Goal: Information Seeking & Learning: Check status

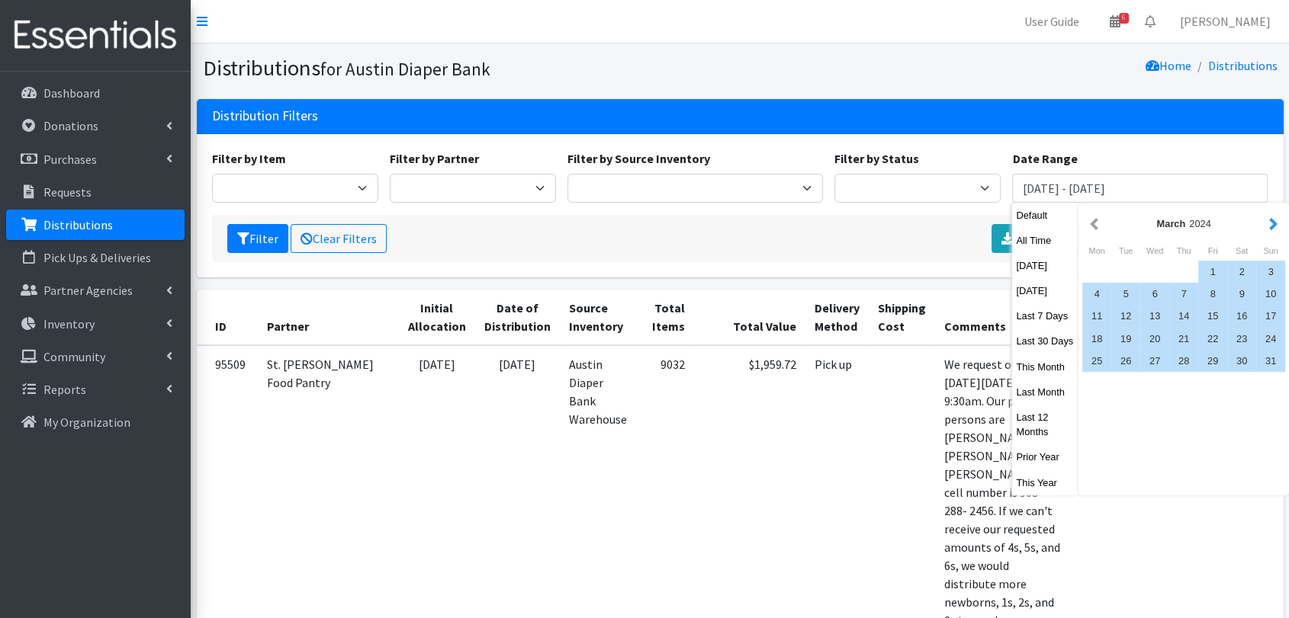
click at [1270, 232] on button "button" at bounding box center [1273, 223] width 16 height 19
click at [1269, 227] on button "button" at bounding box center [1273, 223] width 16 height 19
click at [1093, 272] on div "1" at bounding box center [1096, 272] width 29 height 22
click at [1150, 361] on div "31" at bounding box center [1154, 361] width 29 height 22
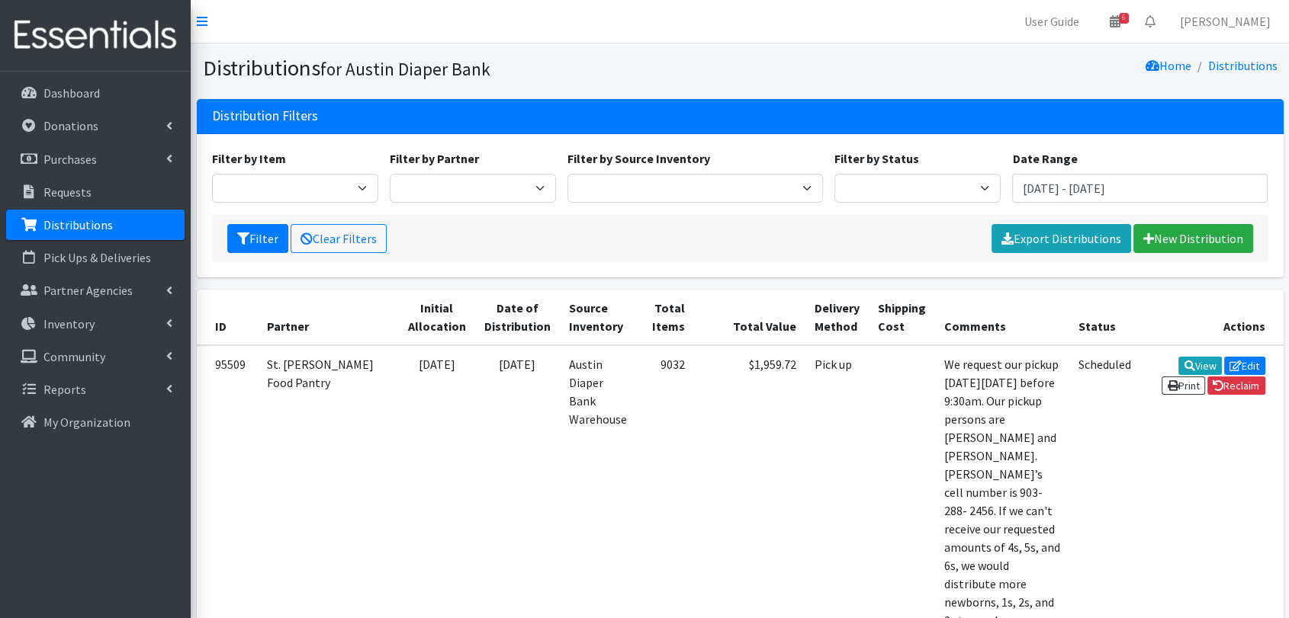
type input "July 1, 2024 - July 31, 2024"
drag, startPoint x: 1075, startPoint y: 242, endPoint x: 1074, endPoint y: 259, distance: 16.1
click at [1075, 242] on link "Export Distributions" at bounding box center [1061, 238] width 140 height 29
click at [885, 253] on div "Filter Clear Filters Please wait... New Distribution" at bounding box center [740, 238] width 1056 height 47
click at [262, 239] on button "Filter" at bounding box center [257, 238] width 61 height 29
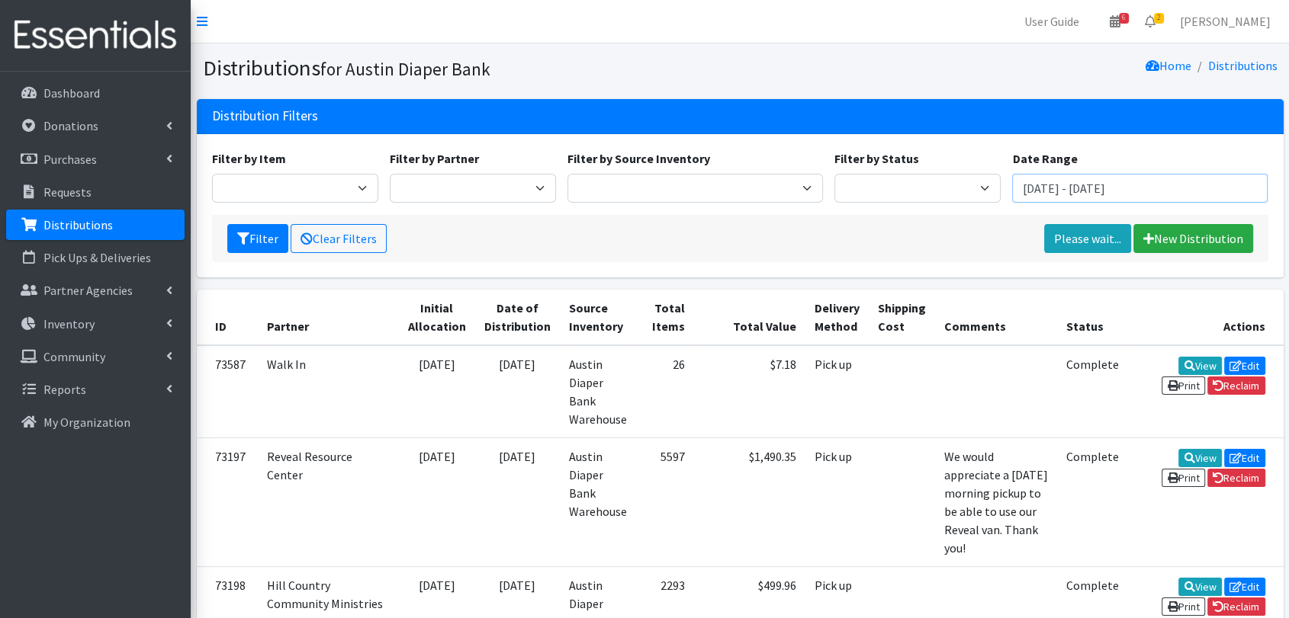
click at [1086, 181] on input "[DATE] - [DATE]" at bounding box center [1139, 188] width 255 height 29
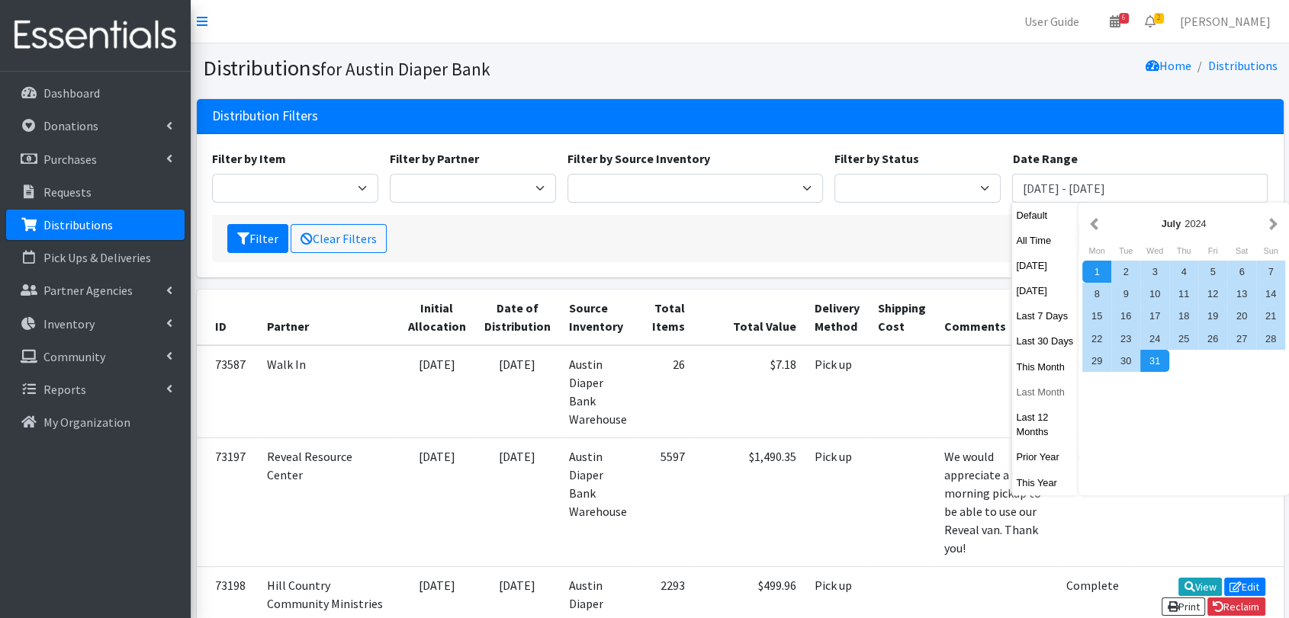
click at [1052, 398] on button "Last Month" at bounding box center [1045, 392] width 66 height 22
type input "[DATE] - [DATE]"
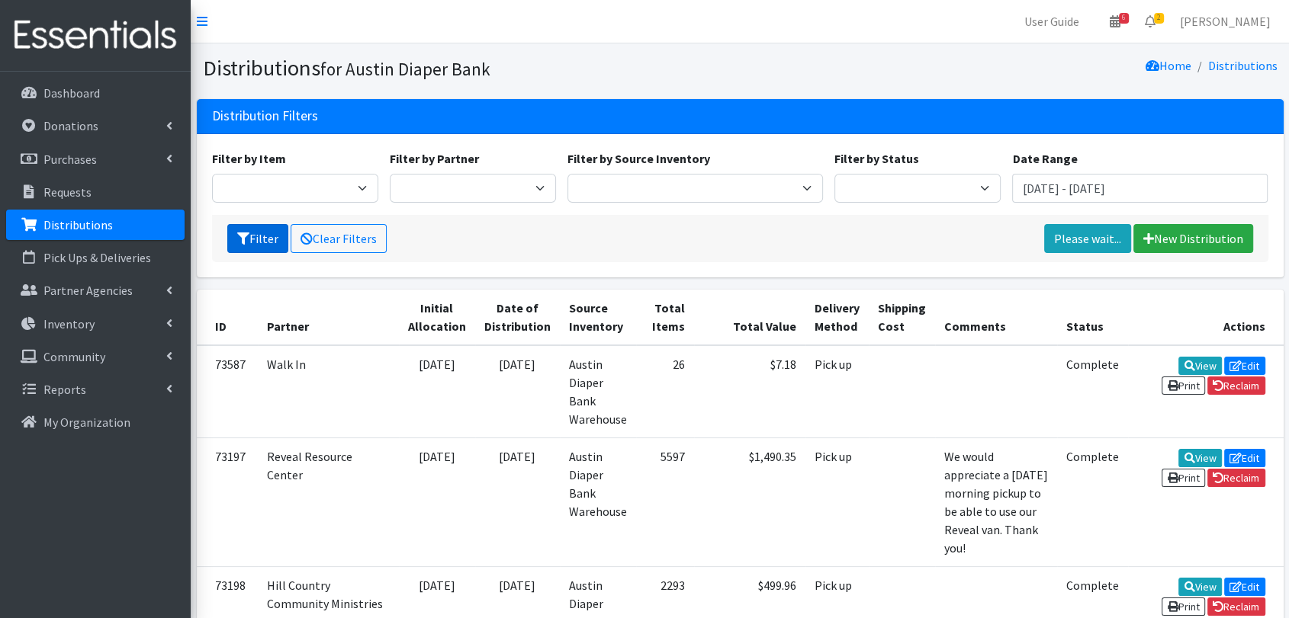
click at [265, 237] on button "Filter" at bounding box center [257, 238] width 61 height 29
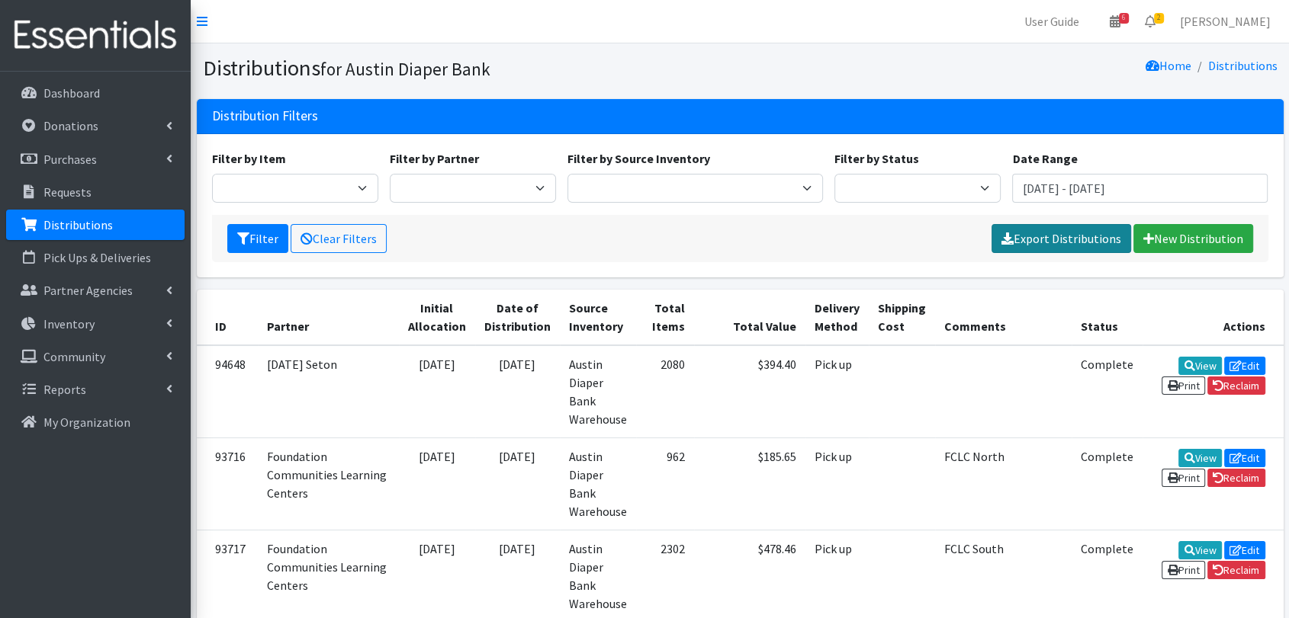
click at [1076, 241] on link "Export Distributions" at bounding box center [1061, 238] width 140 height 29
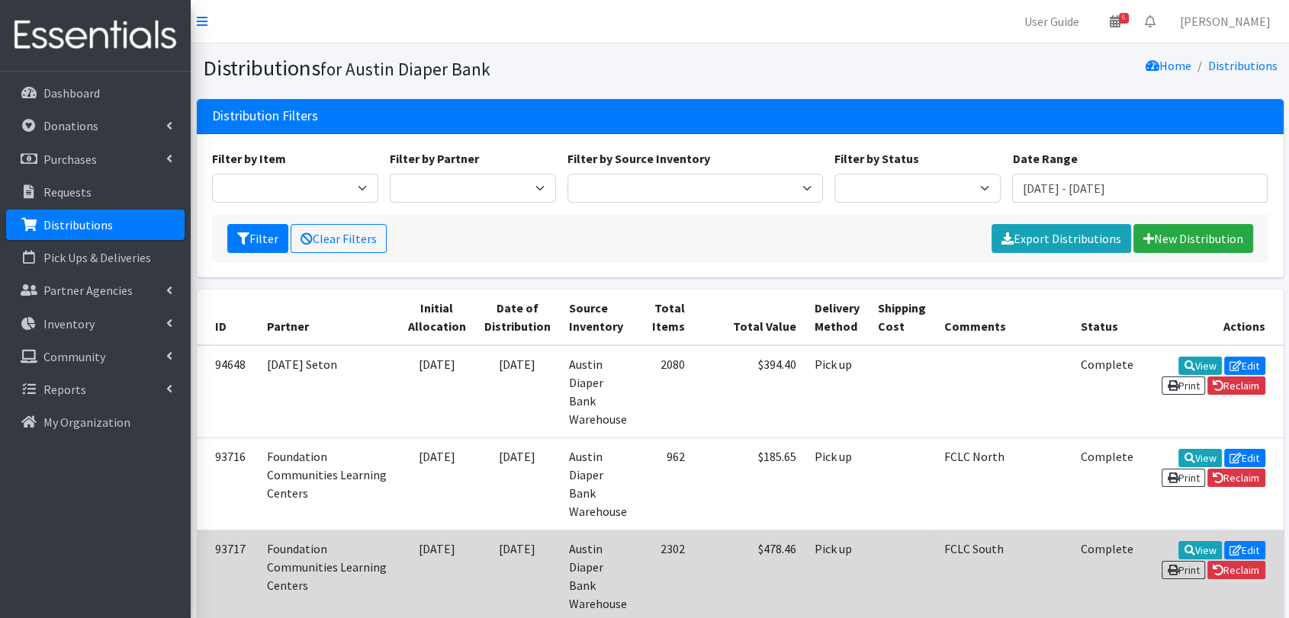
scroll to position [85, 0]
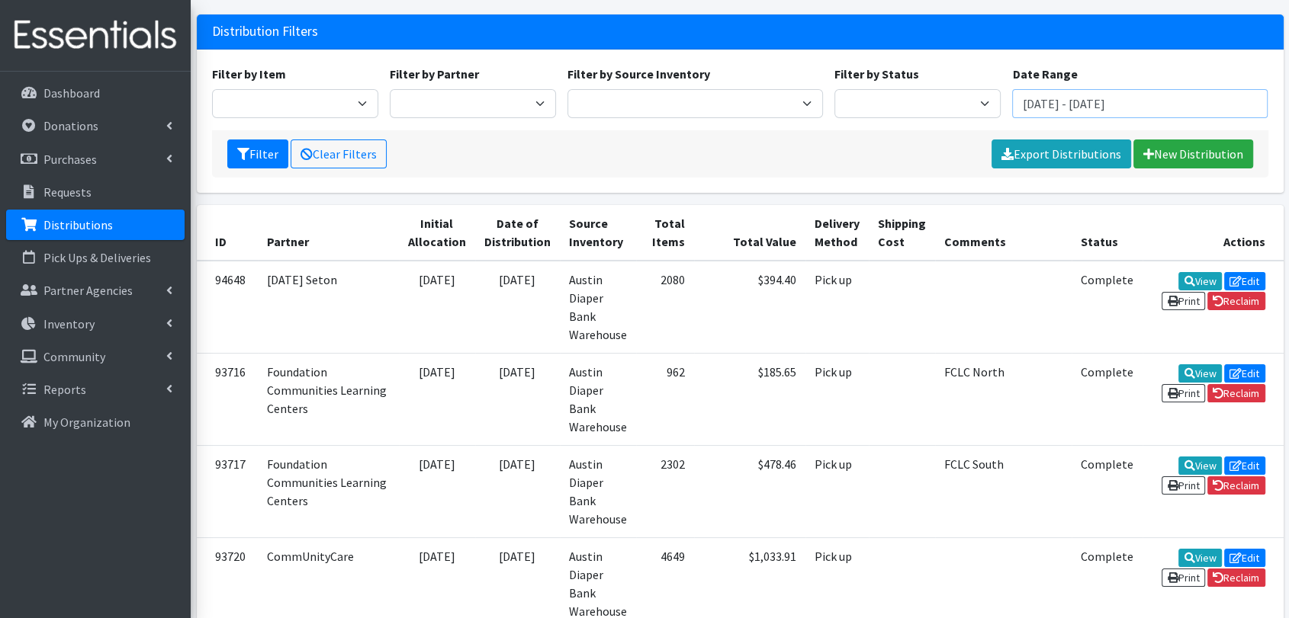
click at [1208, 105] on input "July 1, 2025 - July 31, 2025" at bounding box center [1139, 103] width 255 height 29
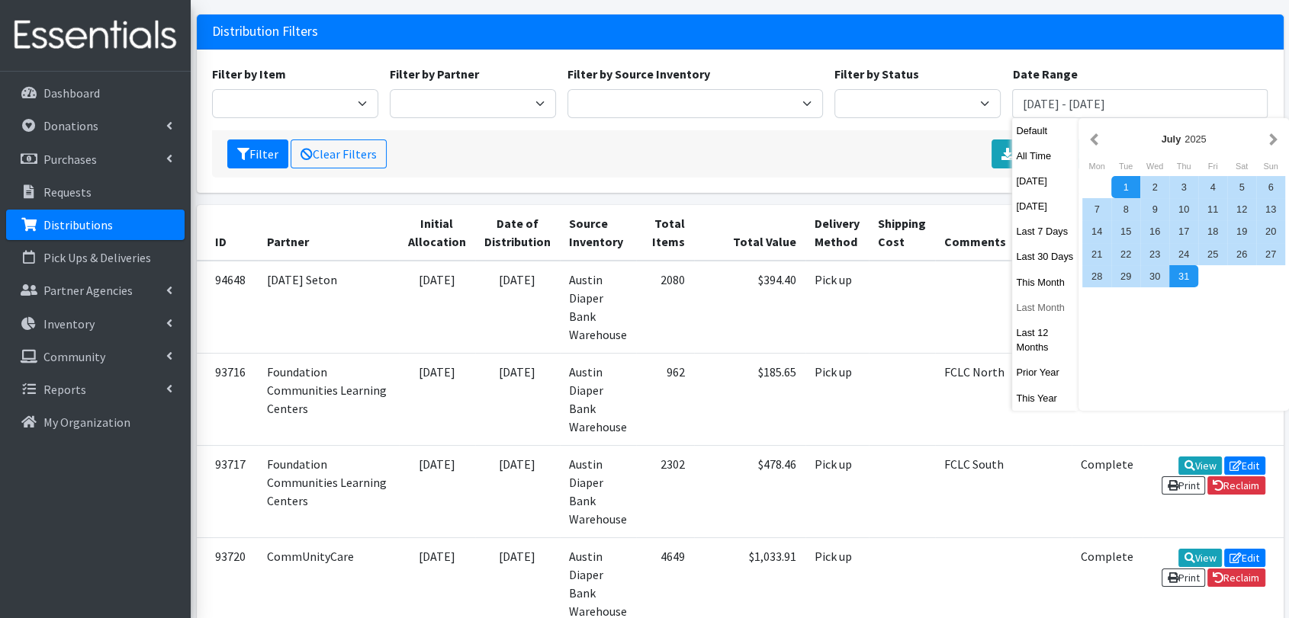
click at [1059, 310] on button "Last Month" at bounding box center [1045, 308] width 66 height 22
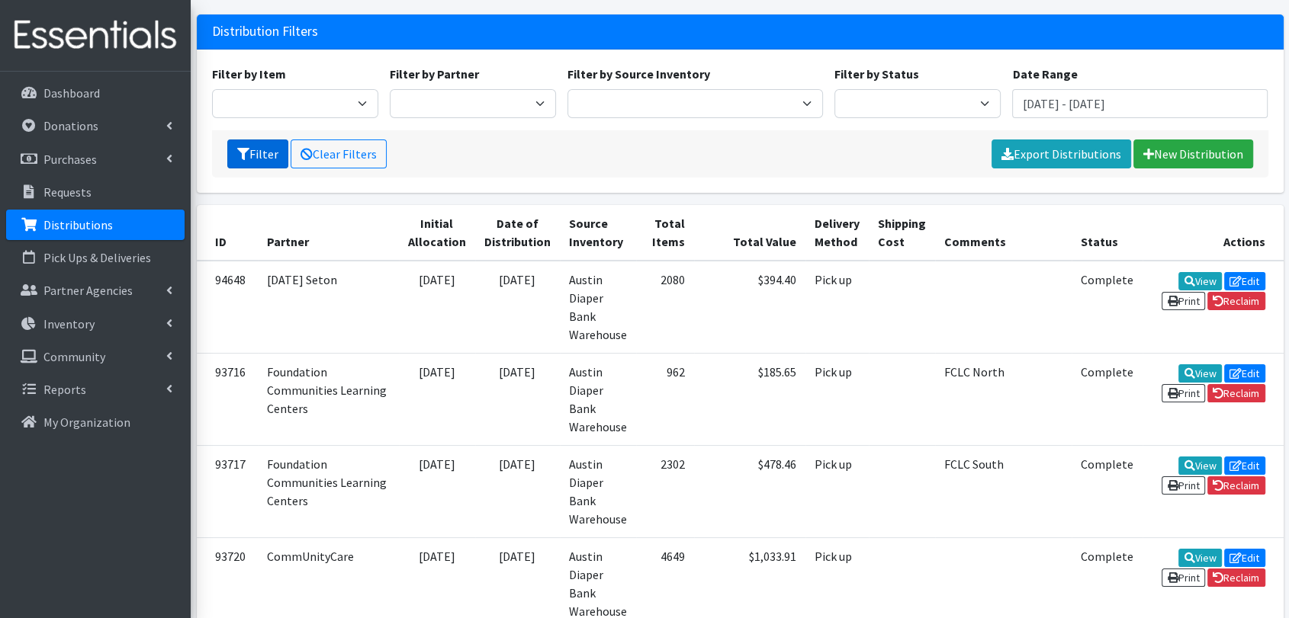
click at [281, 158] on button "Filter" at bounding box center [257, 154] width 61 height 29
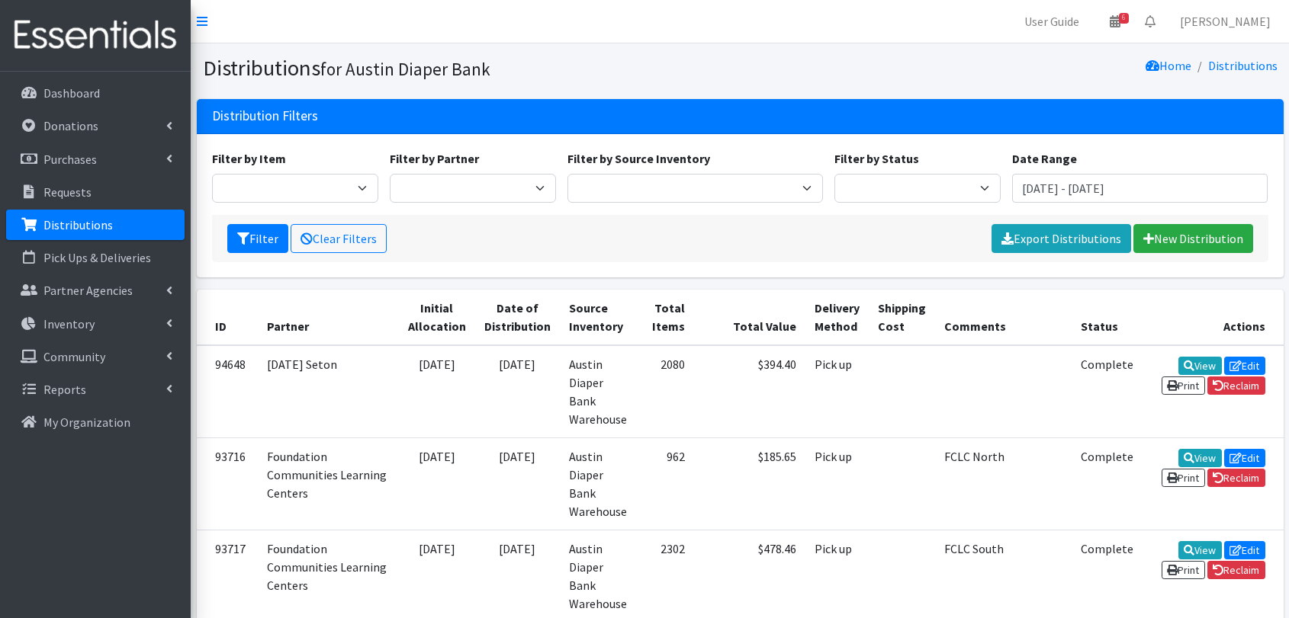
click at [1013, 237] on icon at bounding box center [1007, 239] width 12 height 12
click at [133, 331] on link "Inventory" at bounding box center [95, 324] width 178 height 31
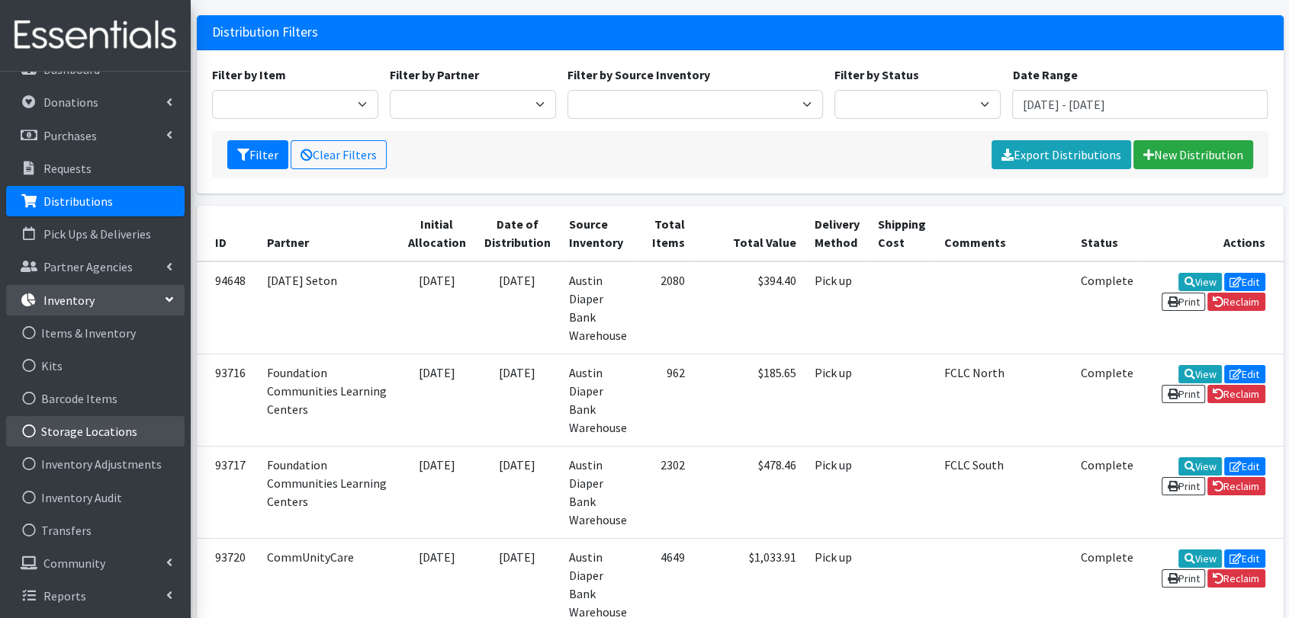
scroll to position [85, 0]
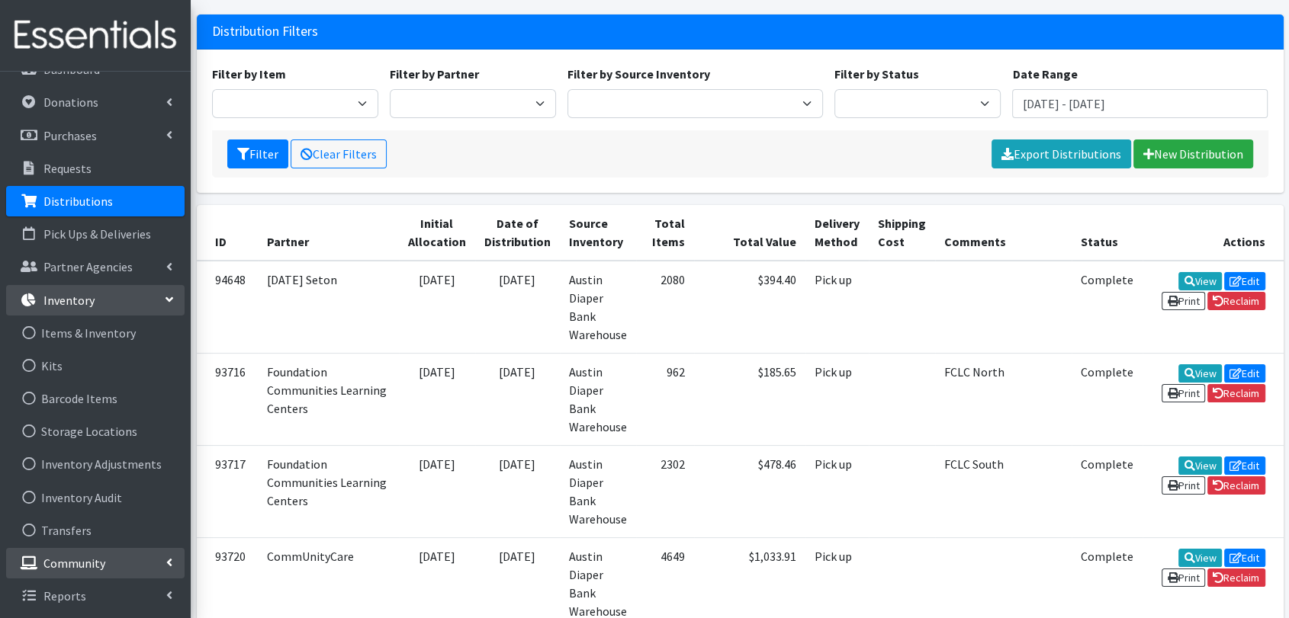
drag, startPoint x: 97, startPoint y: 551, endPoint x: 108, endPoint y: 554, distance: 11.7
click at [97, 554] on link "Community" at bounding box center [95, 563] width 178 height 31
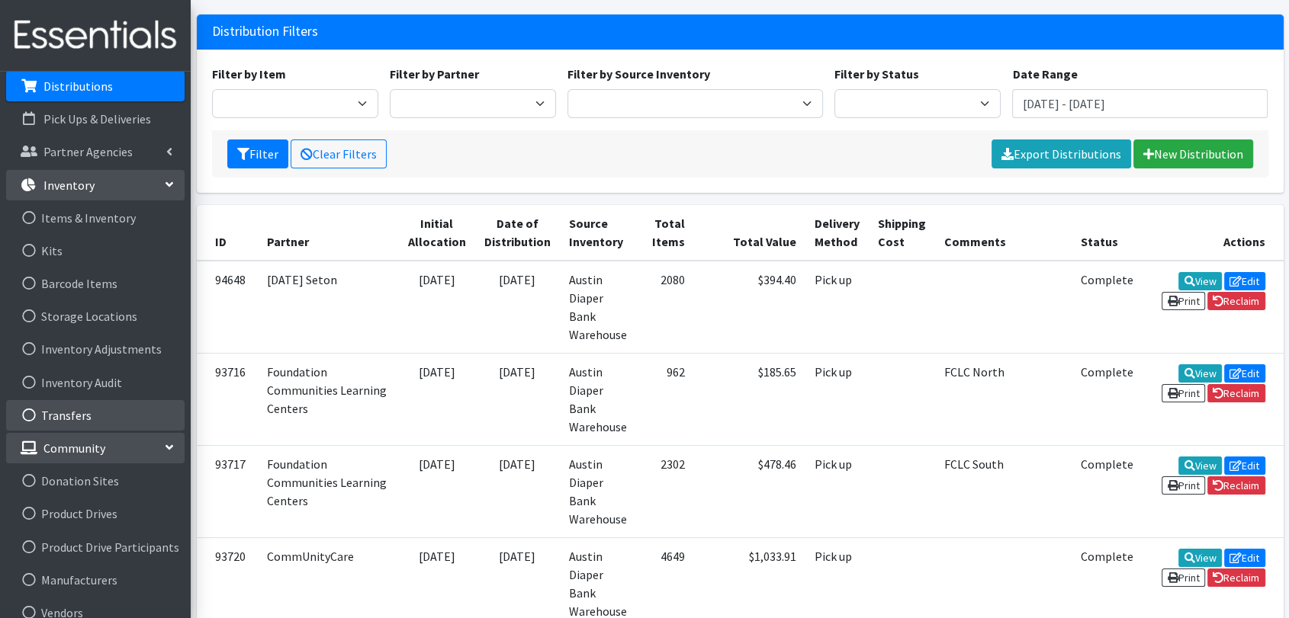
scroll to position [189, 0]
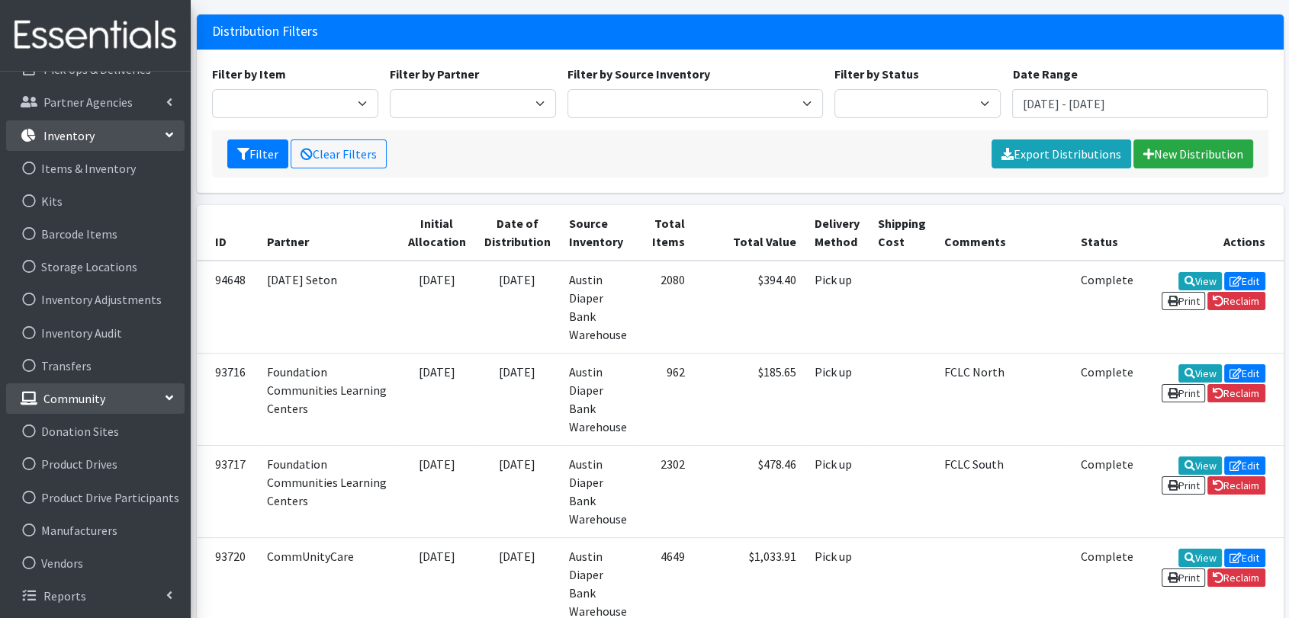
click at [153, 401] on link "Community" at bounding box center [95, 399] width 178 height 31
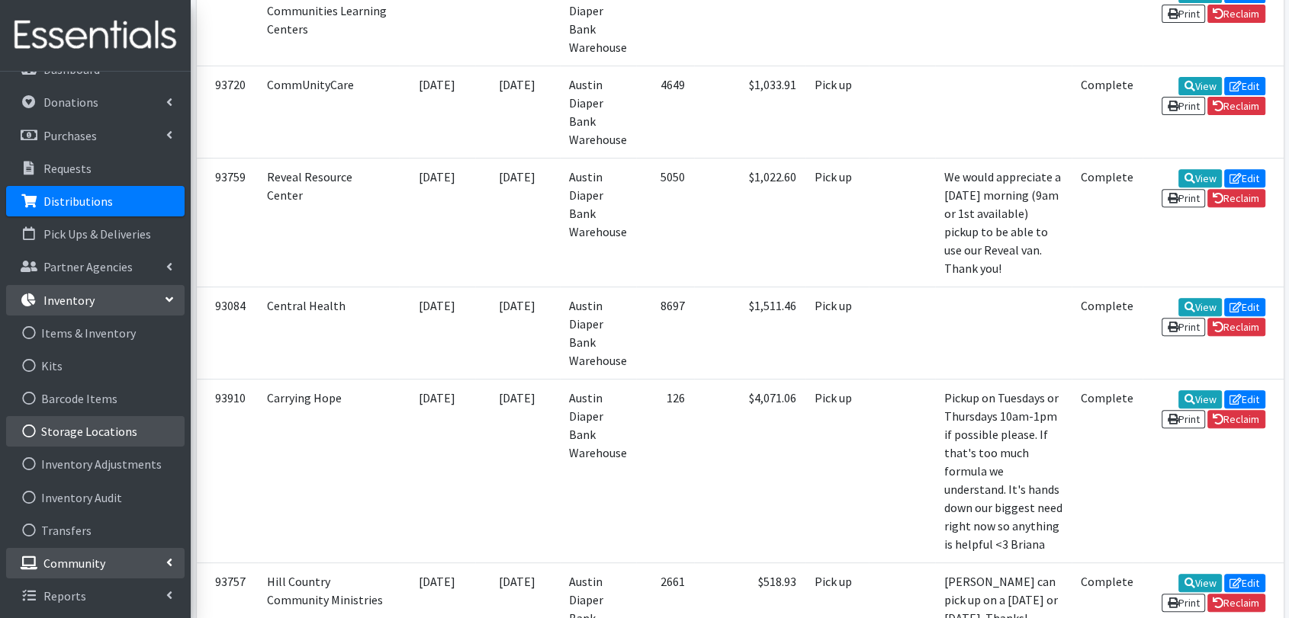
scroll to position [592, 0]
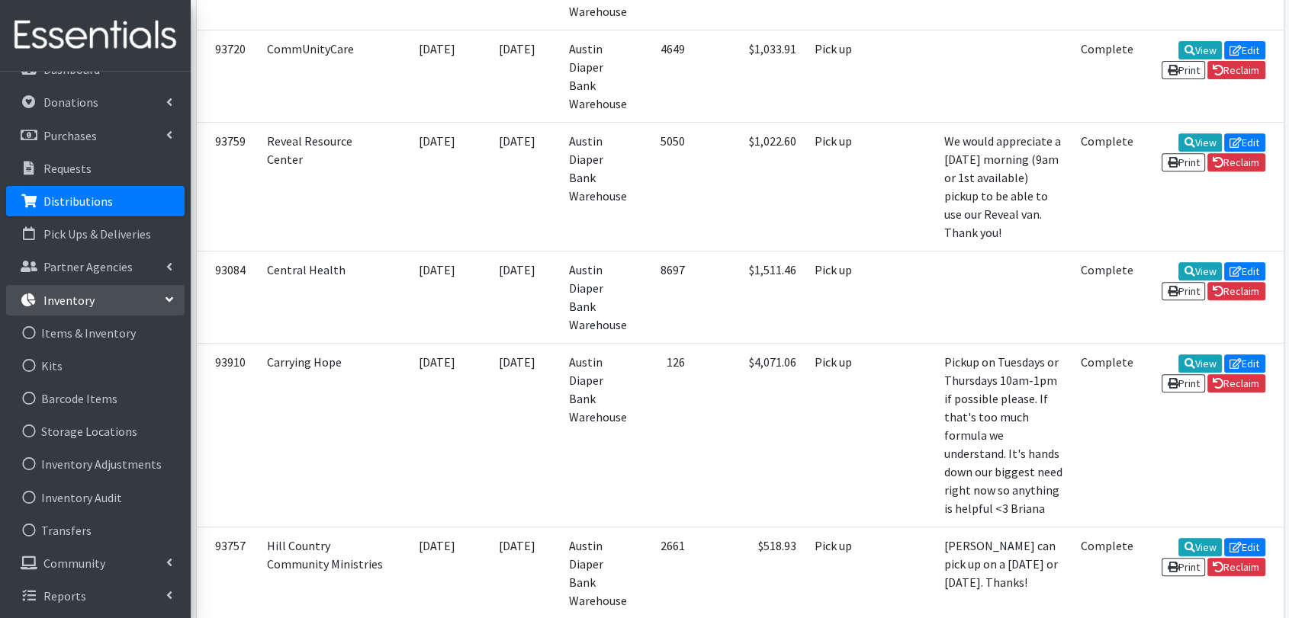
click at [165, 301] on icon at bounding box center [169, 300] width 12 height 6
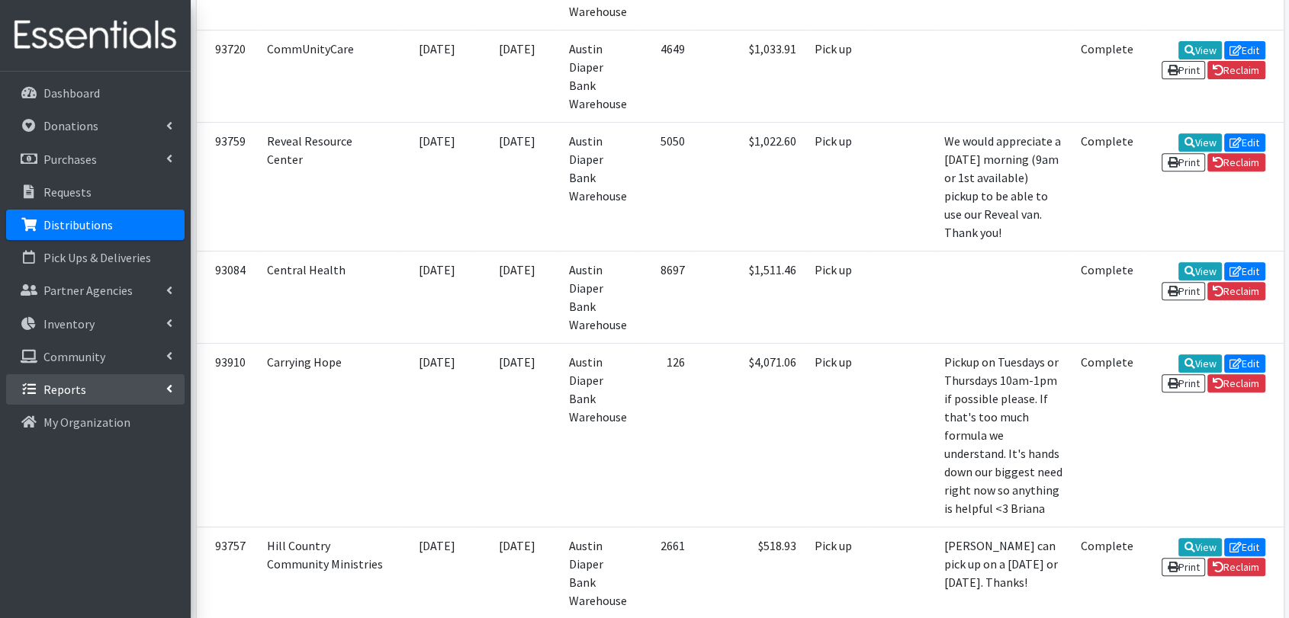
click at [166, 397] on link "Reports" at bounding box center [95, 389] width 178 height 31
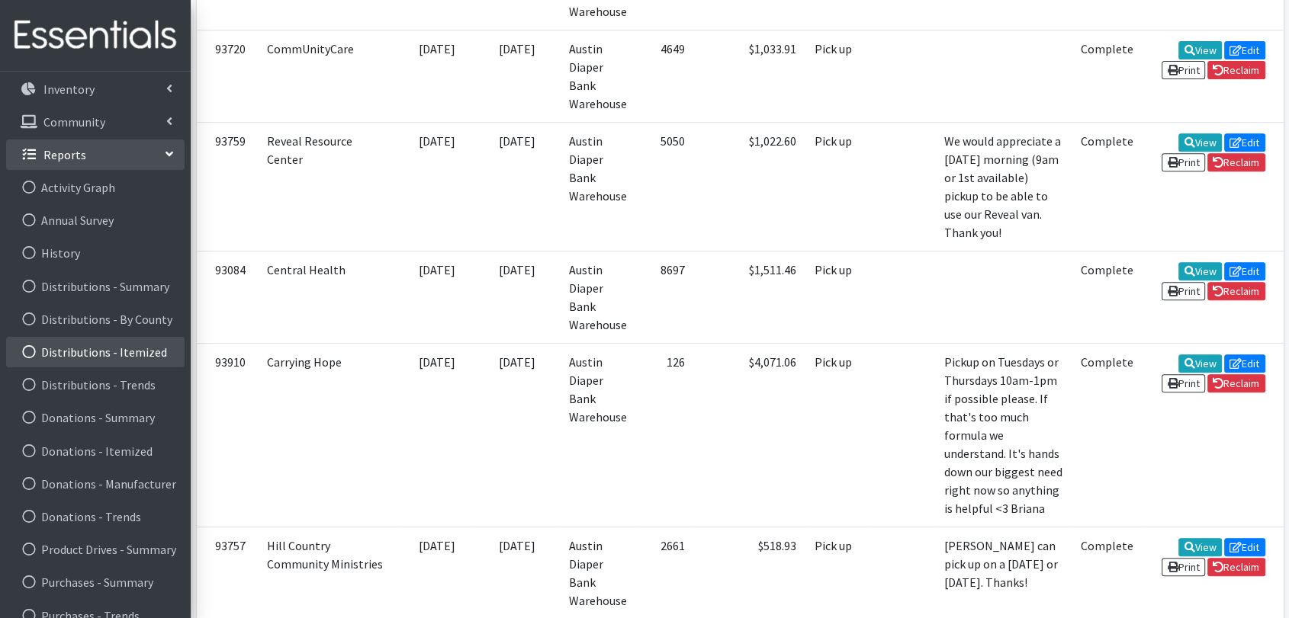
scroll to position [254, 0]
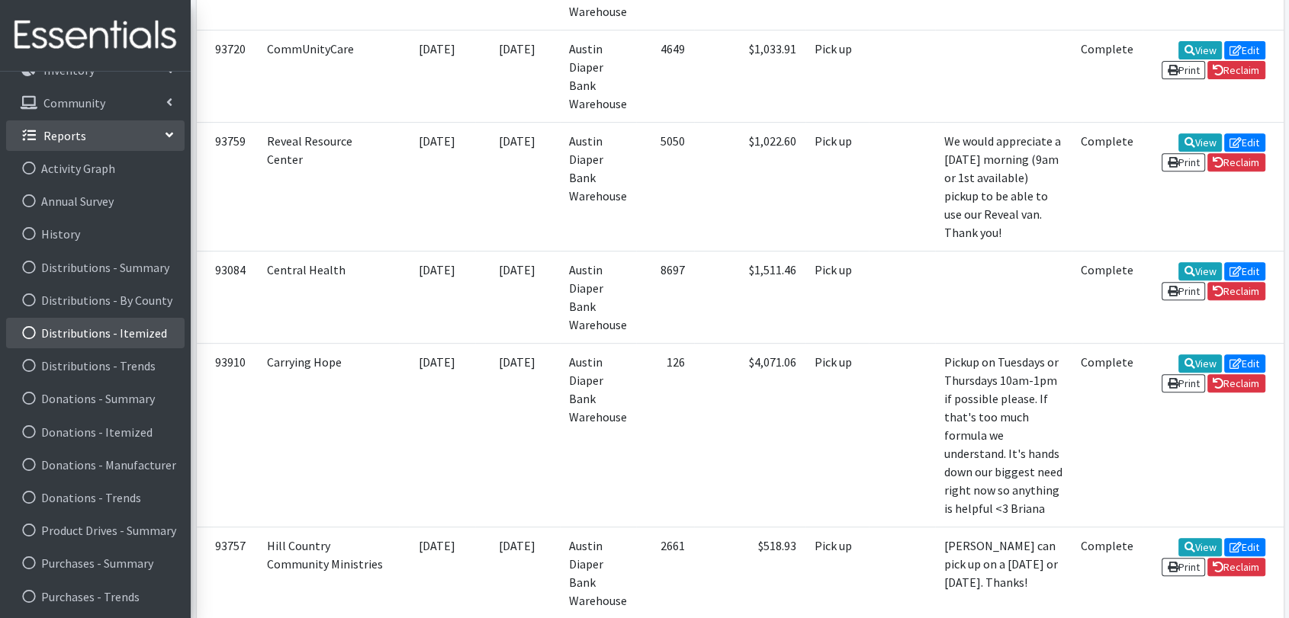
click at [134, 325] on link "Distributions - Itemized" at bounding box center [95, 333] width 178 height 31
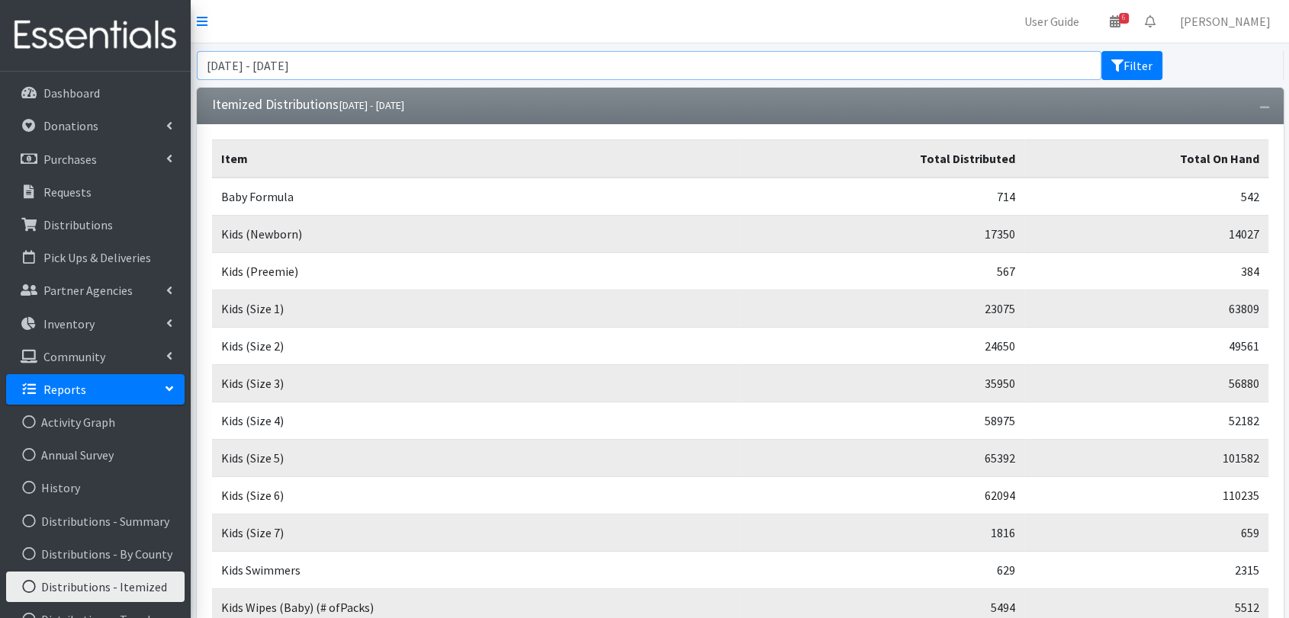
click at [580, 62] on input "[DATE] - [DATE]" at bounding box center [649, 65] width 905 height 29
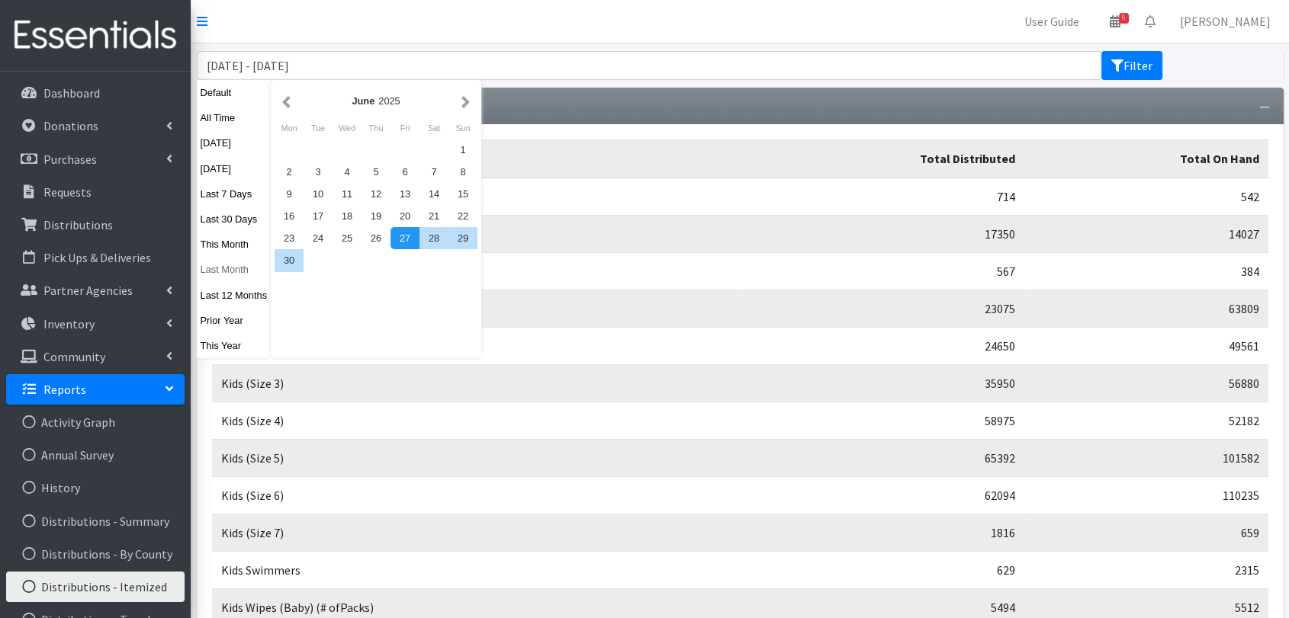
click at [247, 275] on button "Last Month" at bounding box center [234, 270] width 75 height 22
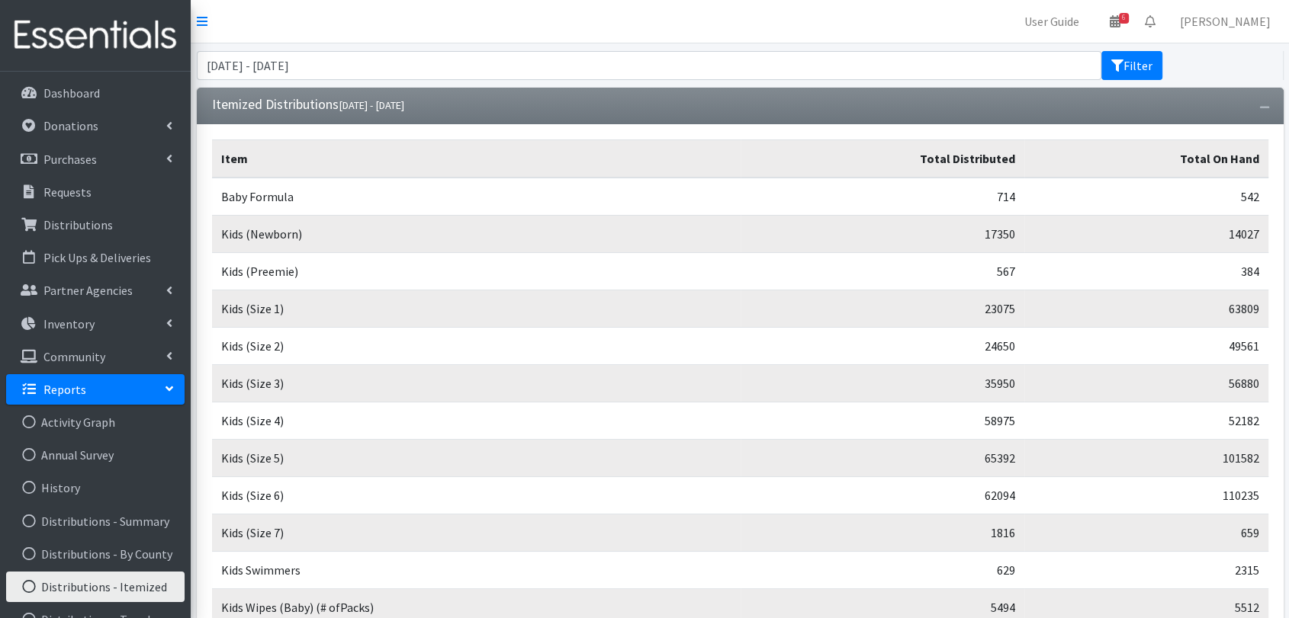
type input "[DATE] - [DATE]"
click at [1159, 57] on button "Filter" at bounding box center [1131, 65] width 61 height 29
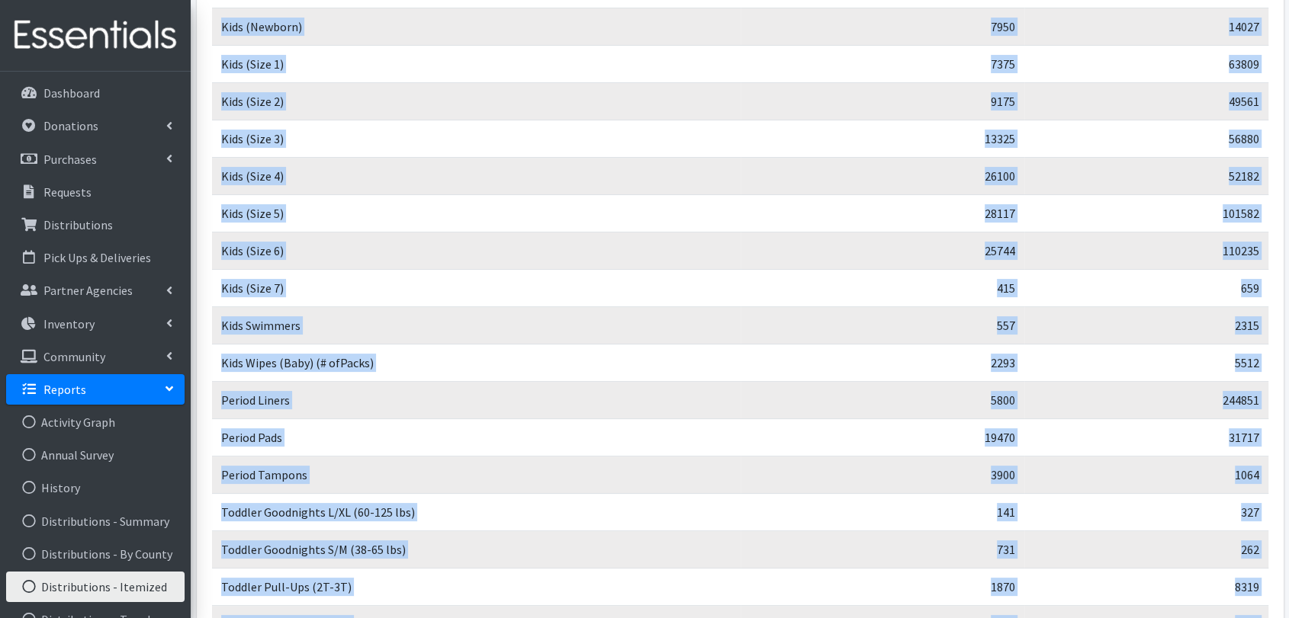
scroll to position [371, 0]
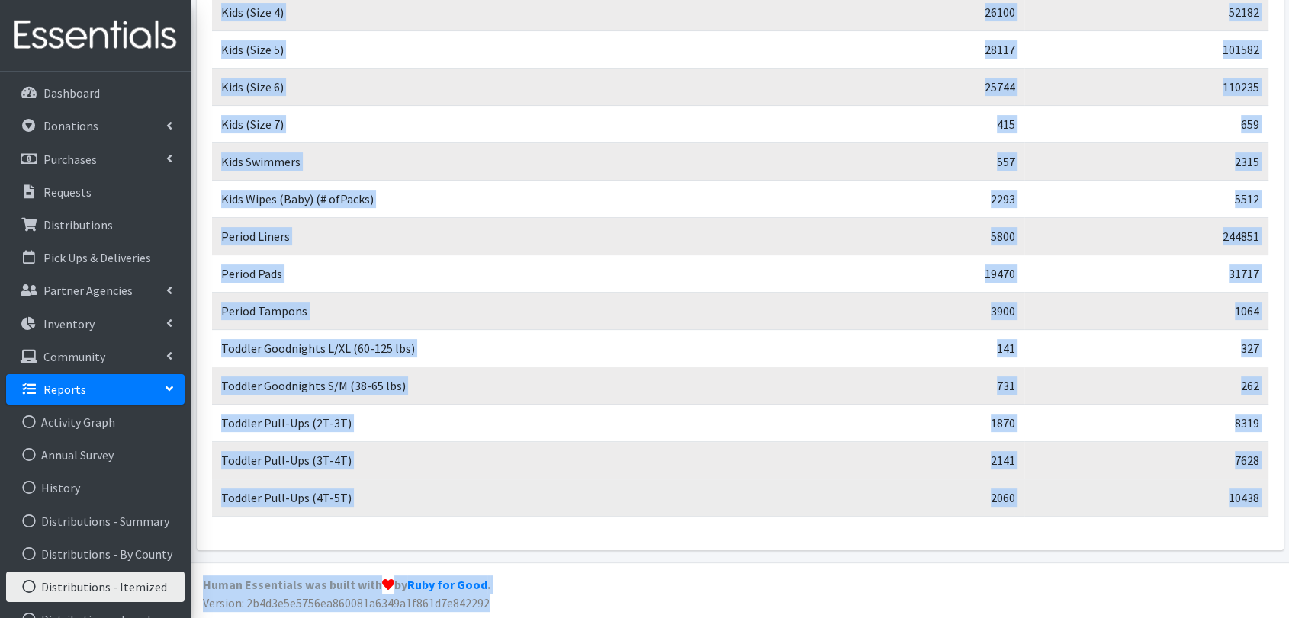
drag, startPoint x: 217, startPoint y: 194, endPoint x: 1263, endPoint y: 503, distance: 1090.1
click at [1263, 503] on tbody "Baby Formula 476 542 Kids (Newborn) 7950 14027 Kids (Size 1) 7375 63809 Kids (S…" at bounding box center [740, 161] width 1056 height 711
copy tbody "Baby Formula 476 542 Kids (Newborn) 7950 14027 Kids (Size 1) 7375 63809 Kids (S…"
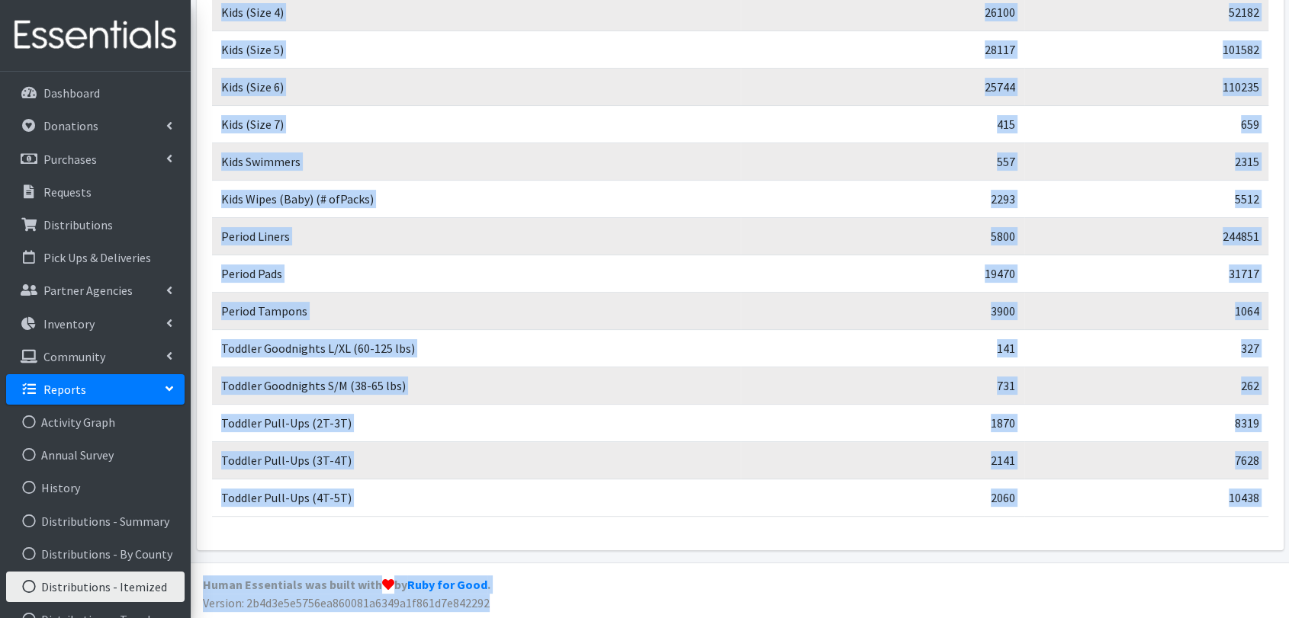
drag, startPoint x: 717, startPoint y: 547, endPoint x: 725, endPoint y: 548, distance: 8.4
click at [717, 547] on div "Item Total Distributed Total On Hand Baby Formula 476 542 Kids (Newborn) 7950 1…" at bounding box center [740, 152] width 1087 height 798
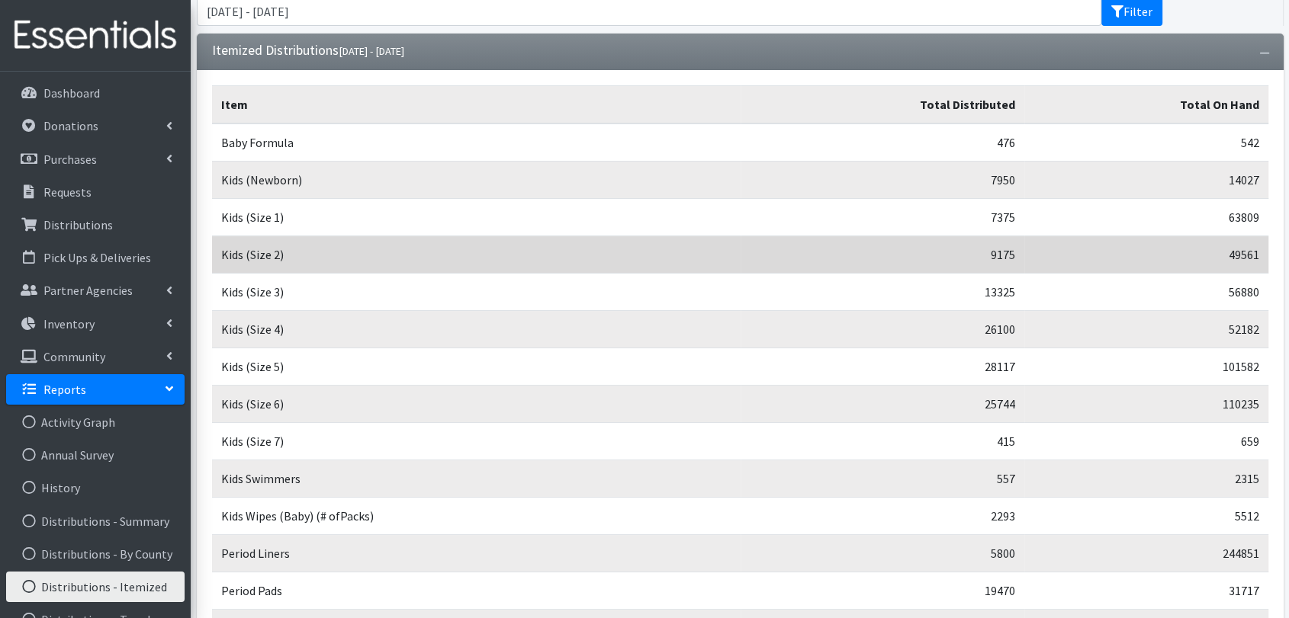
scroll to position [0, 0]
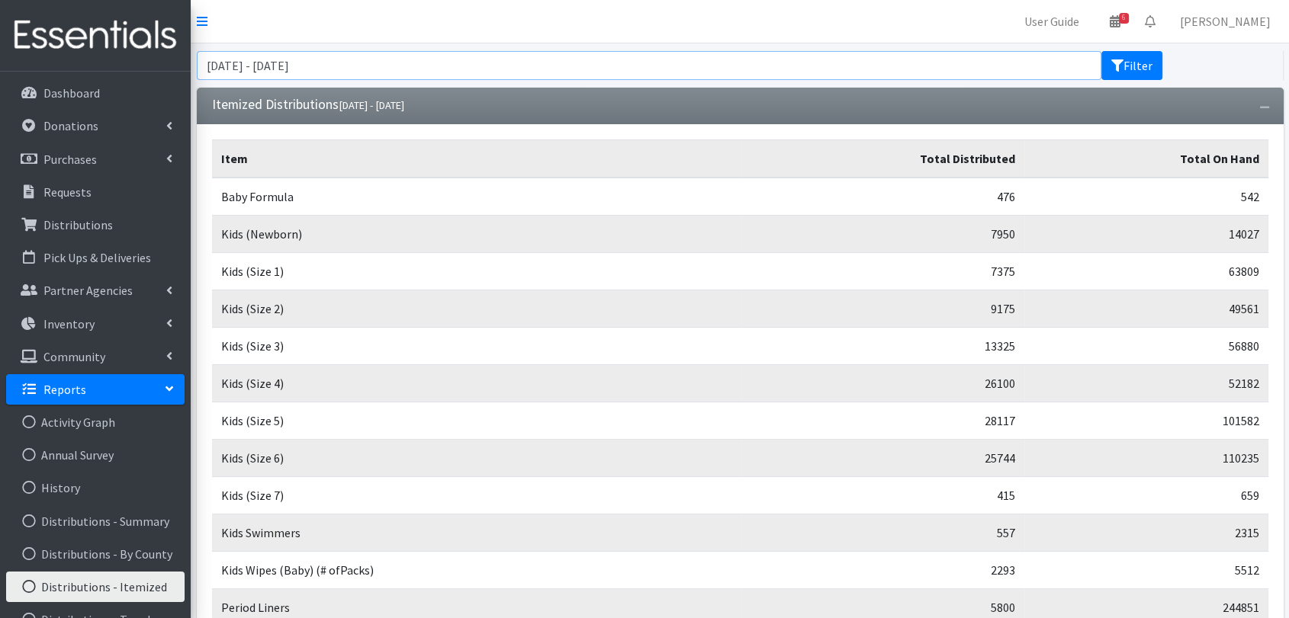
drag, startPoint x: 370, startPoint y: 67, endPoint x: 336, endPoint y: 71, distance: 34.5
click at [370, 67] on input "July 1, 2025 - July 31, 2025" at bounding box center [649, 65] width 905 height 29
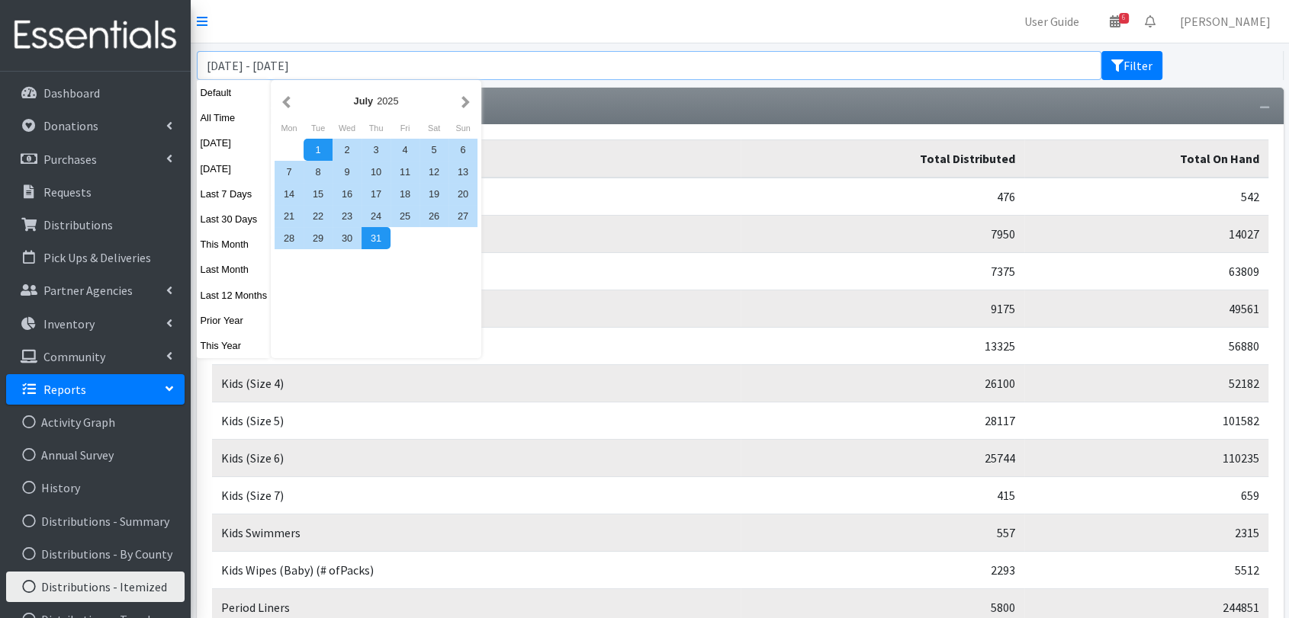
click at [267, 63] on input "July 1, 2025 - July 31, 2025" at bounding box center [649, 65] width 905 height 29
click at [262, 63] on input "[DATE] - [DATE]" at bounding box center [649, 65] width 905 height 29
click at [372, 70] on input "July 1, 2024 - July 31, 2025" at bounding box center [649, 65] width 905 height 29
type input "July 1, 2024 - July 31, 2024"
click at [1158, 69] on button "Filter" at bounding box center [1131, 65] width 61 height 29
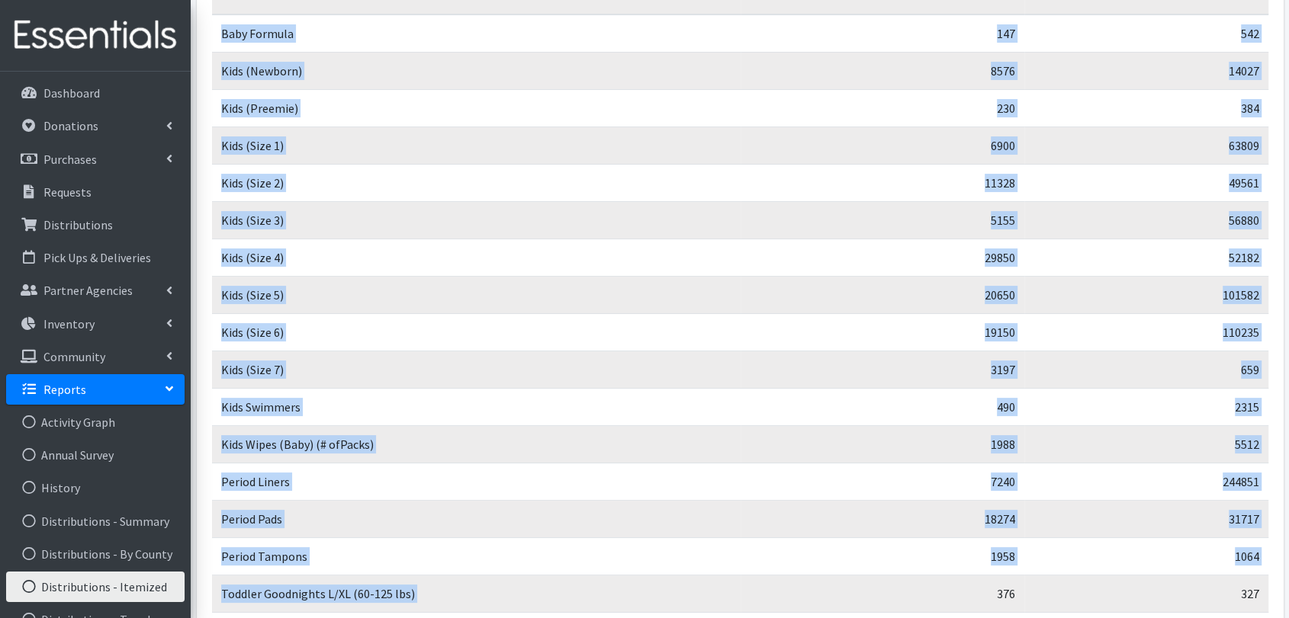
scroll to position [409, 0]
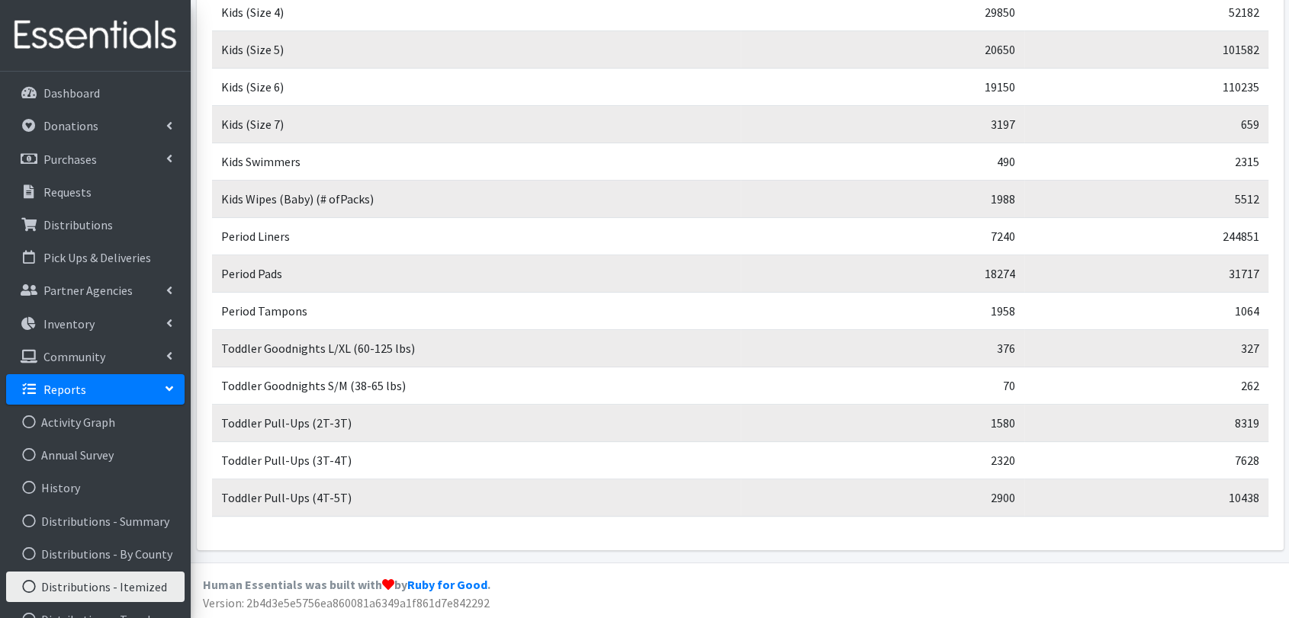
drag, startPoint x: 224, startPoint y: 200, endPoint x: 1248, endPoint y: 525, distance: 1074.6
click at [1248, 525] on div "Item Total Distributed Total On Hand Baby Formula 147 542 Kids (Newborn) 8576 1…" at bounding box center [740, 133] width 1087 height 835
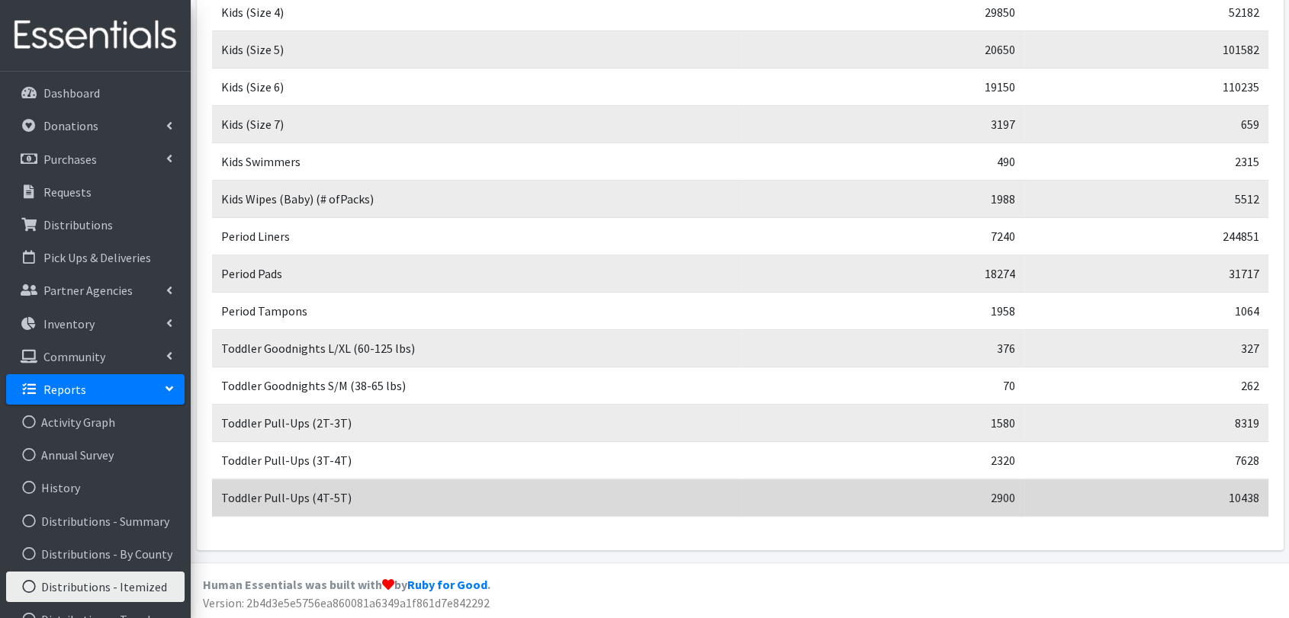
copy table "Item Total Distributed Total On Hand"
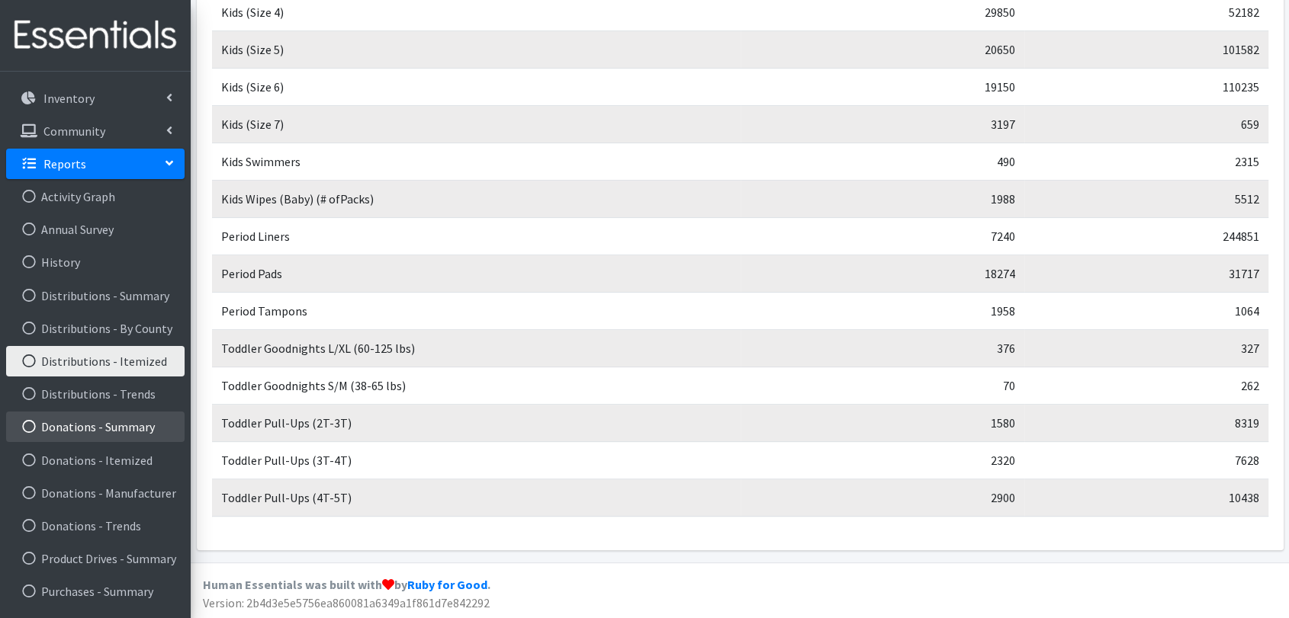
scroll to position [287, 0]
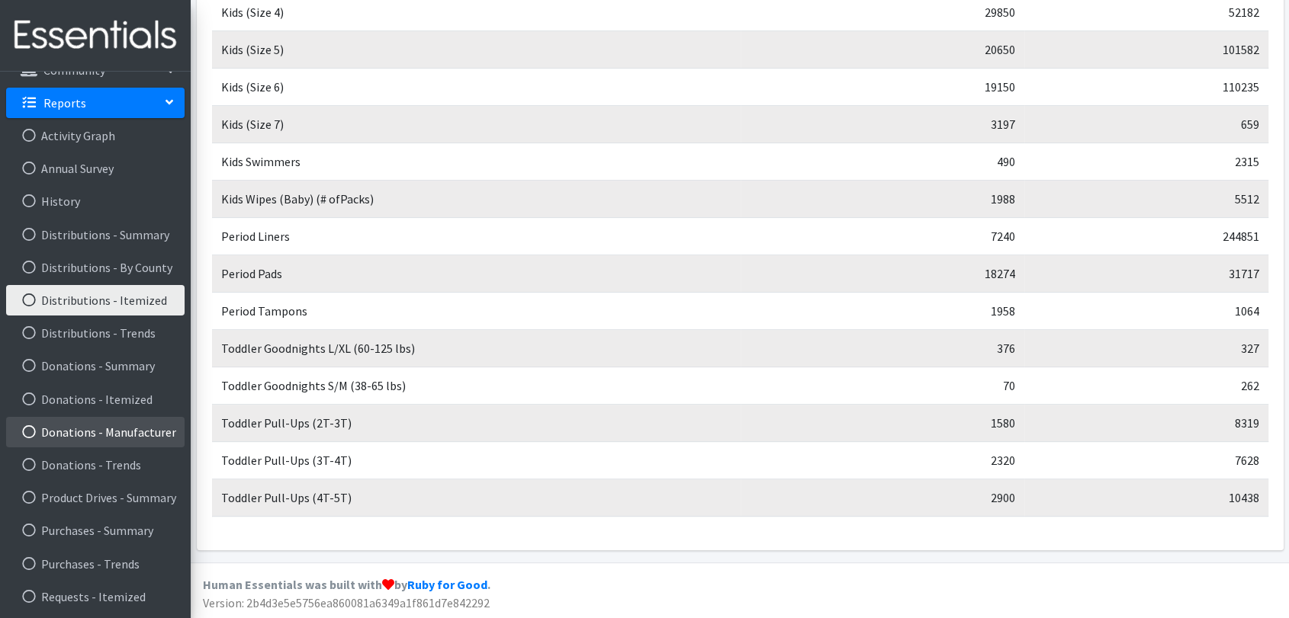
drag, startPoint x: 129, startPoint y: 444, endPoint x: 138, endPoint y: 447, distance: 9.6
click at [129, 444] on link "Donations - Manufacturer" at bounding box center [95, 432] width 178 height 31
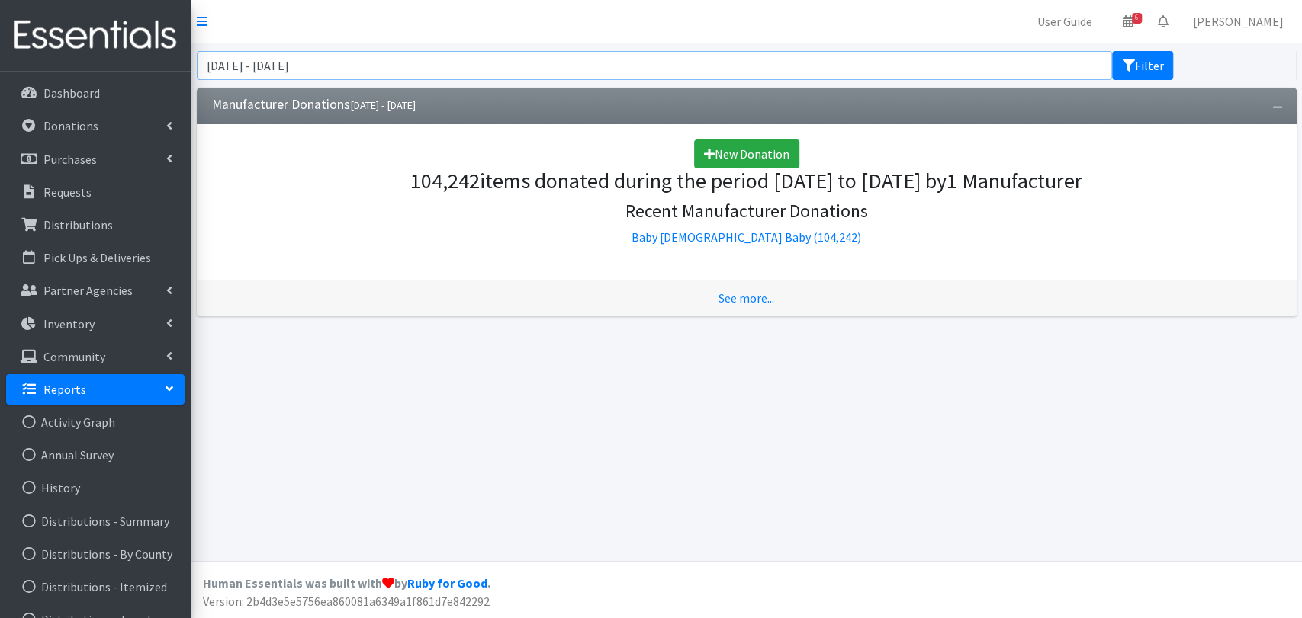
click at [523, 69] on input "June 27, 2025 - September 27, 2025" at bounding box center [655, 65] width 916 height 29
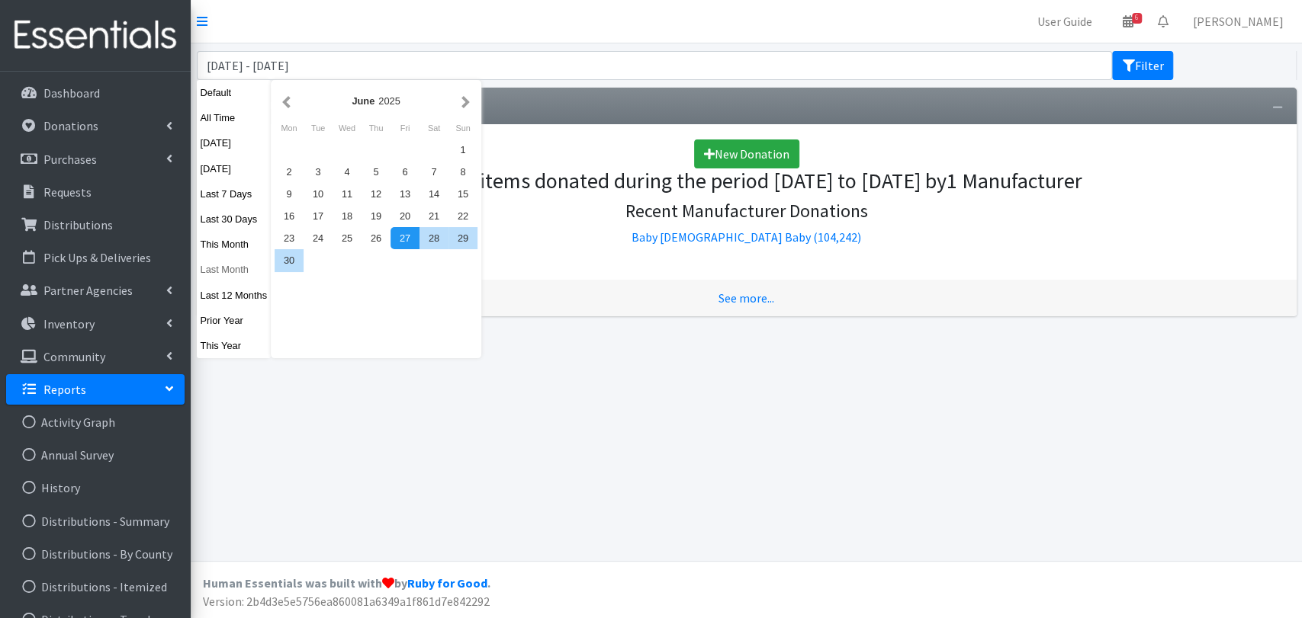
click at [240, 281] on button "Last Month" at bounding box center [234, 270] width 75 height 22
type input "[DATE] - [DATE]"
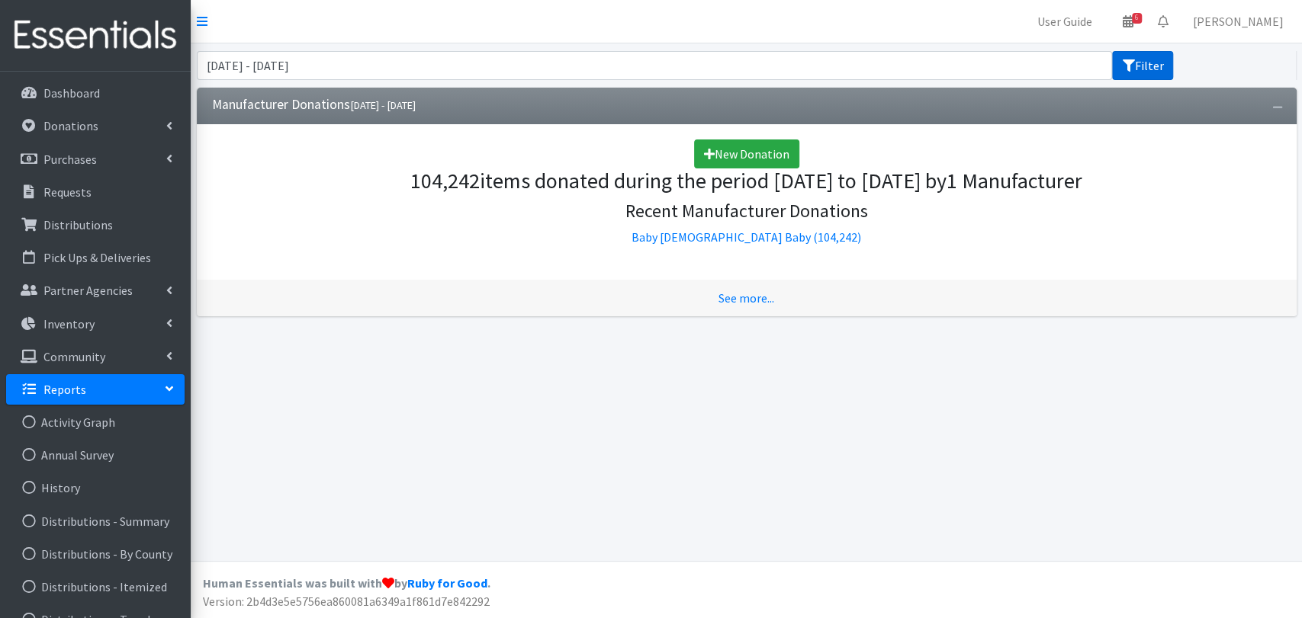
click at [1119, 67] on button "Filter" at bounding box center [1142, 65] width 61 height 29
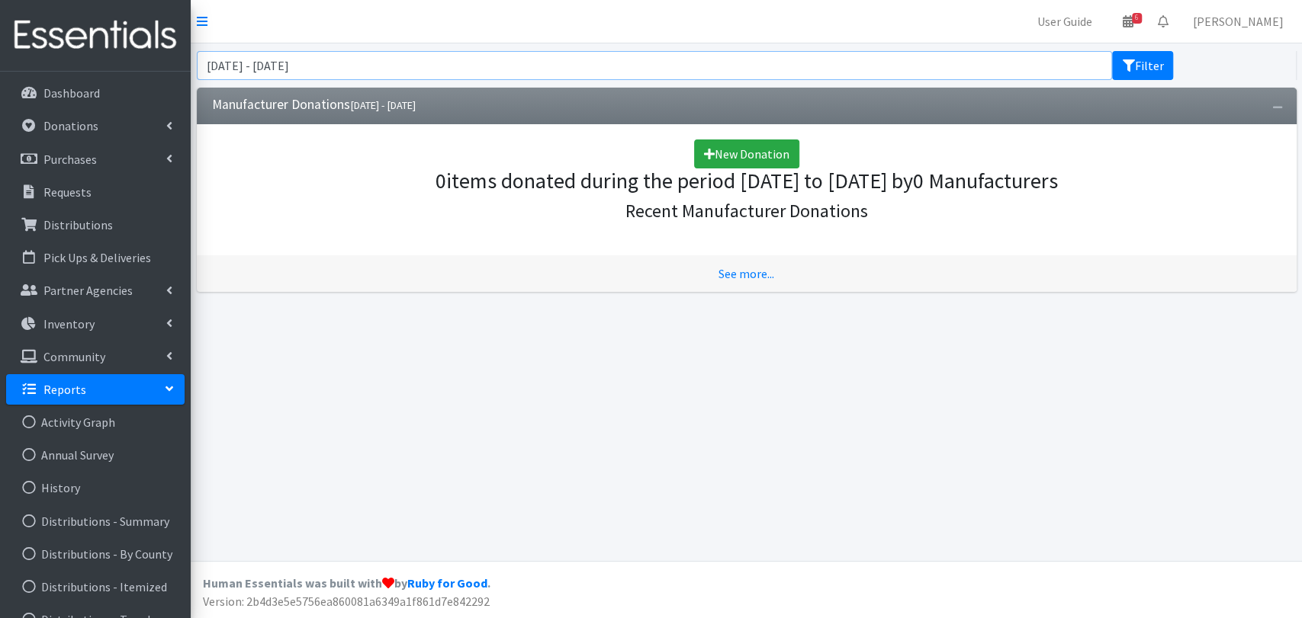
click at [435, 69] on input "[DATE] - [DATE]" at bounding box center [655, 65] width 916 height 29
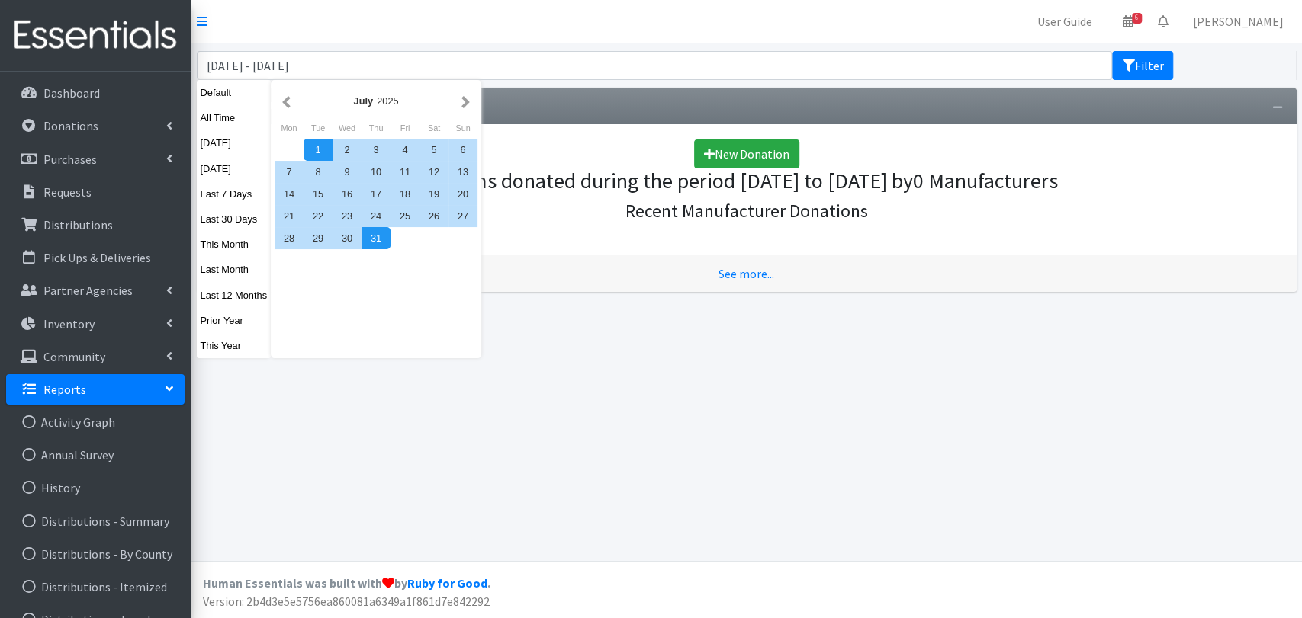
click at [518, 401] on div "[DATE] - [DATE] Filter Manufacturer Donations [DATE] - [DATE] New Donation 0 it…" at bounding box center [746, 302] width 1111 height 518
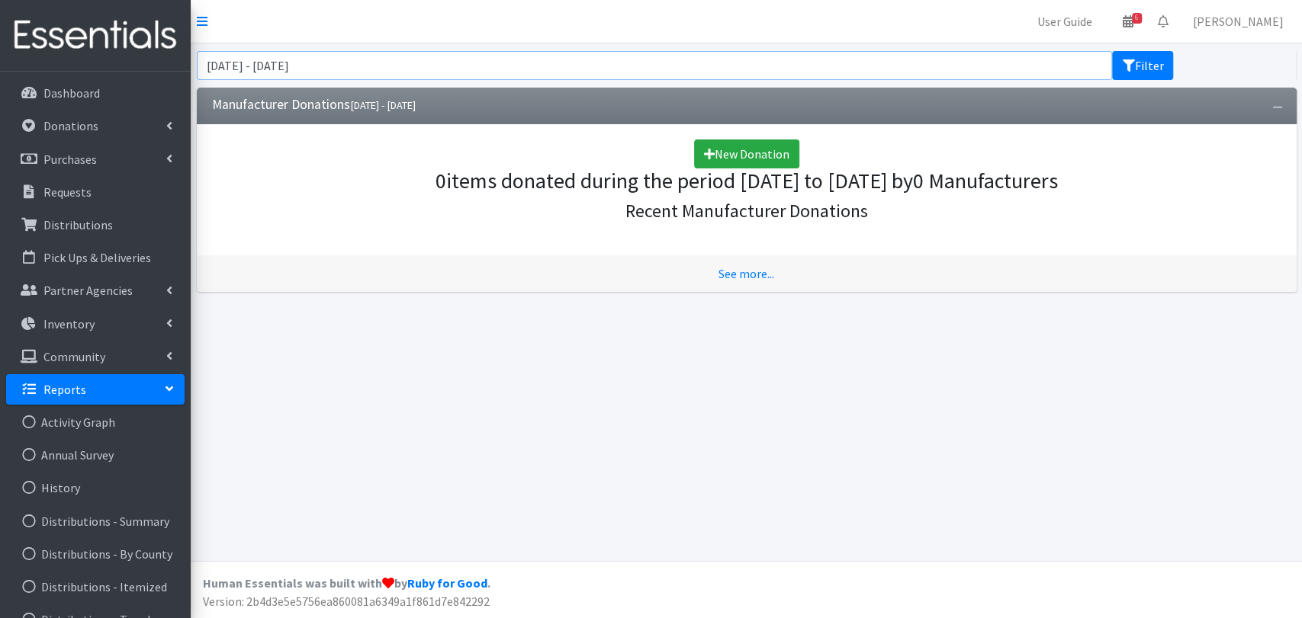
click at [446, 66] on input "[DATE] - [DATE]" at bounding box center [655, 65] width 916 height 29
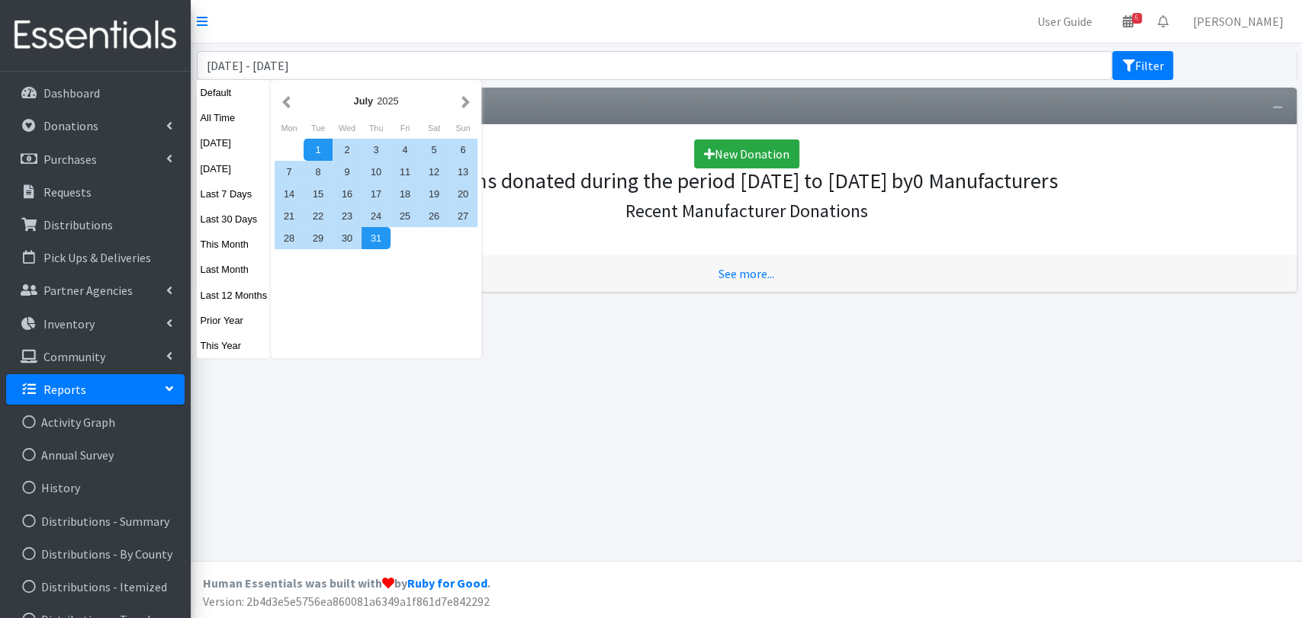
click at [681, 484] on div "July 1, 2025 - July 31, 2025 Filter Manufacturer Donations July 01, 2025 - July…" at bounding box center [746, 302] width 1111 height 518
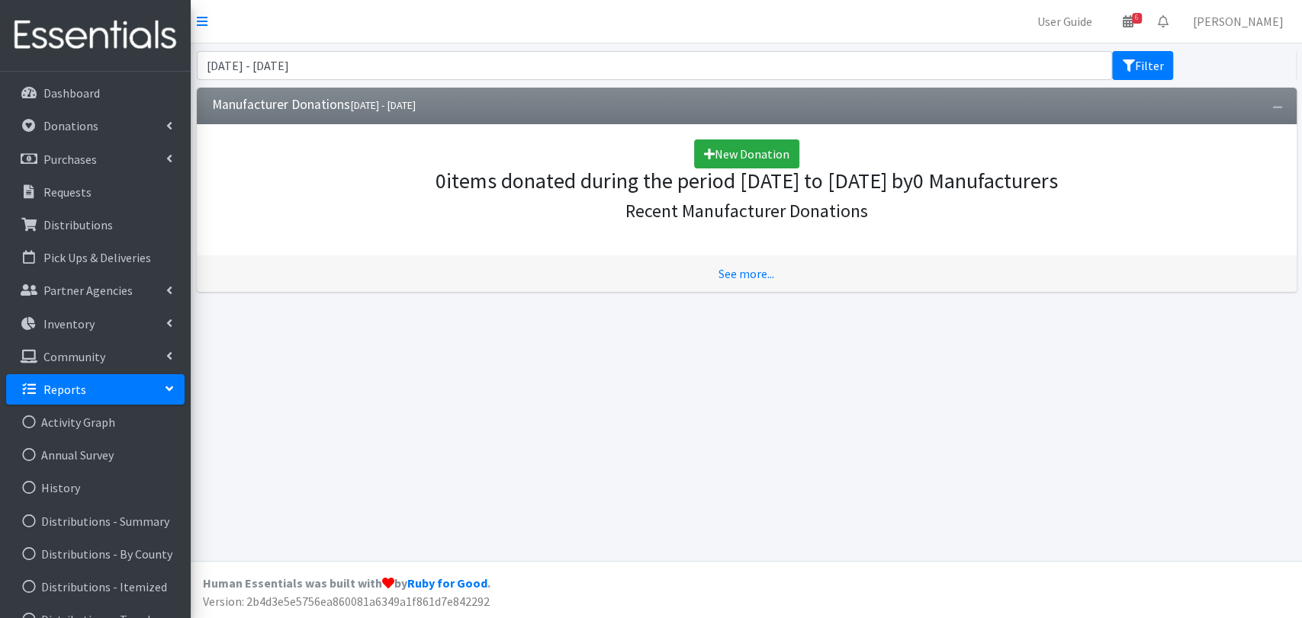
scroll to position [169, 0]
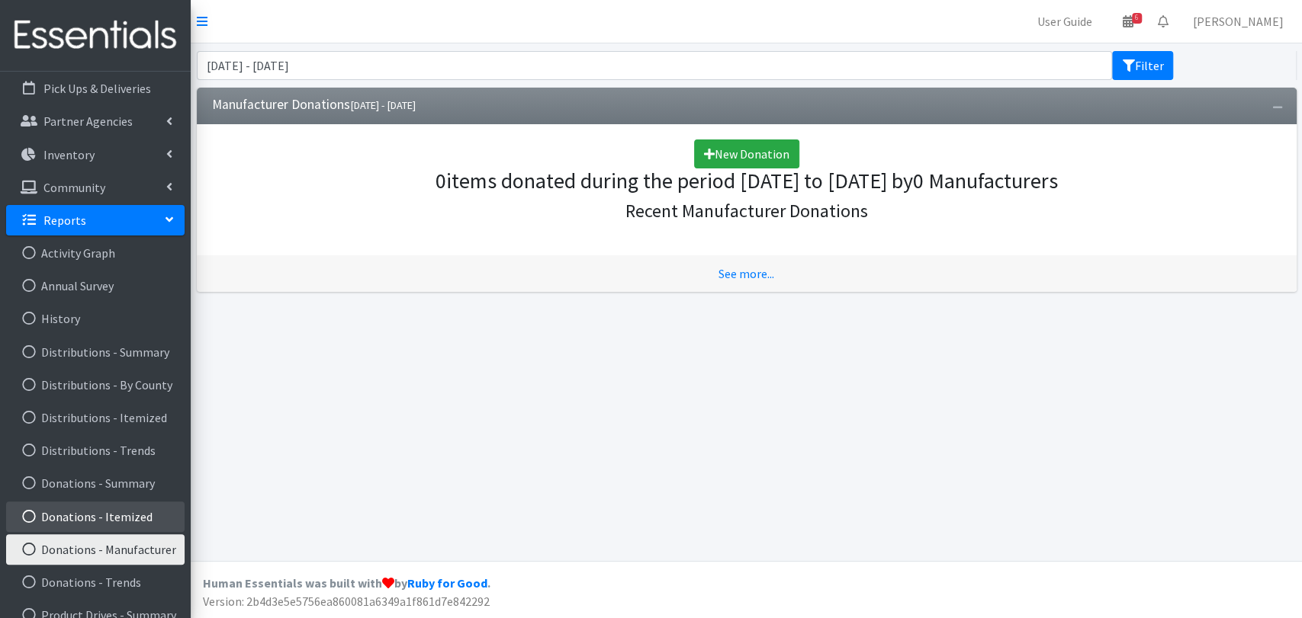
click at [128, 525] on link "Donations - Itemized" at bounding box center [95, 517] width 178 height 31
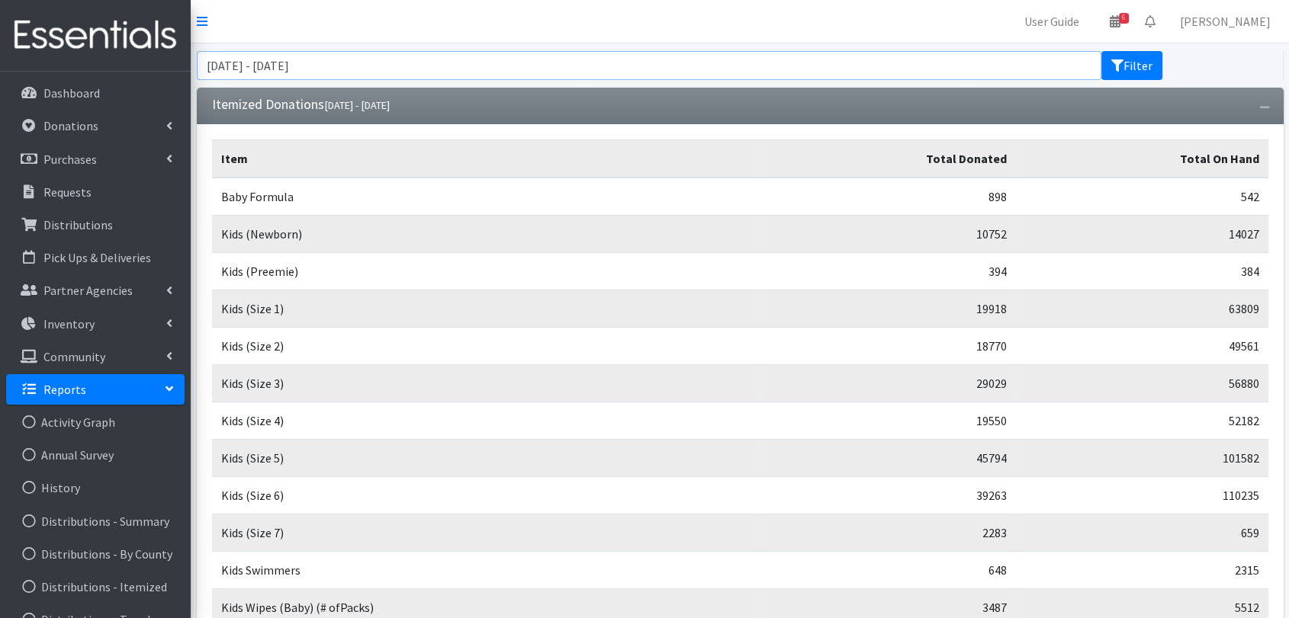
click at [406, 63] on input "June 27, 2025 - September 27, 2025" at bounding box center [649, 65] width 905 height 29
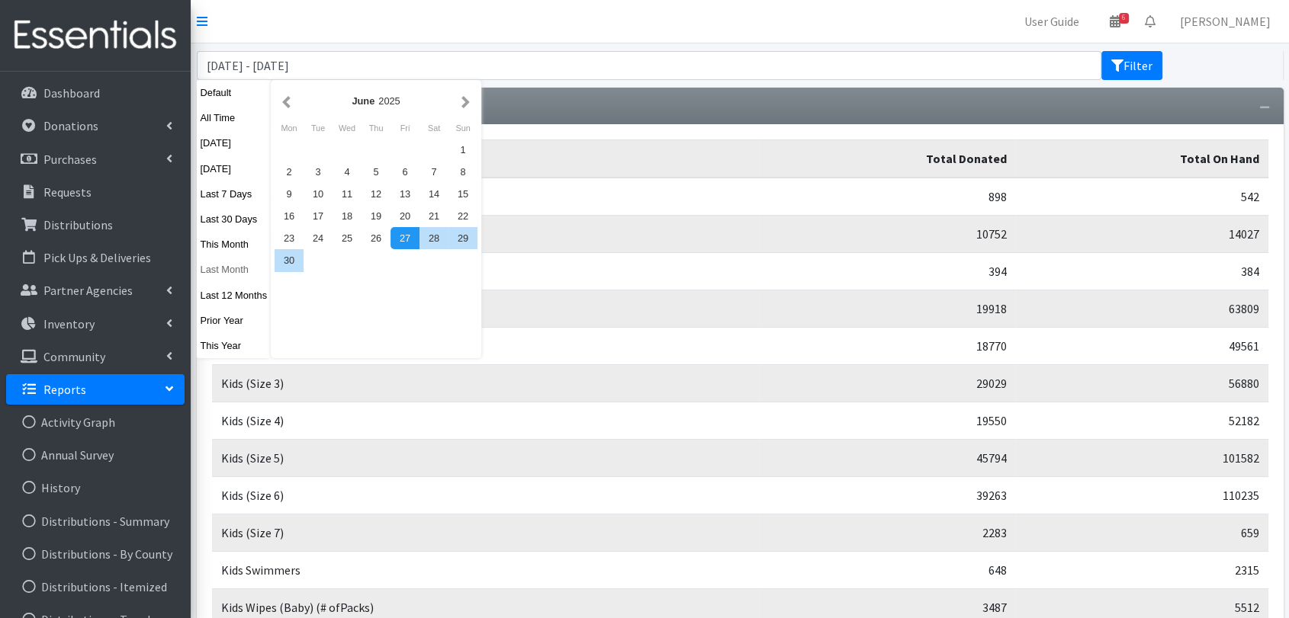
click at [236, 278] on button "Last Month" at bounding box center [234, 270] width 75 height 22
type input "July 1, 2025 - July 31, 2025"
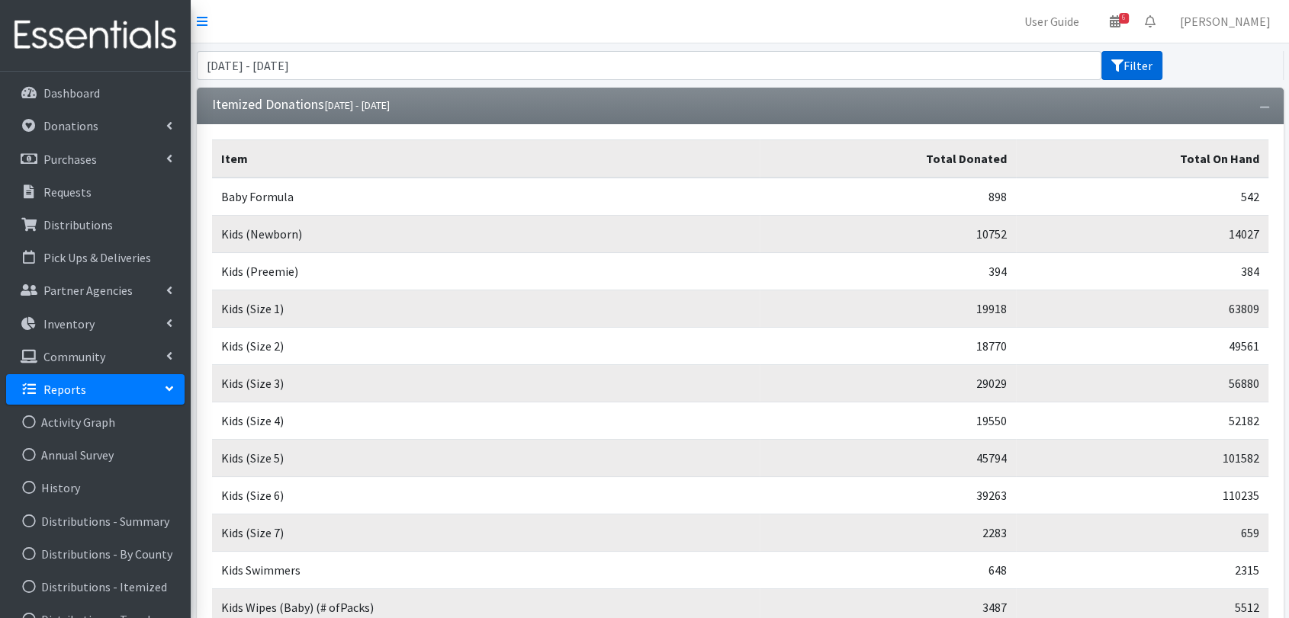
click at [1119, 58] on button "Filter" at bounding box center [1131, 65] width 61 height 29
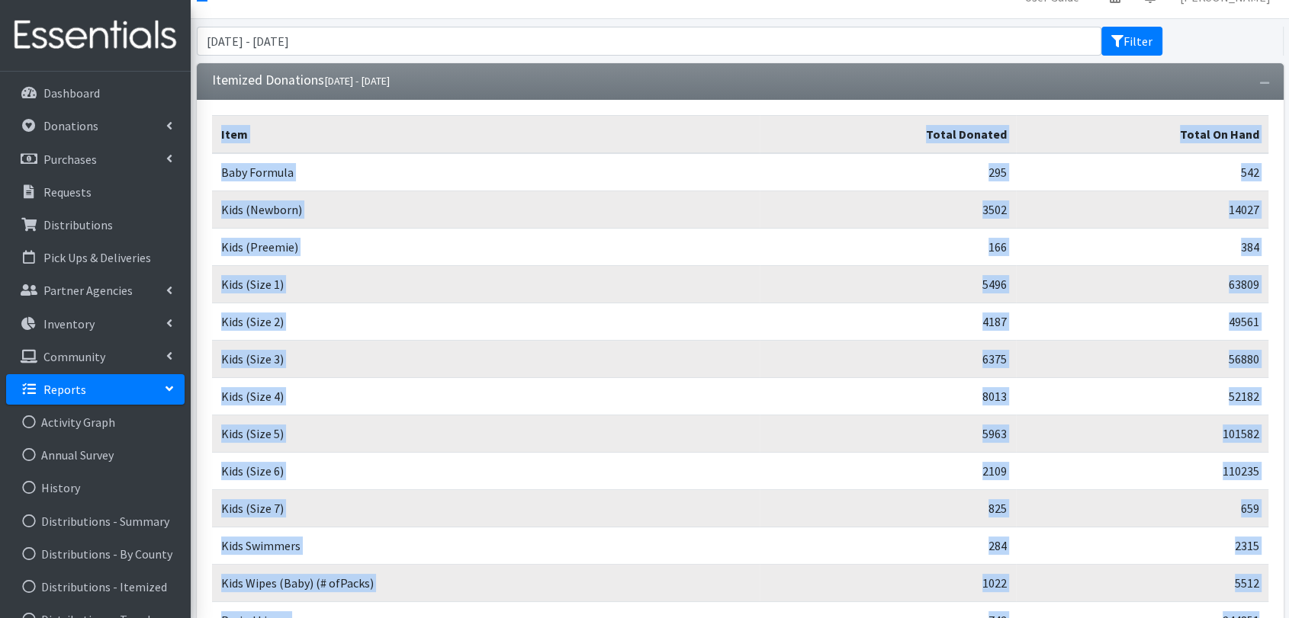
scroll to position [409, 0]
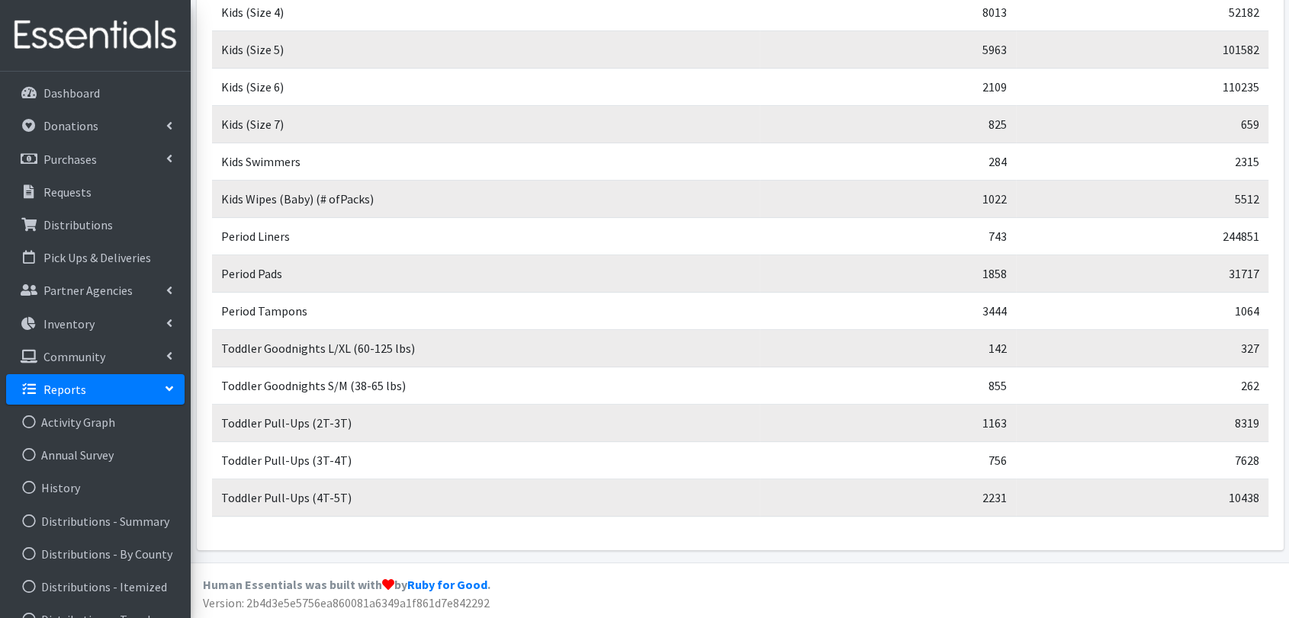
drag, startPoint x: 218, startPoint y: 154, endPoint x: 1269, endPoint y: 522, distance: 1113.5
click at [1269, 522] on div "Item Total Donated Total On Hand Baby Formula 295 542 Kids (Newborn) 3502 14027…" at bounding box center [740, 133] width 1087 height 835
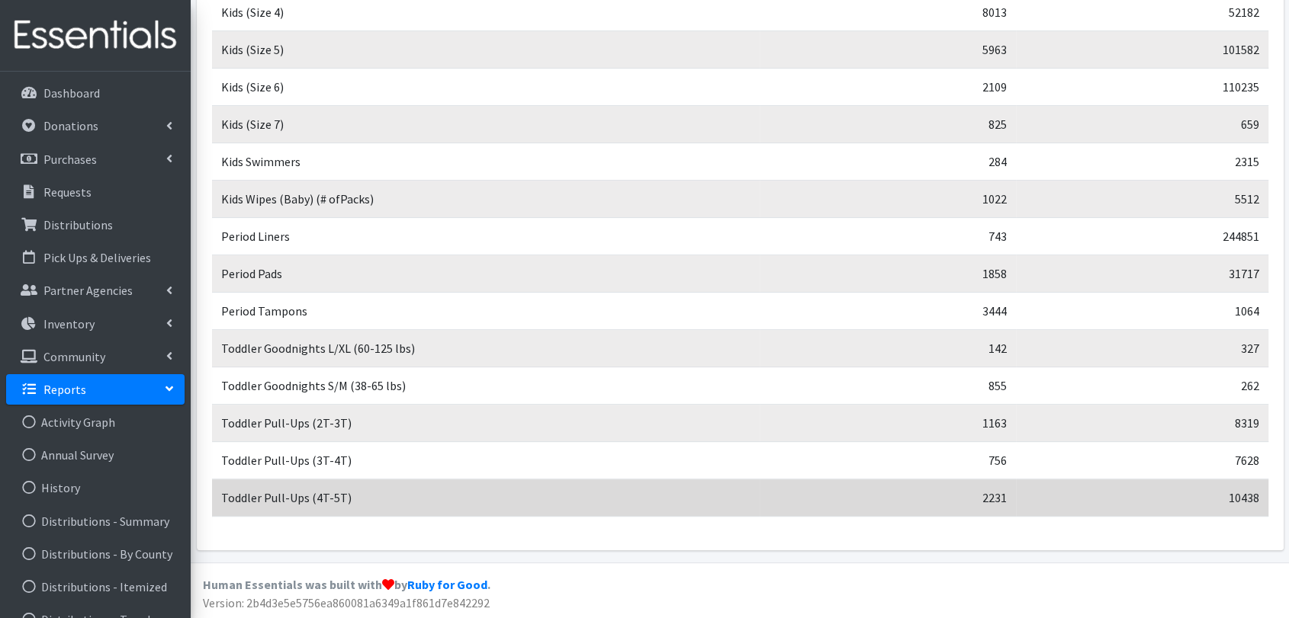
copy table
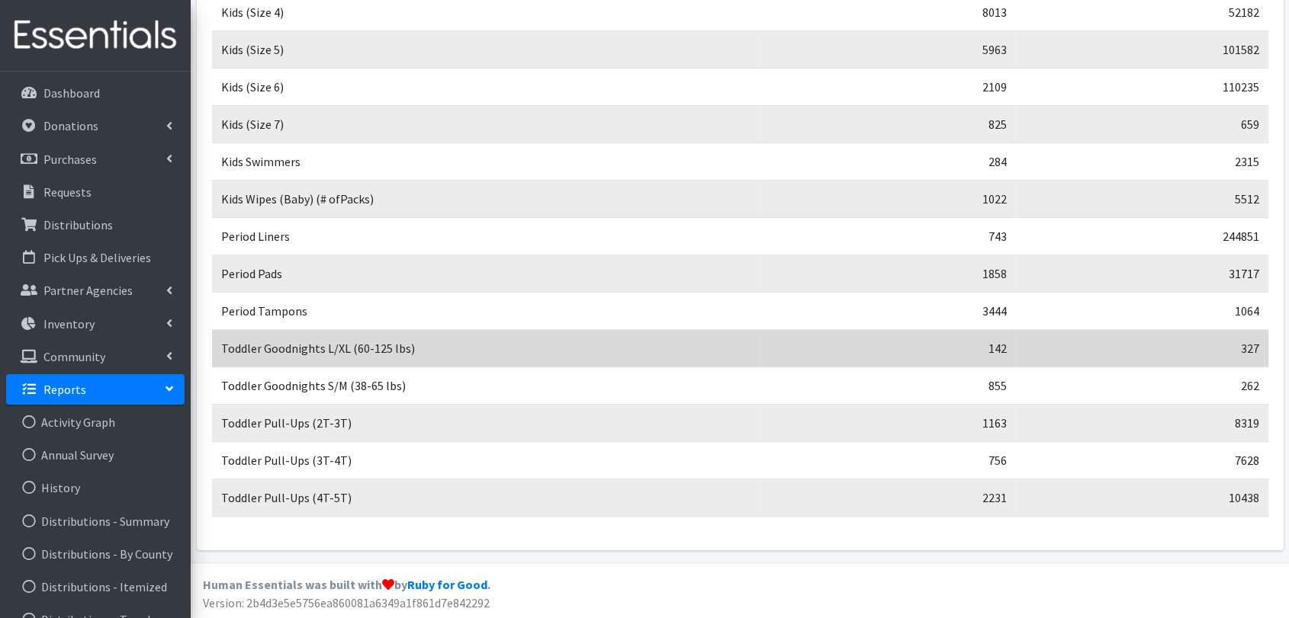
click at [402, 342] on td "Toddler Goodnights L/XL (60-125 lbs)" at bounding box center [486, 348] width 548 height 37
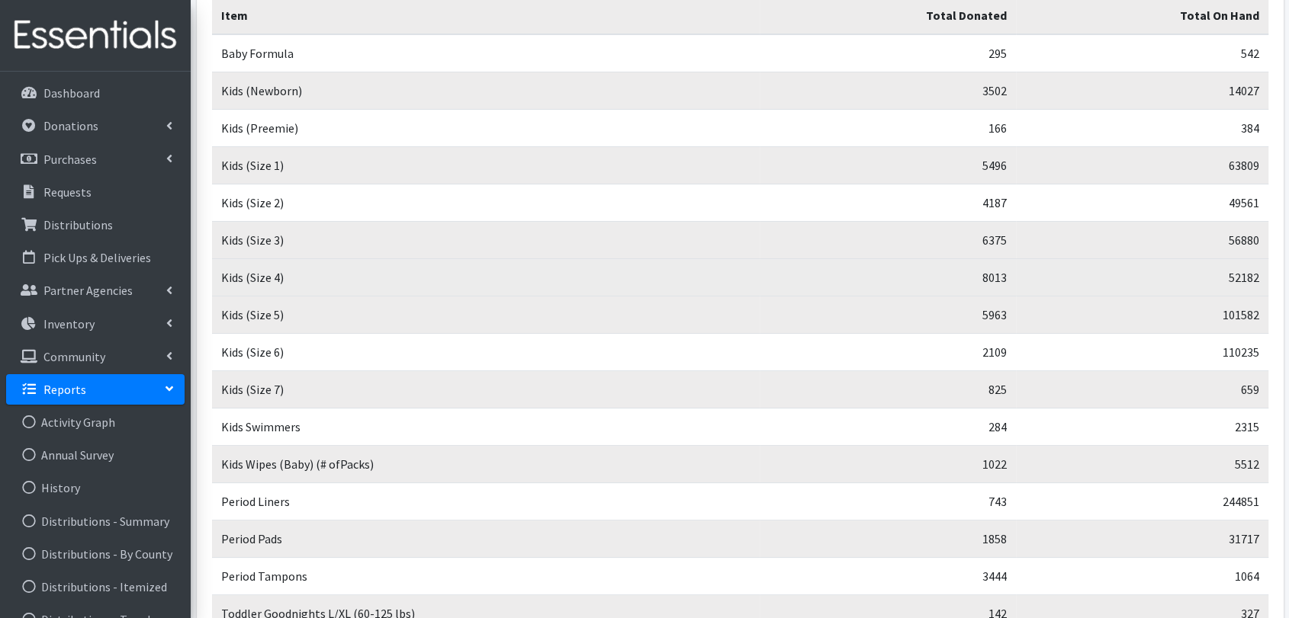
scroll to position [0, 0]
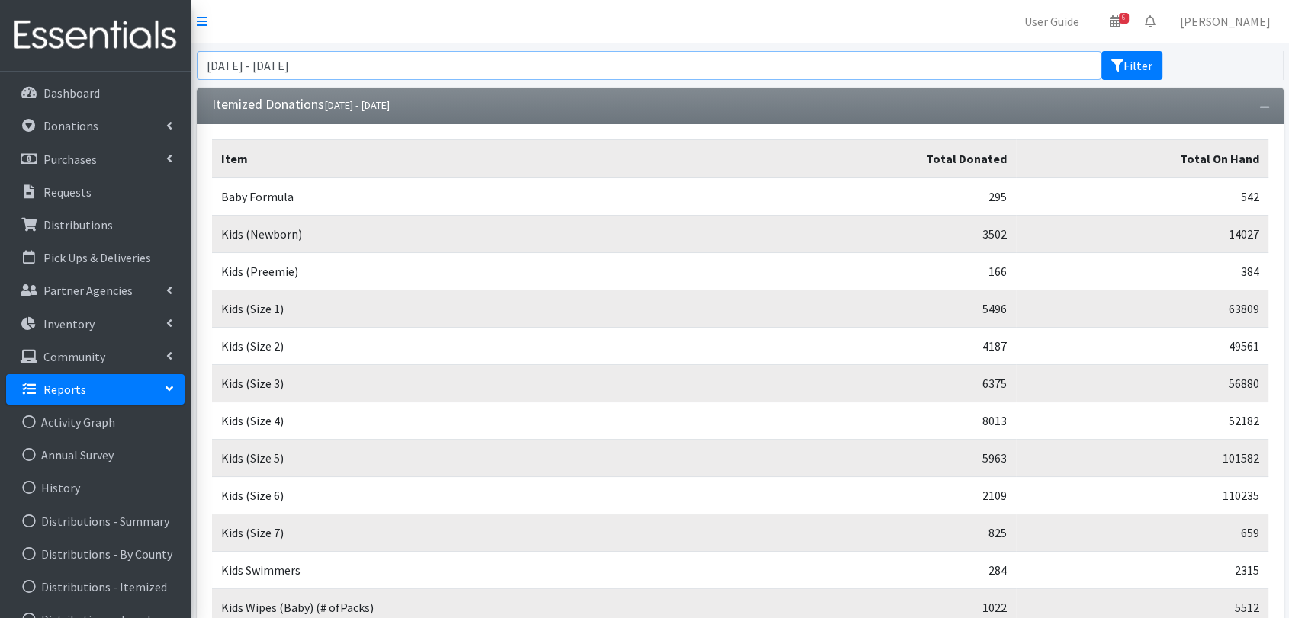
click at [333, 67] on input "[DATE] - [DATE]" at bounding box center [649, 65] width 905 height 29
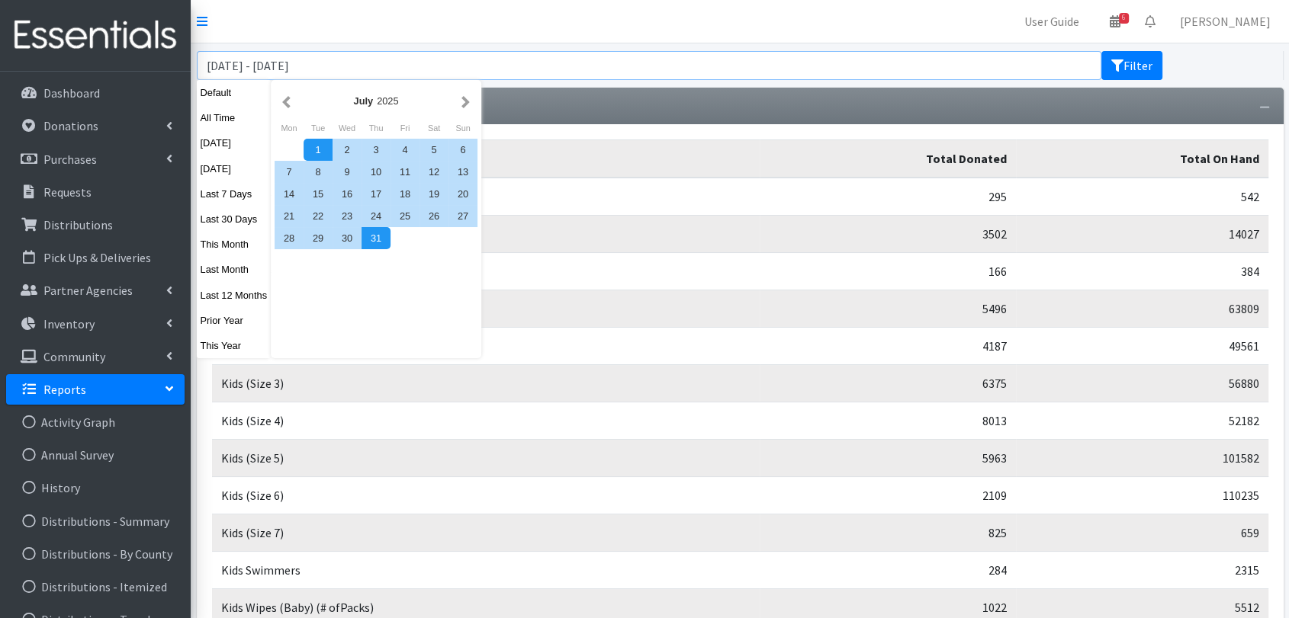
click at [379, 64] on input "[DATE] - [DATE]" at bounding box center [649, 65] width 905 height 29
click at [262, 63] on input "July 1, 2025 - July 31, 2024" at bounding box center [649, 65] width 905 height 29
click at [265, 66] on input "July 1, 2025 - July 31, 2024" at bounding box center [649, 65] width 905 height 29
type input "[DATE] - [DATE]"
click at [1123, 66] on button "Filter" at bounding box center [1131, 65] width 61 height 29
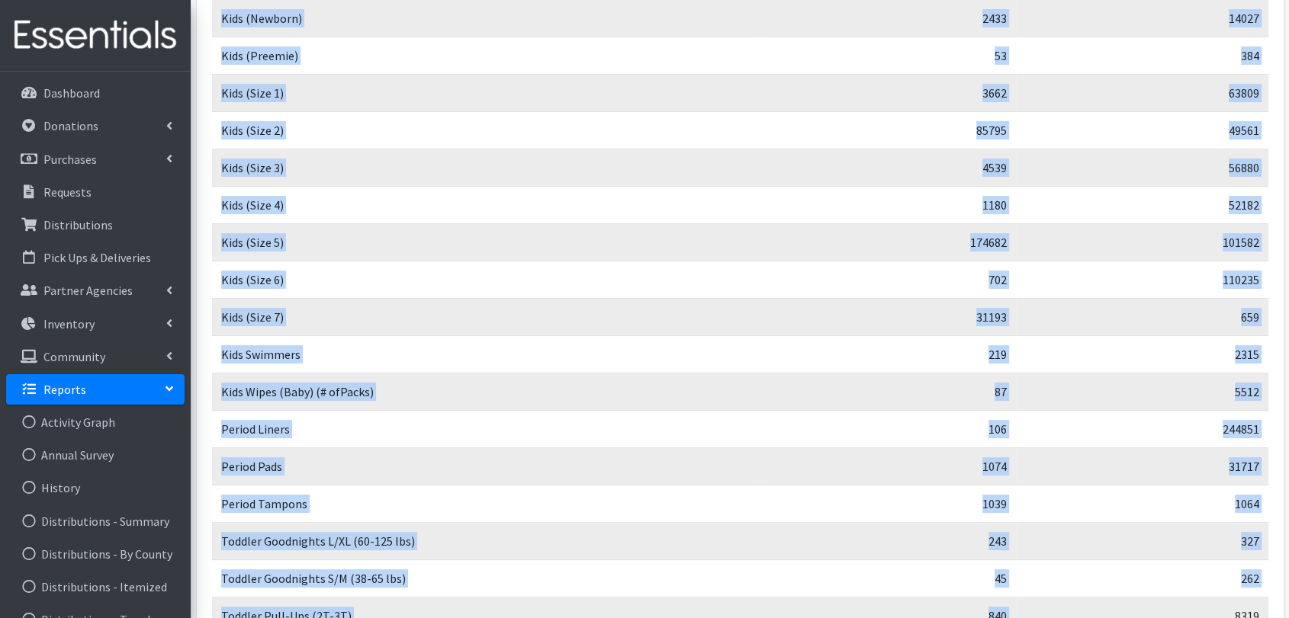
scroll to position [409, 0]
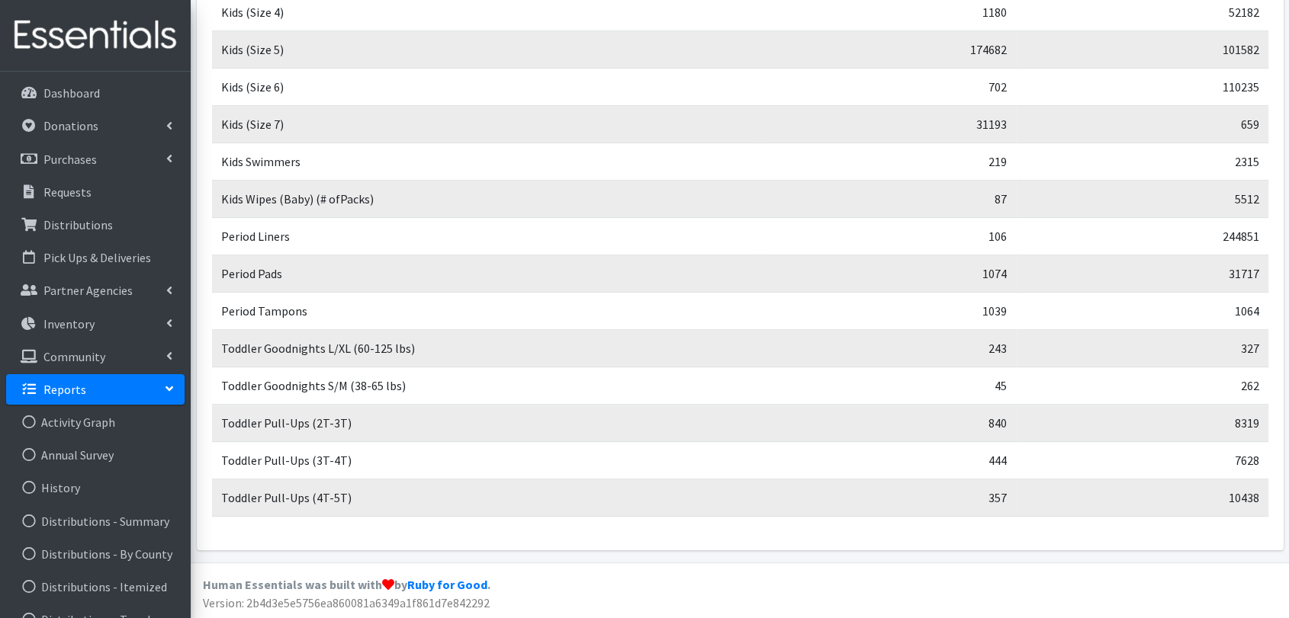
drag, startPoint x: 220, startPoint y: 155, endPoint x: 1275, endPoint y: 503, distance: 1110.4
click at [1275, 503] on div "Item Total Donated Total On Hand Baby Formula 125 542 Kids (Newborn) 2433 14027…" at bounding box center [740, 133] width 1087 height 835
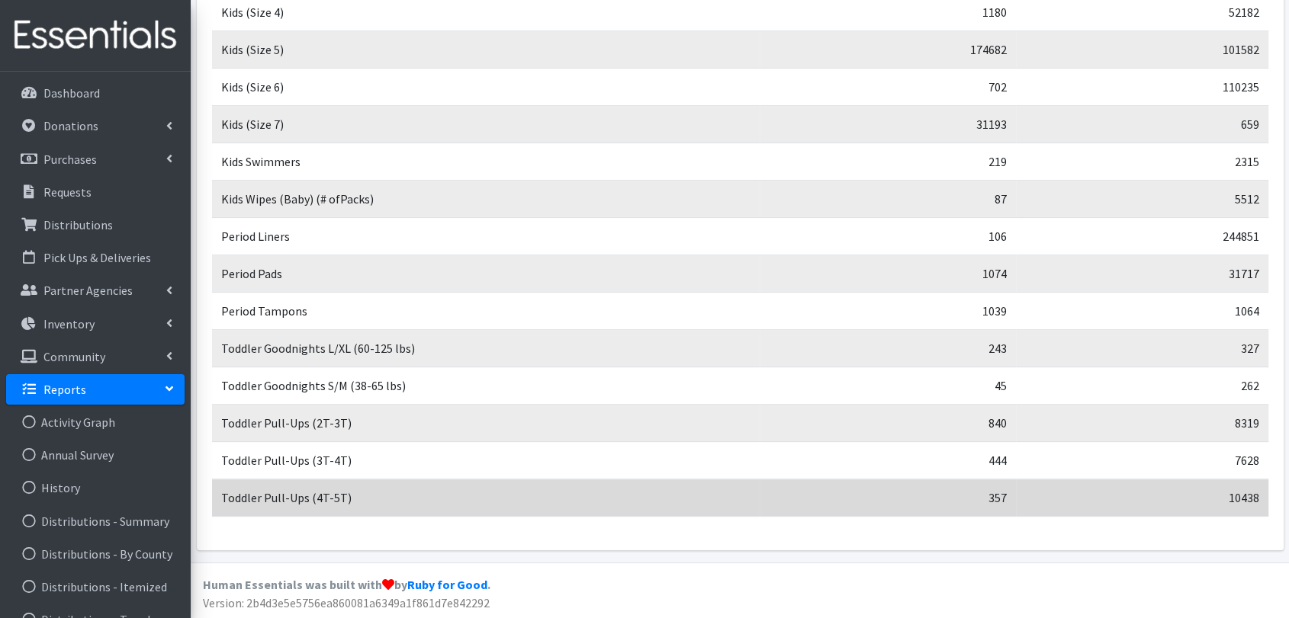
copy table
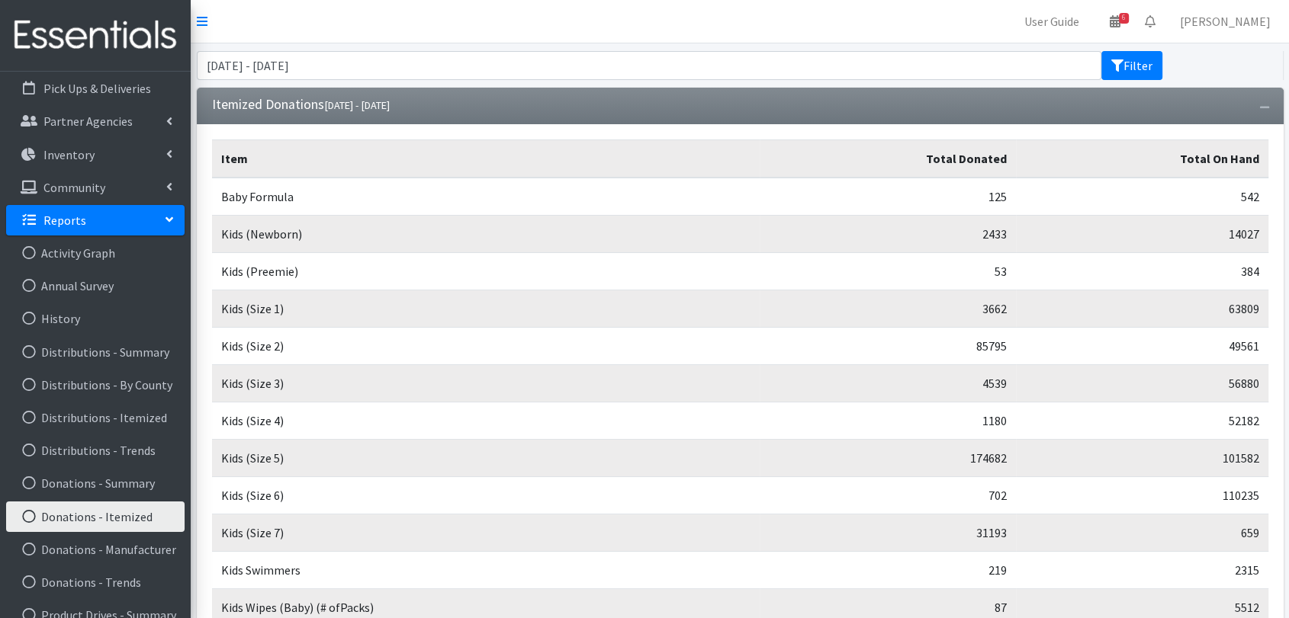
scroll to position [254, 0]
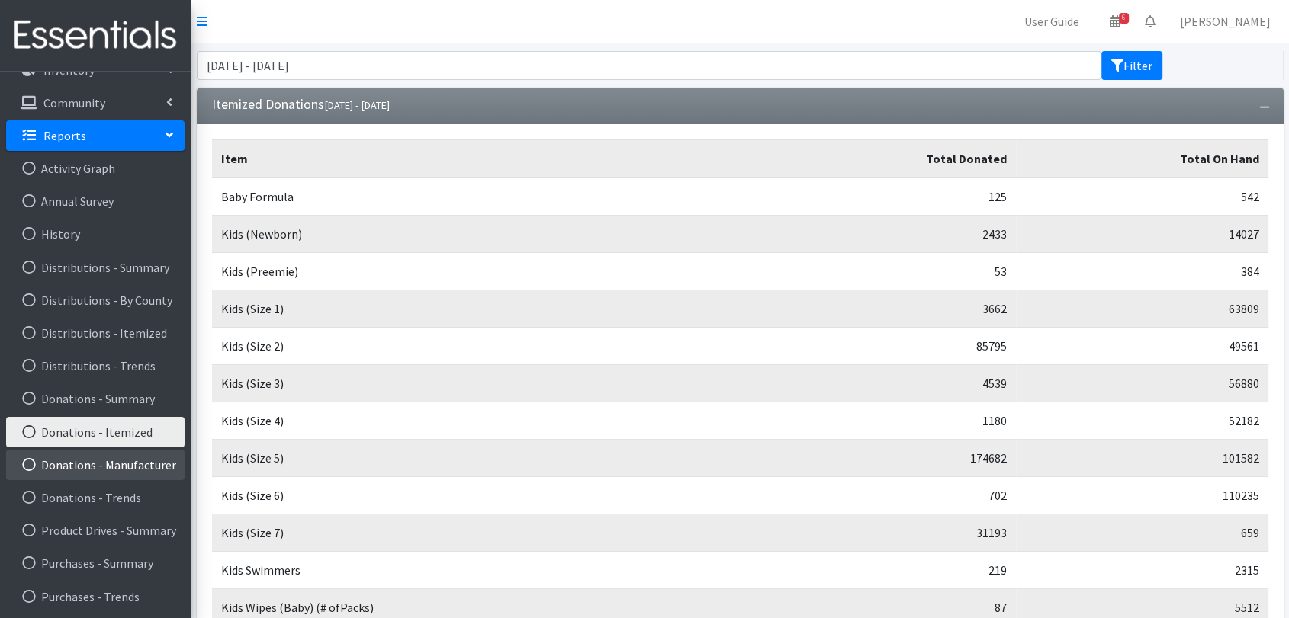
click at [132, 454] on link "Donations - Manufacturer" at bounding box center [95, 465] width 178 height 31
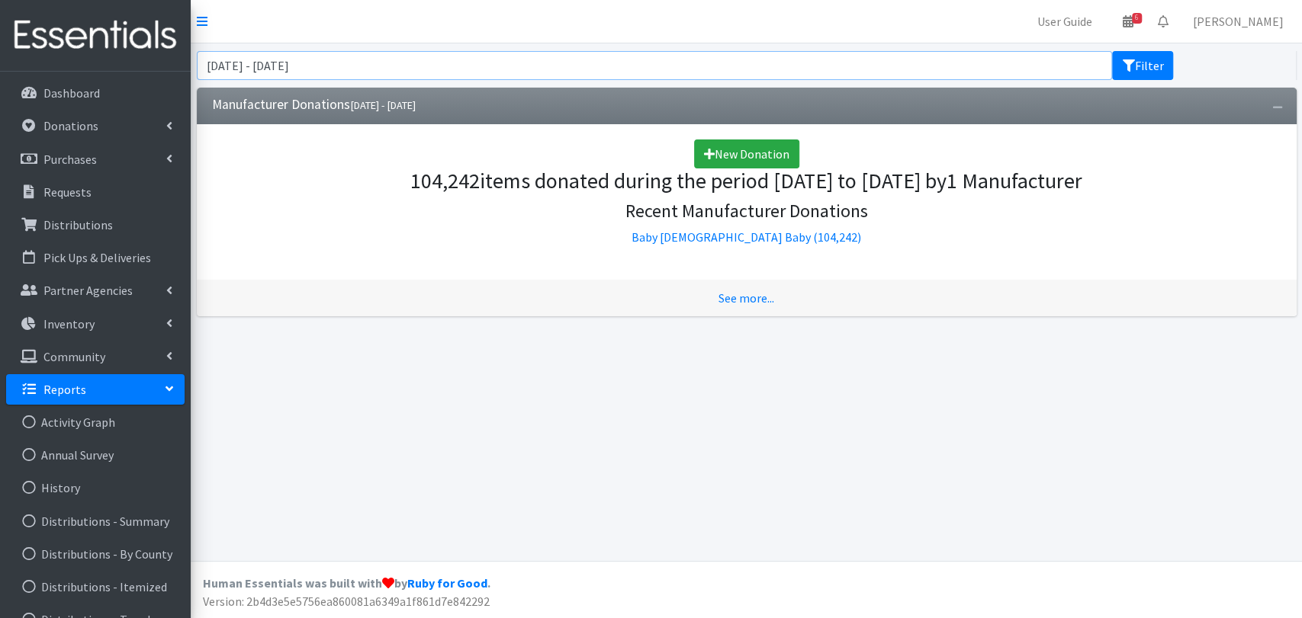
click at [323, 51] on input "[DATE] - [DATE]" at bounding box center [655, 65] width 916 height 29
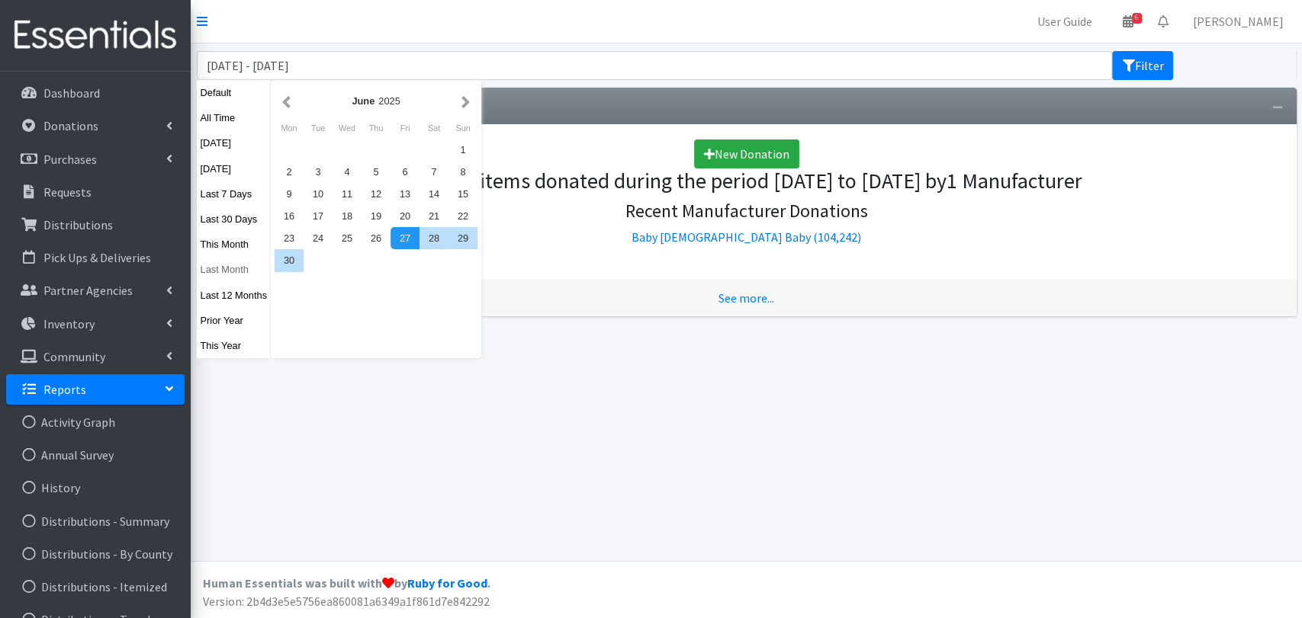
click at [233, 278] on button "Last Month" at bounding box center [234, 270] width 75 height 22
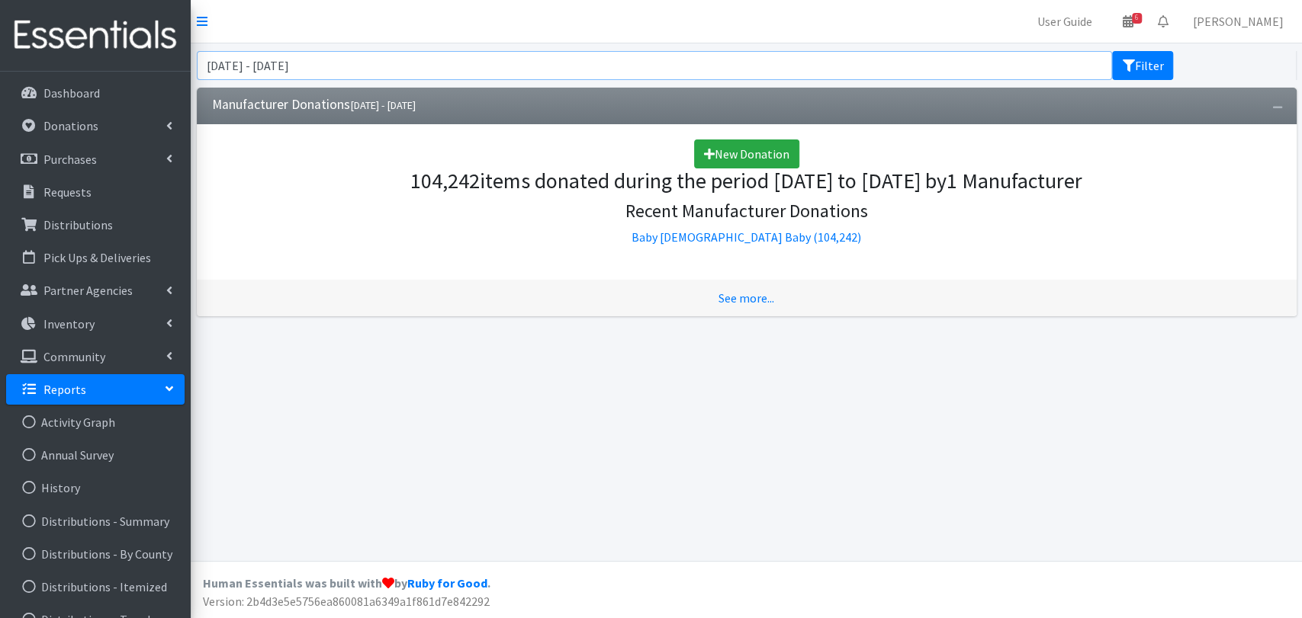
click at [262, 63] on input "July 1, 2025 - July 31, 2025" at bounding box center [655, 65] width 916 height 29
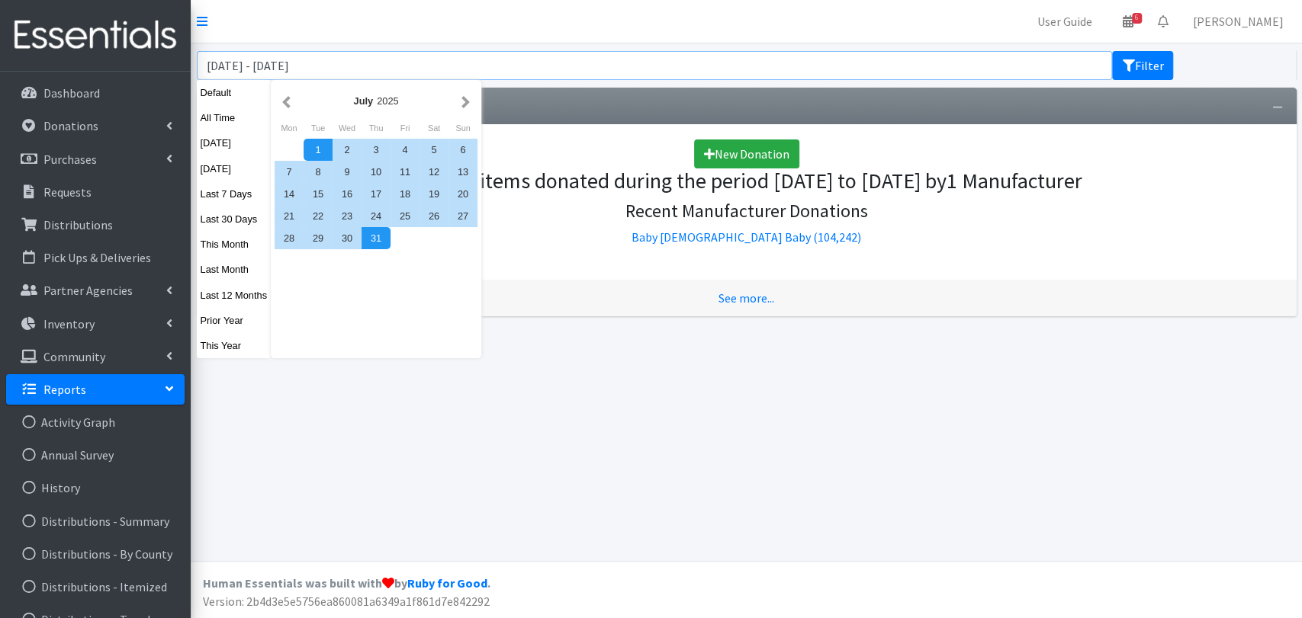
click at [445, 56] on input "July 1, 2024 - July 31, 2025" at bounding box center [655, 65] width 916 height 29
type input "July 1, 2024 - July 31, 2024"
click at [1147, 59] on button "Filter" at bounding box center [1142, 65] width 61 height 29
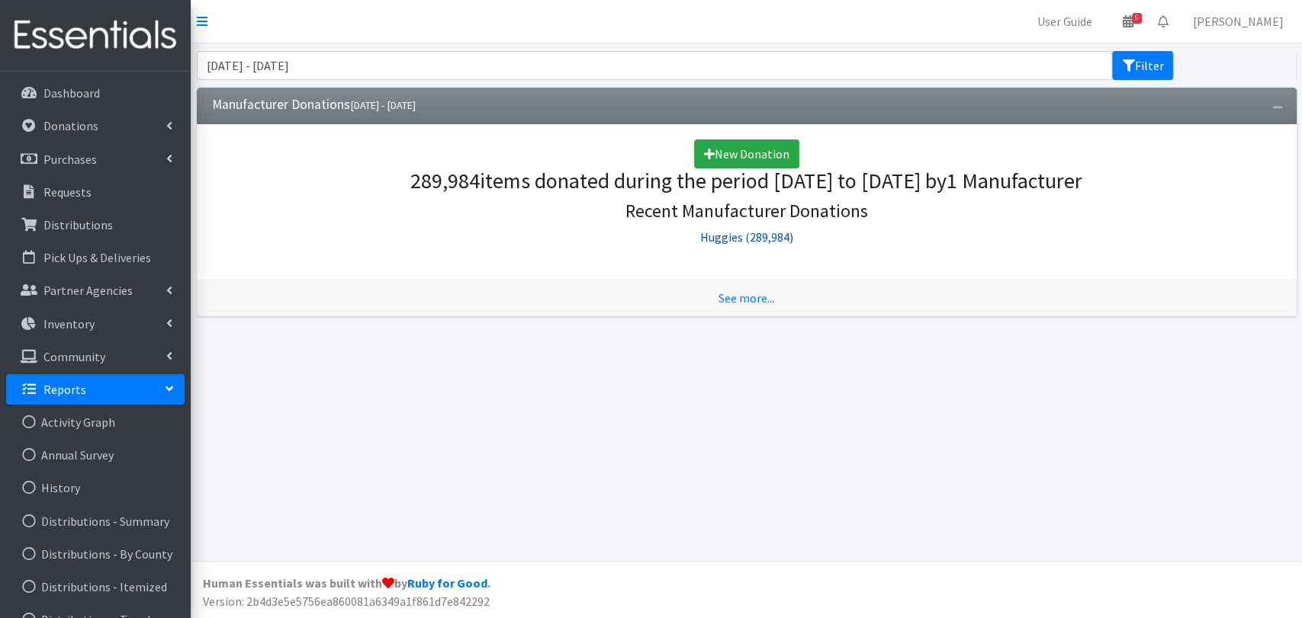
click at [734, 240] on link "Huggies (289,984)" at bounding box center [746, 237] width 93 height 15
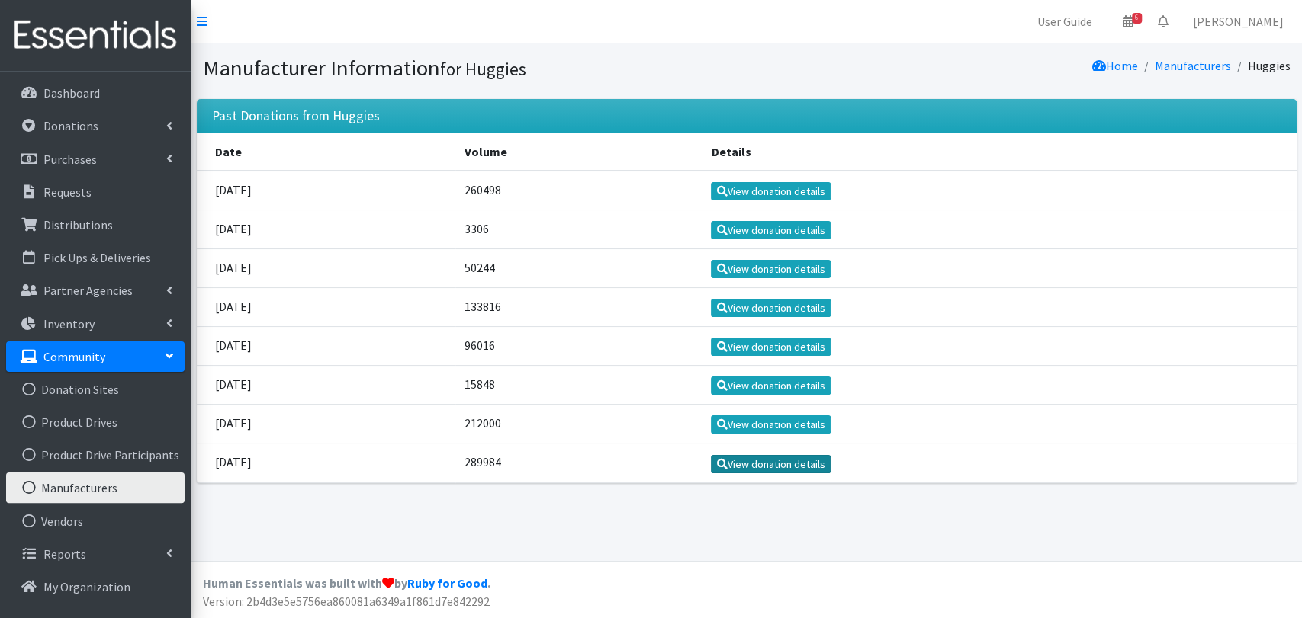
click at [813, 464] on link "View donation details" at bounding box center [771, 464] width 120 height 18
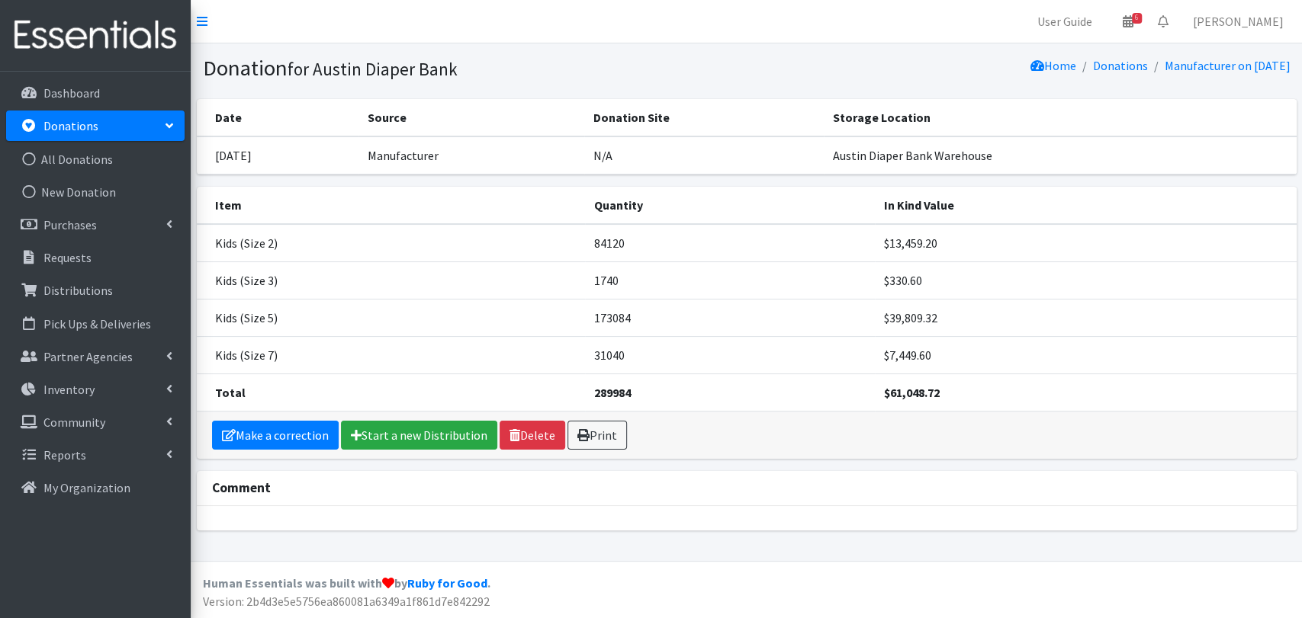
click at [569, 227] on td "Kids (Size 2)" at bounding box center [391, 243] width 388 height 38
click at [119, 390] on link "Inventory" at bounding box center [95, 389] width 178 height 31
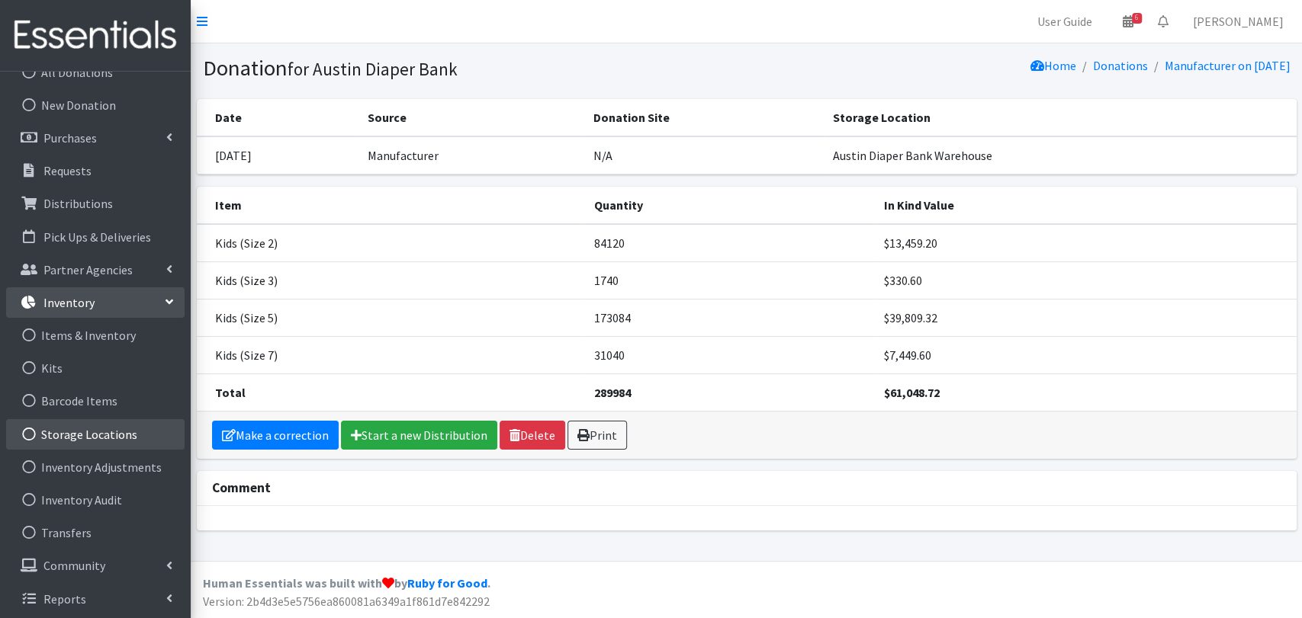
scroll to position [90, 0]
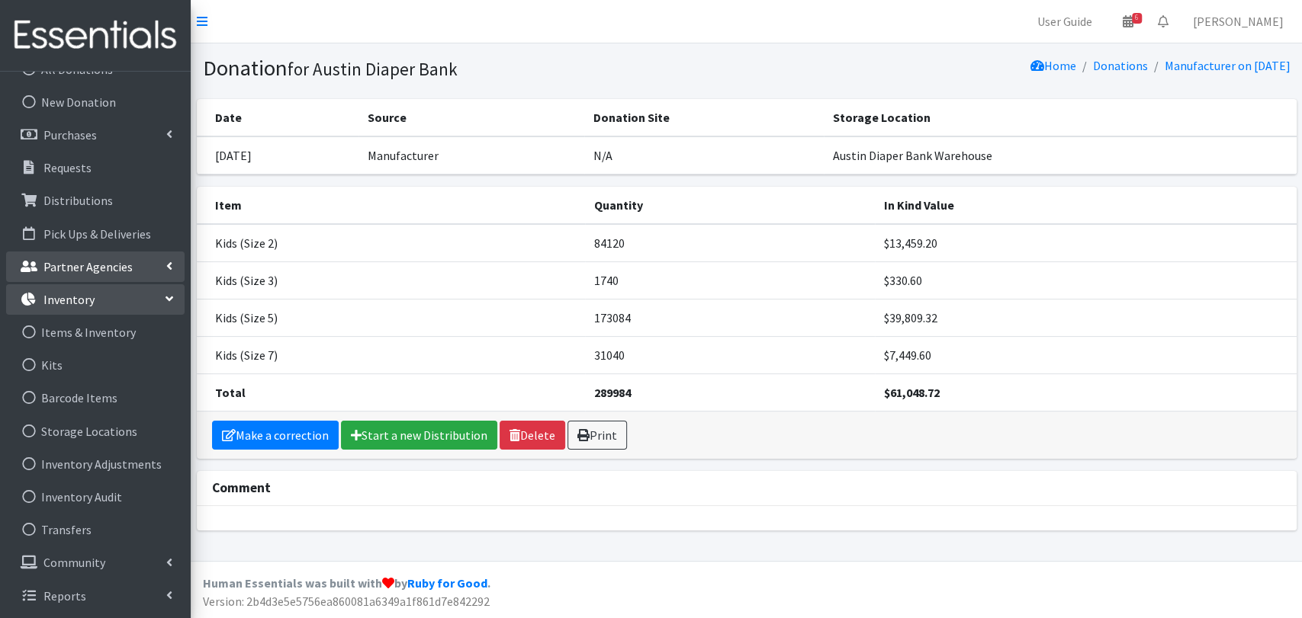
drag, startPoint x: 166, startPoint y: 300, endPoint x: 165, endPoint y: 309, distance: 9.3
click at [165, 299] on icon at bounding box center [169, 299] width 12 height 6
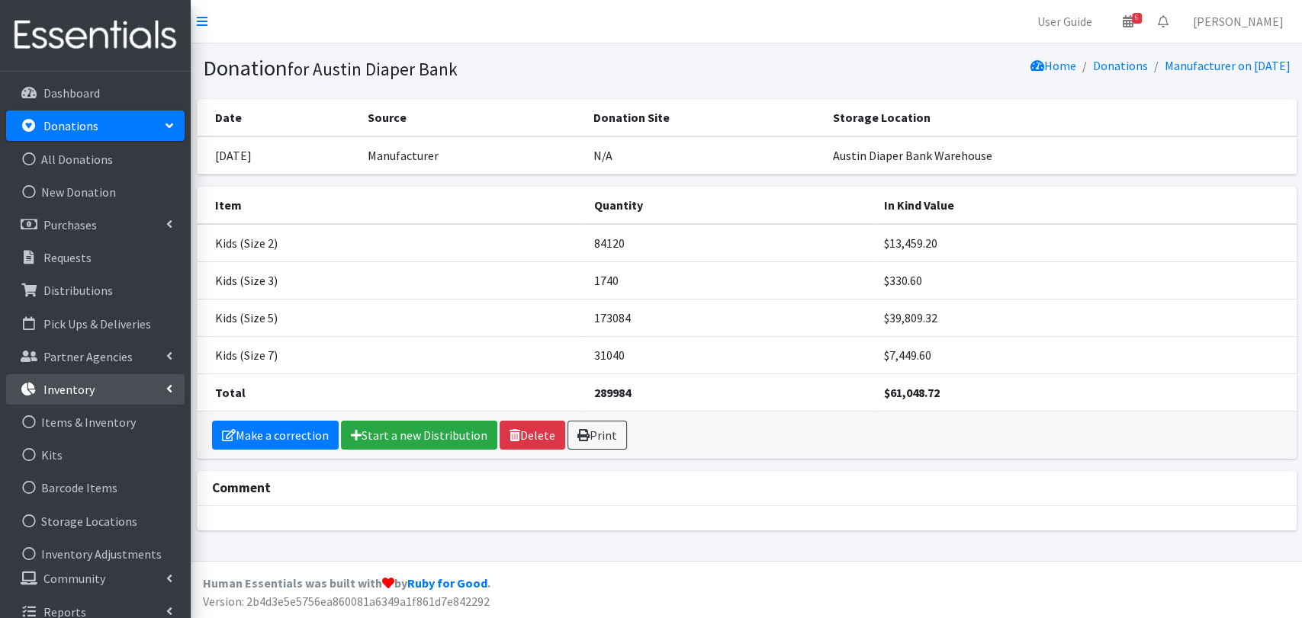
scroll to position [0, 0]
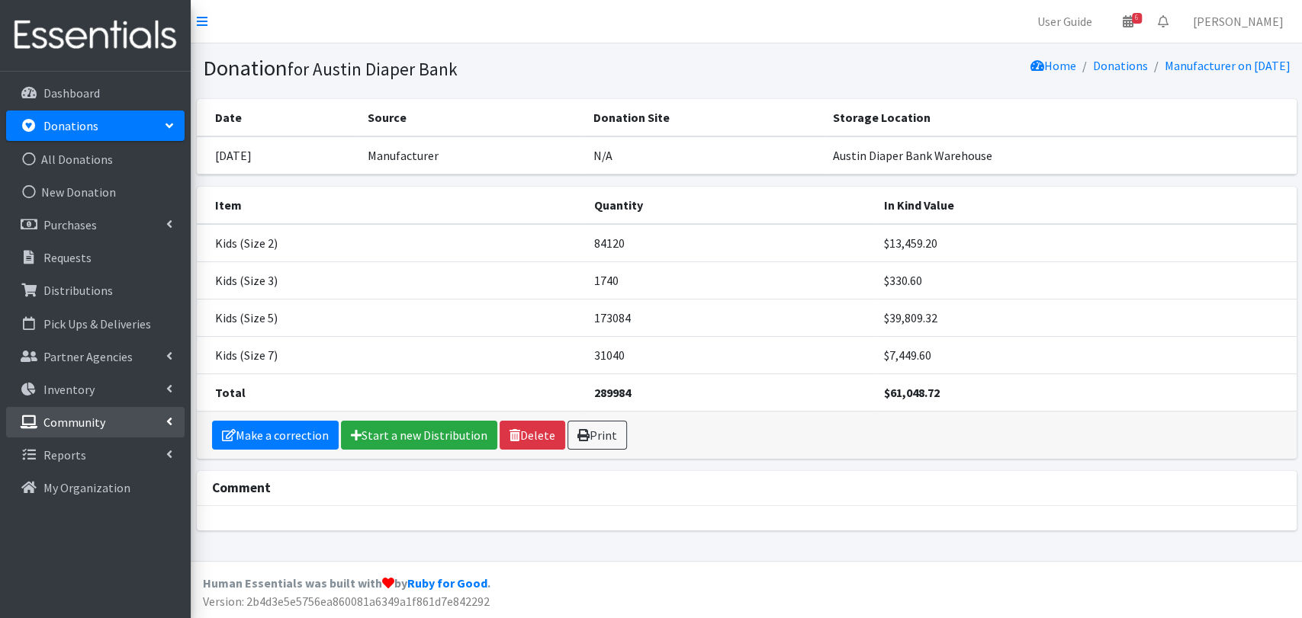
click at [133, 432] on link "Community" at bounding box center [95, 422] width 178 height 31
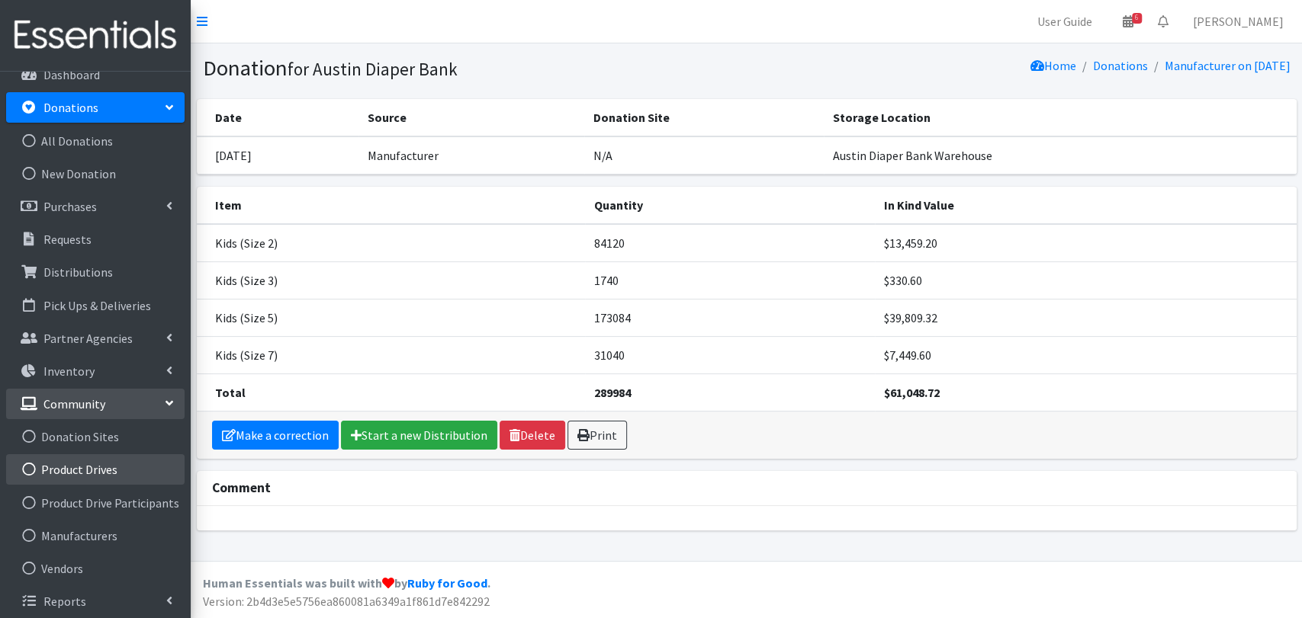
scroll to position [24, 0]
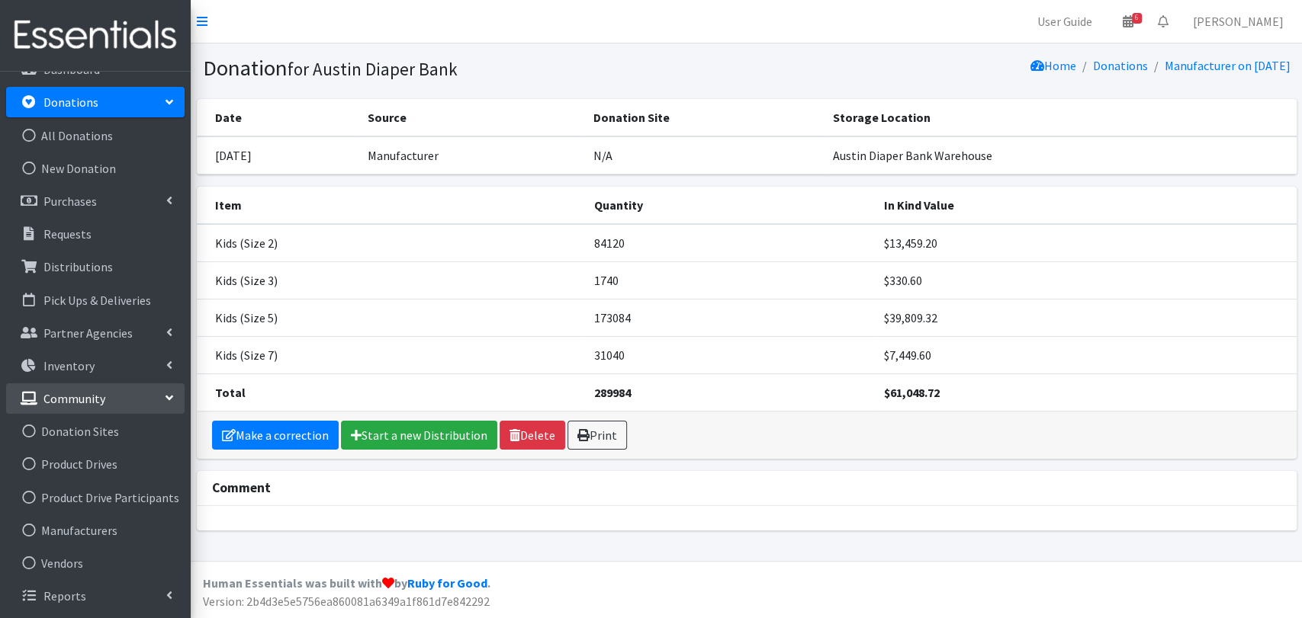
click at [140, 406] on link "Community" at bounding box center [95, 399] width 178 height 31
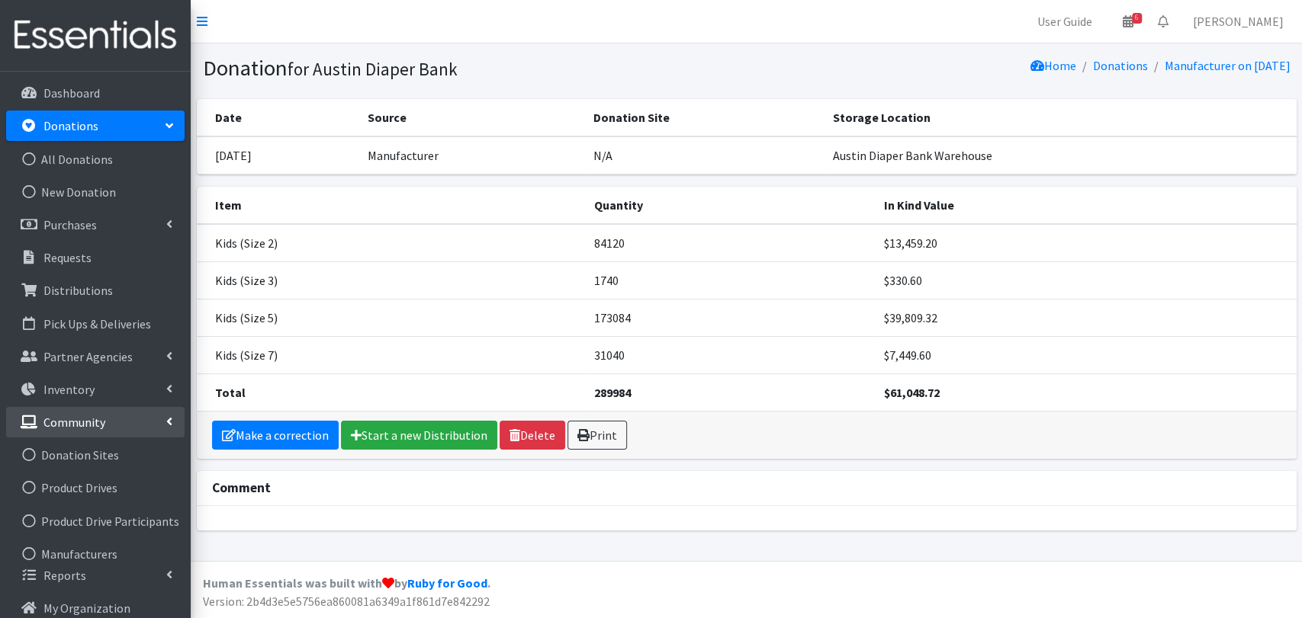
scroll to position [0, 0]
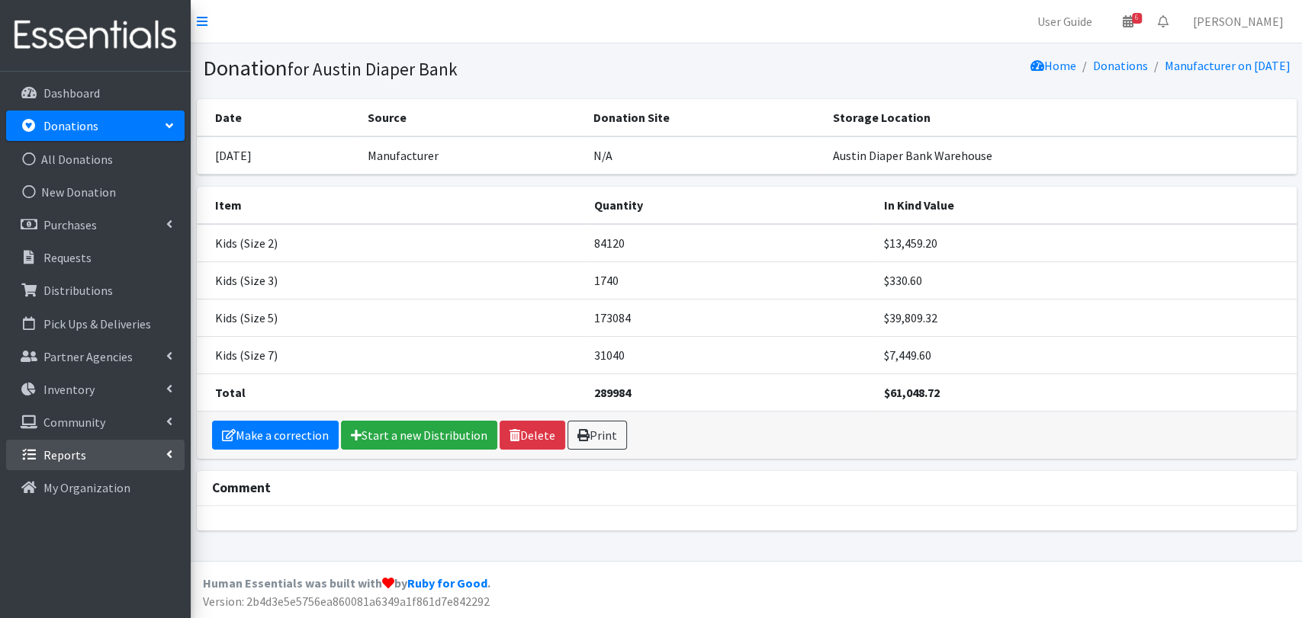
click at [117, 470] on li "Reports Activity Graph Annual Survey History Distributions - Summary Distributi…" at bounding box center [95, 456] width 178 height 33
click at [121, 459] on link "Reports" at bounding box center [95, 455] width 178 height 31
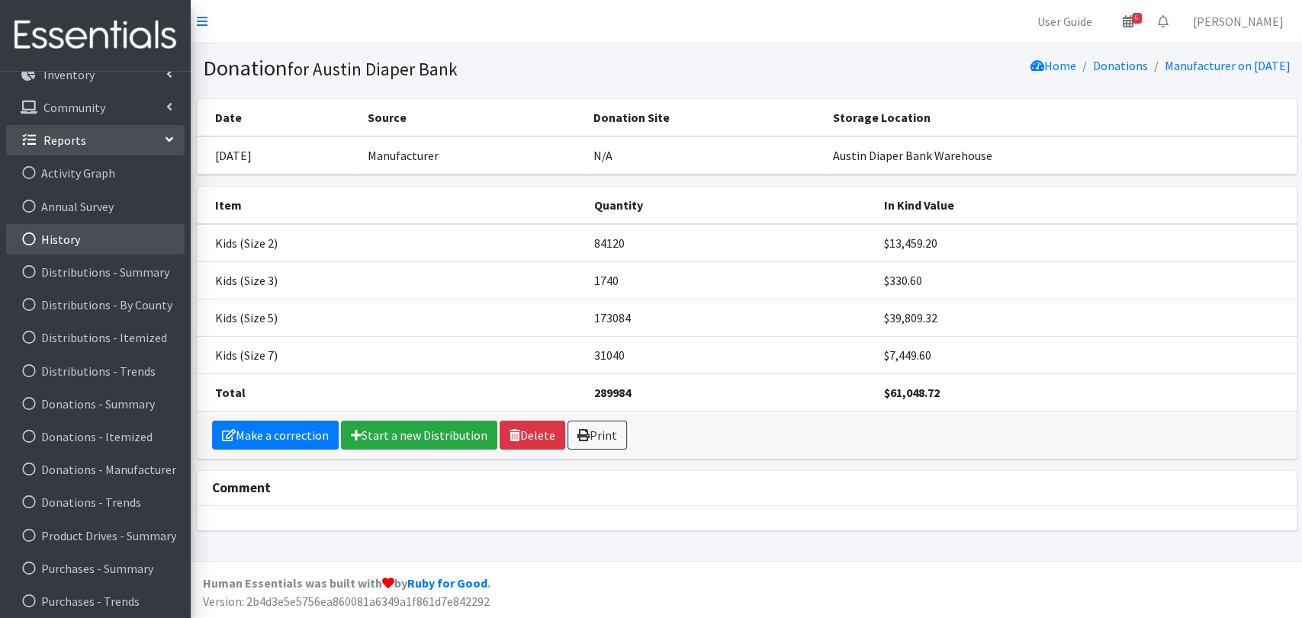
scroll to position [354, 0]
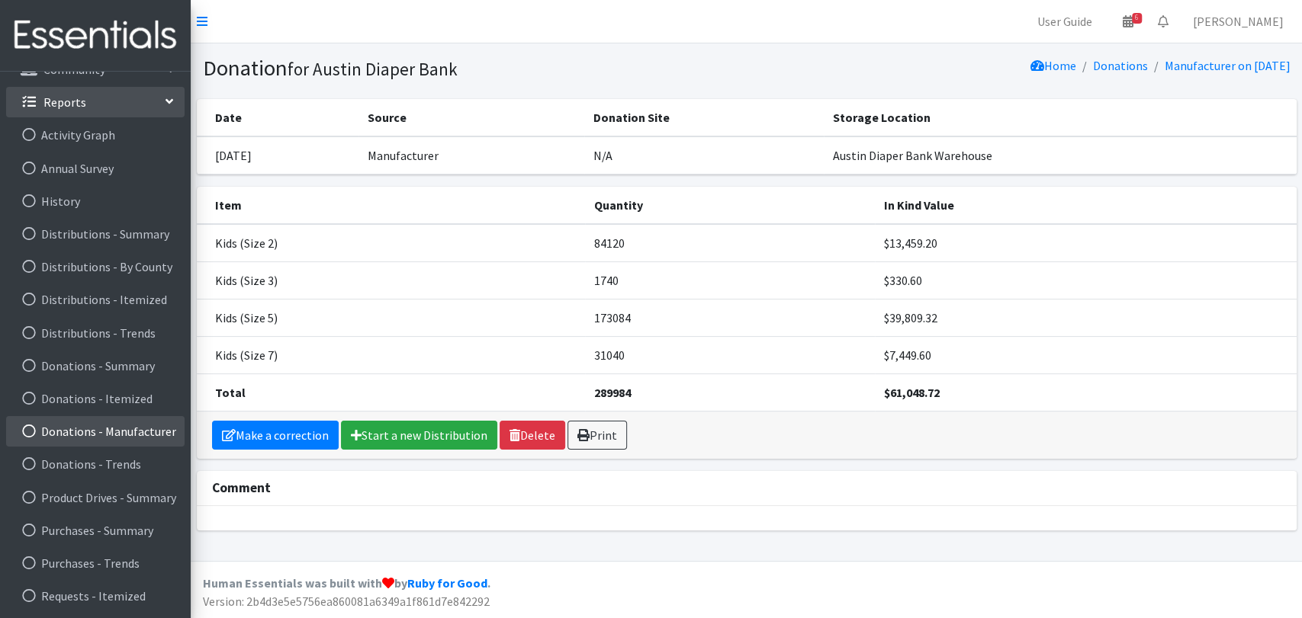
click at [146, 441] on link "Donations - Manufacturer" at bounding box center [95, 431] width 178 height 31
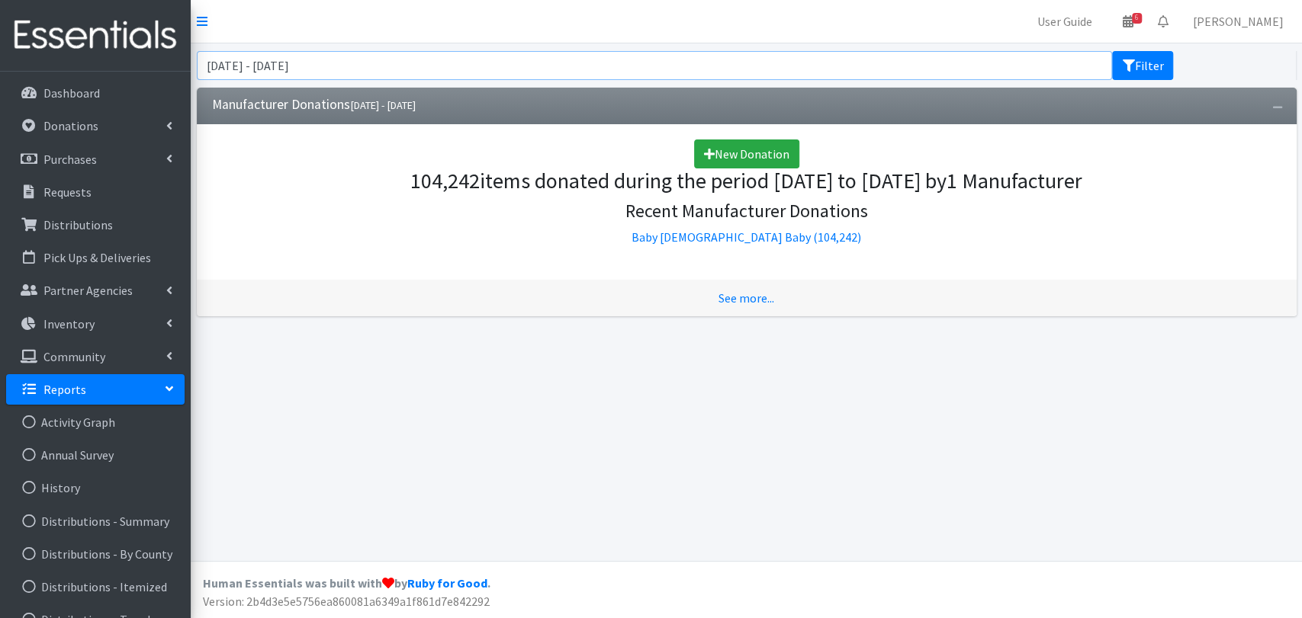
click at [406, 53] on input "June 27, 2025 - September 27, 2025" at bounding box center [655, 65] width 916 height 29
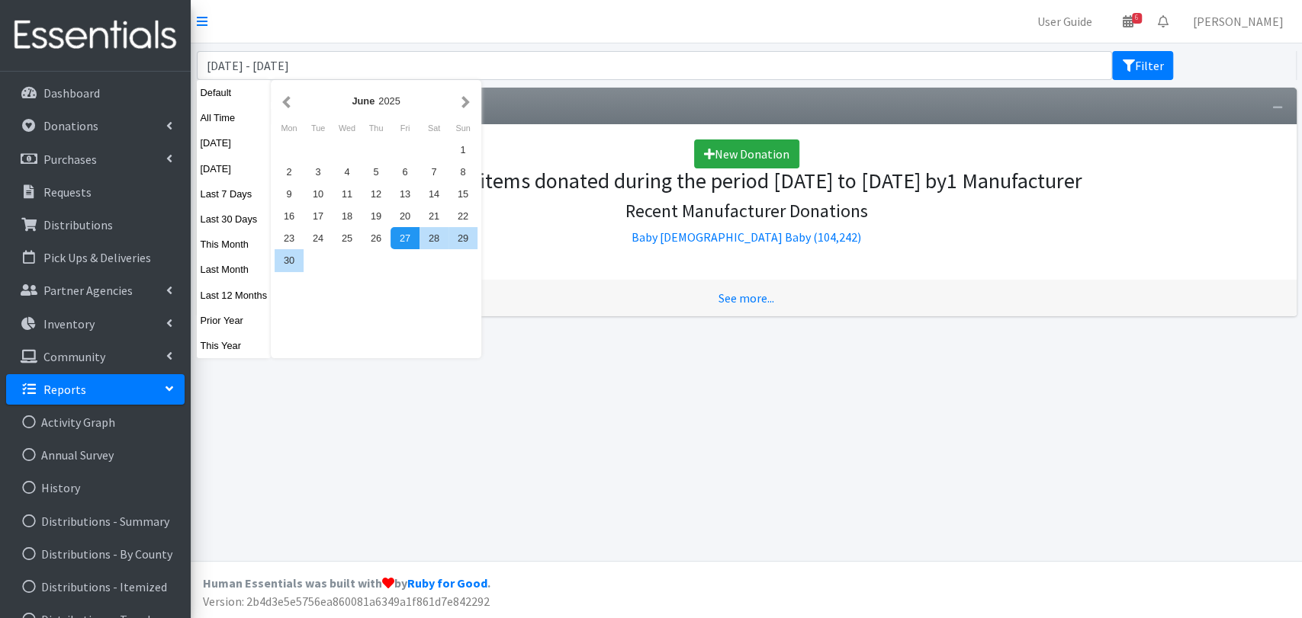
click at [233, 296] on button "Last 12 Months" at bounding box center [234, 295] width 75 height 22
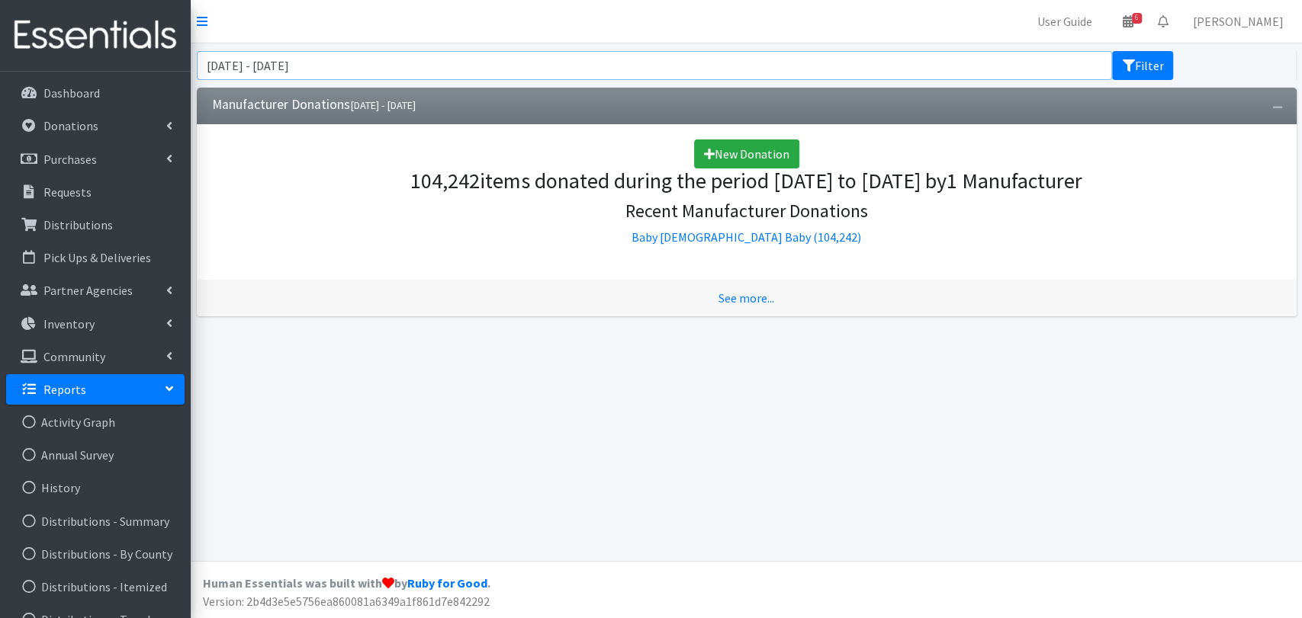
click at [310, 71] on input "August 28, 2024 - August 27, 2025" at bounding box center [655, 65] width 916 height 29
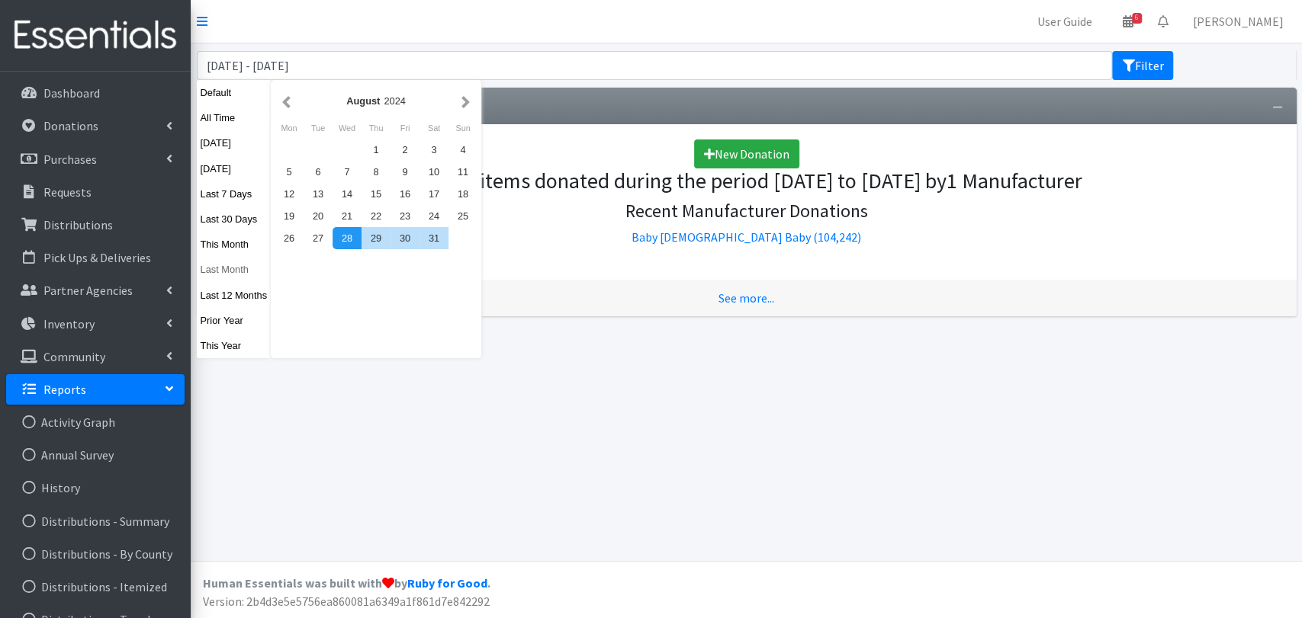
click at [233, 276] on button "Last Month" at bounding box center [234, 270] width 75 height 22
type input "July 1, 2025 - July 31, 2025"
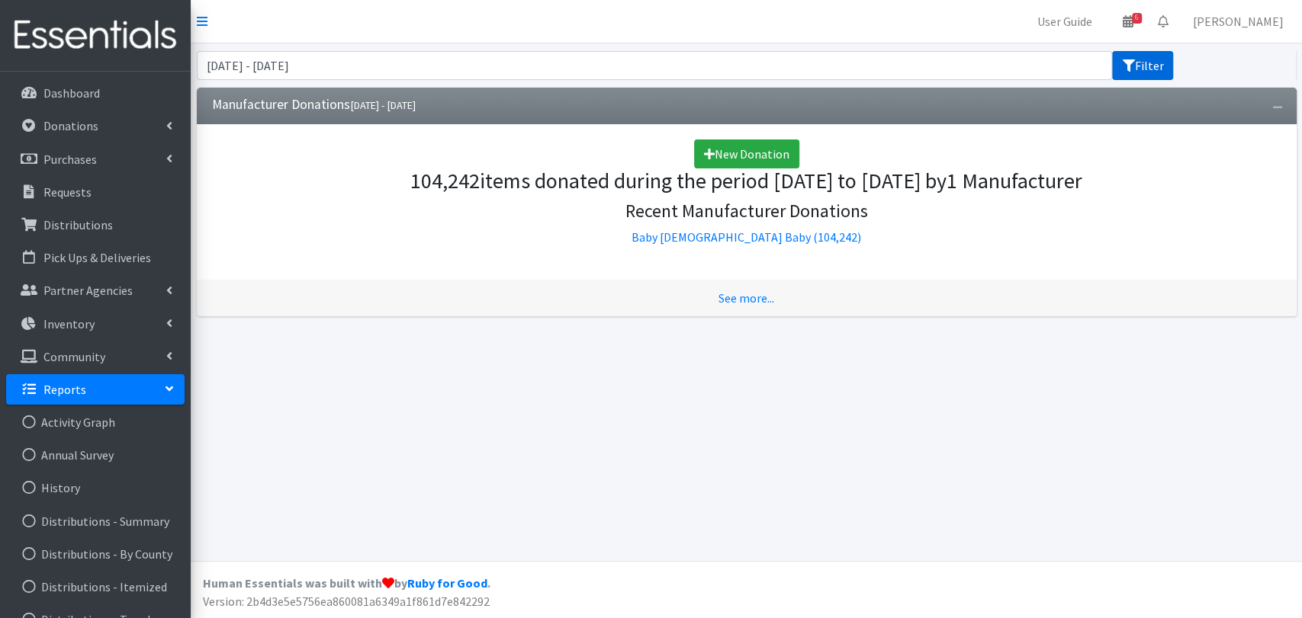
click at [1156, 69] on button "Filter" at bounding box center [1142, 65] width 61 height 29
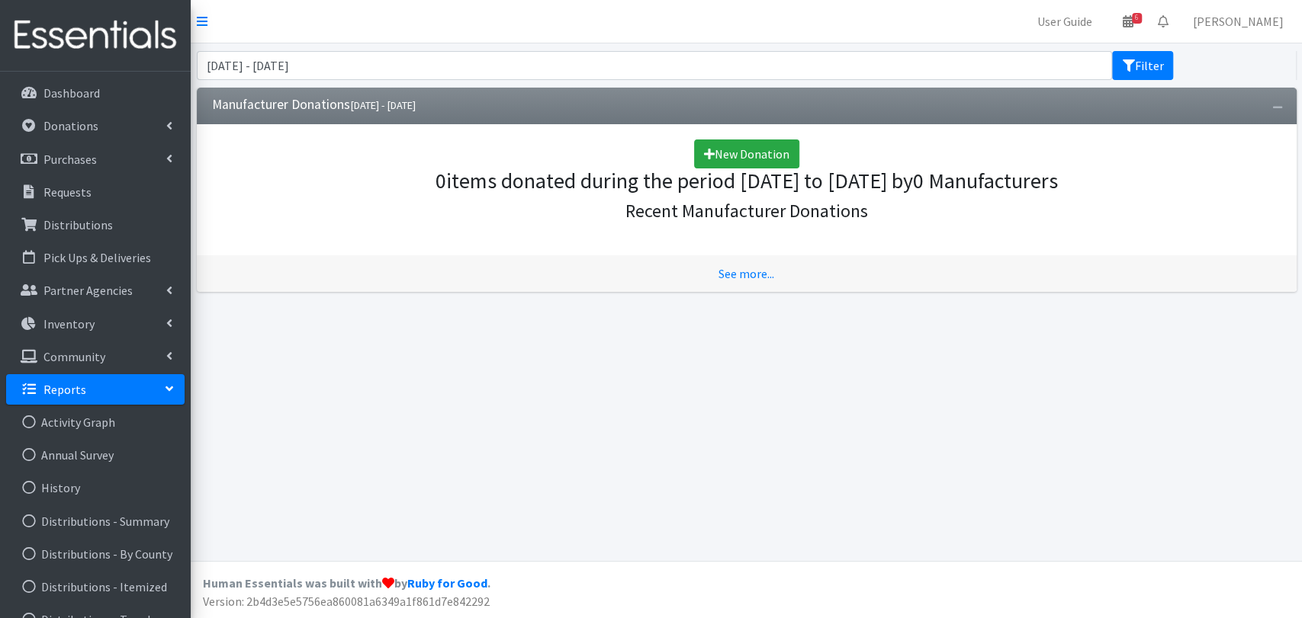
click at [862, 490] on div "July 1, 2025 - July 31, 2025 Filter Manufacturer Donations July 01, 2025 - July…" at bounding box center [746, 302] width 1111 height 518
click at [631, 53] on input "July 1, 2025 - July 31, 2025" at bounding box center [655, 65] width 916 height 29
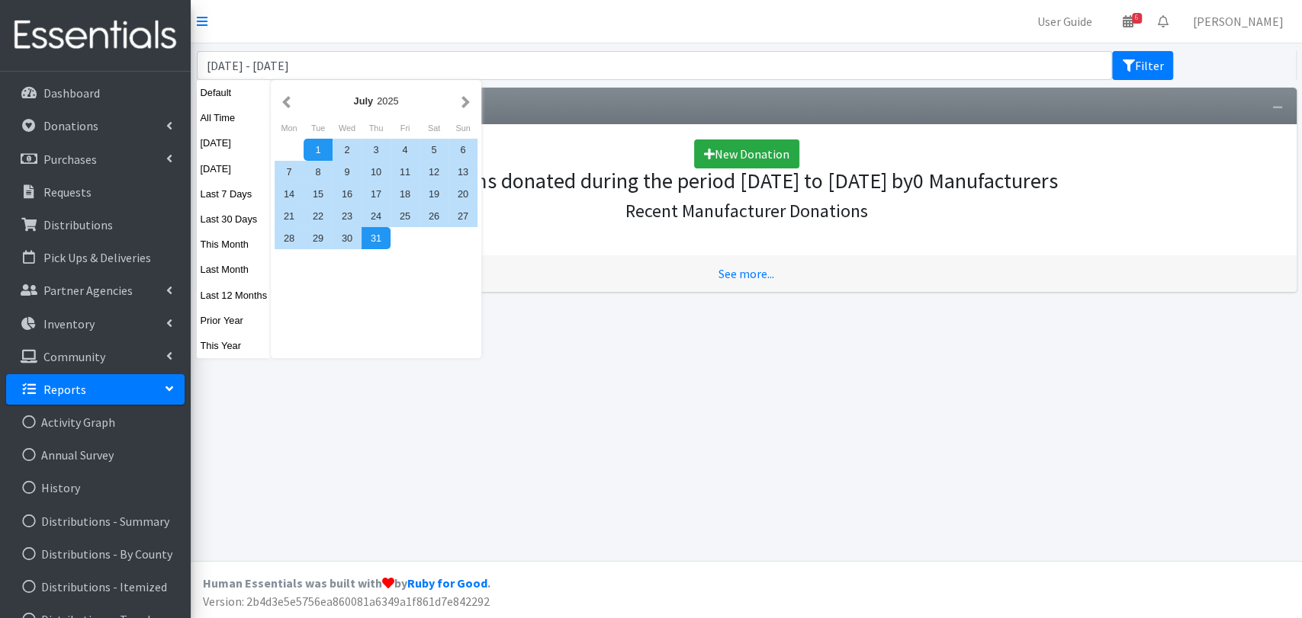
click at [235, 348] on button "This Year" at bounding box center [234, 346] width 75 height 22
type input "[DATE] - [DATE]"
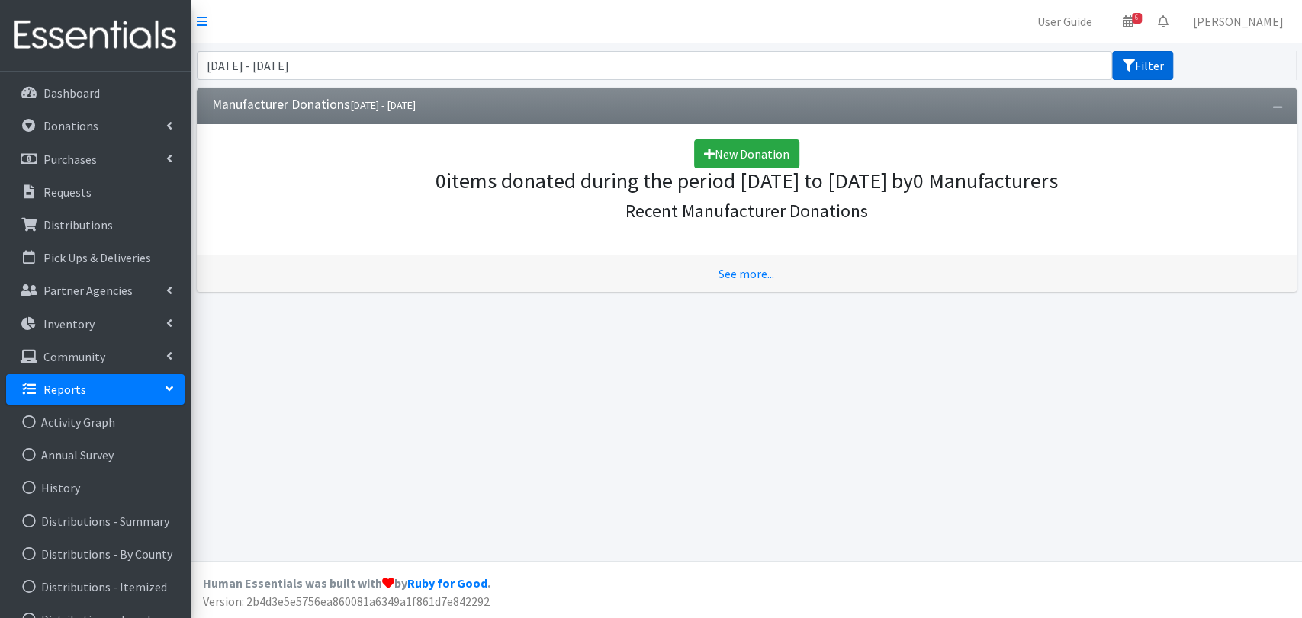
click at [1153, 63] on button "Filter" at bounding box center [1142, 65] width 61 height 29
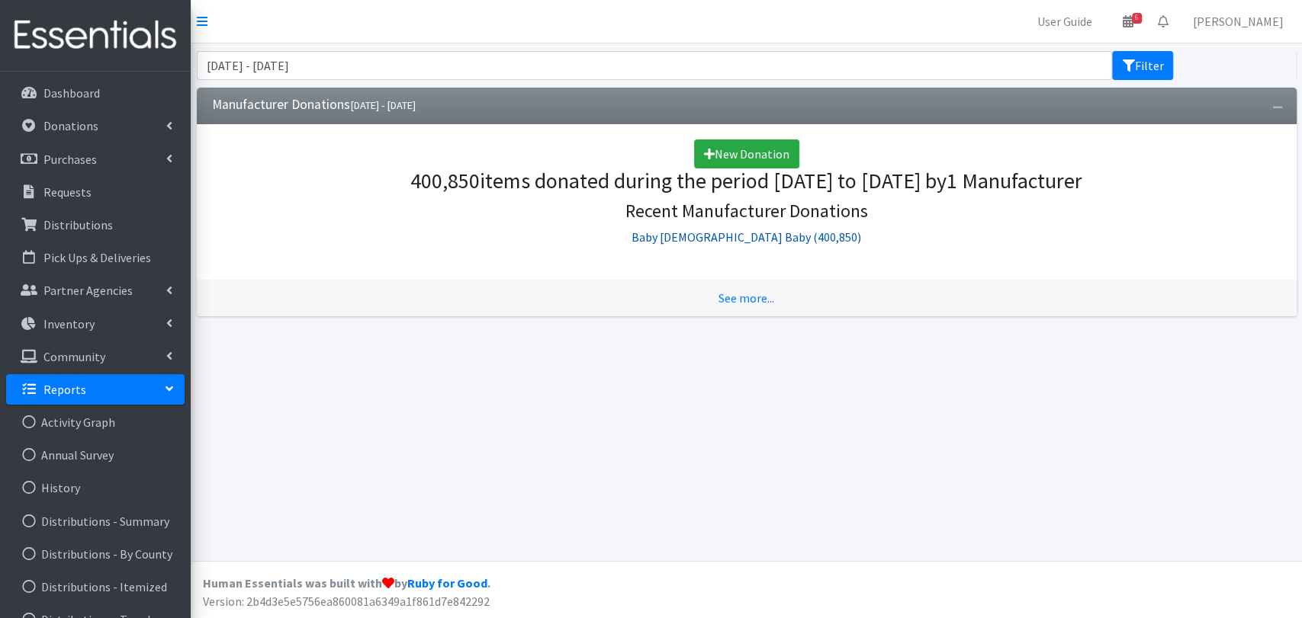
click at [756, 239] on link "Baby [DEMOGRAPHIC_DATA] Baby (400,850)" at bounding box center [746, 237] width 230 height 15
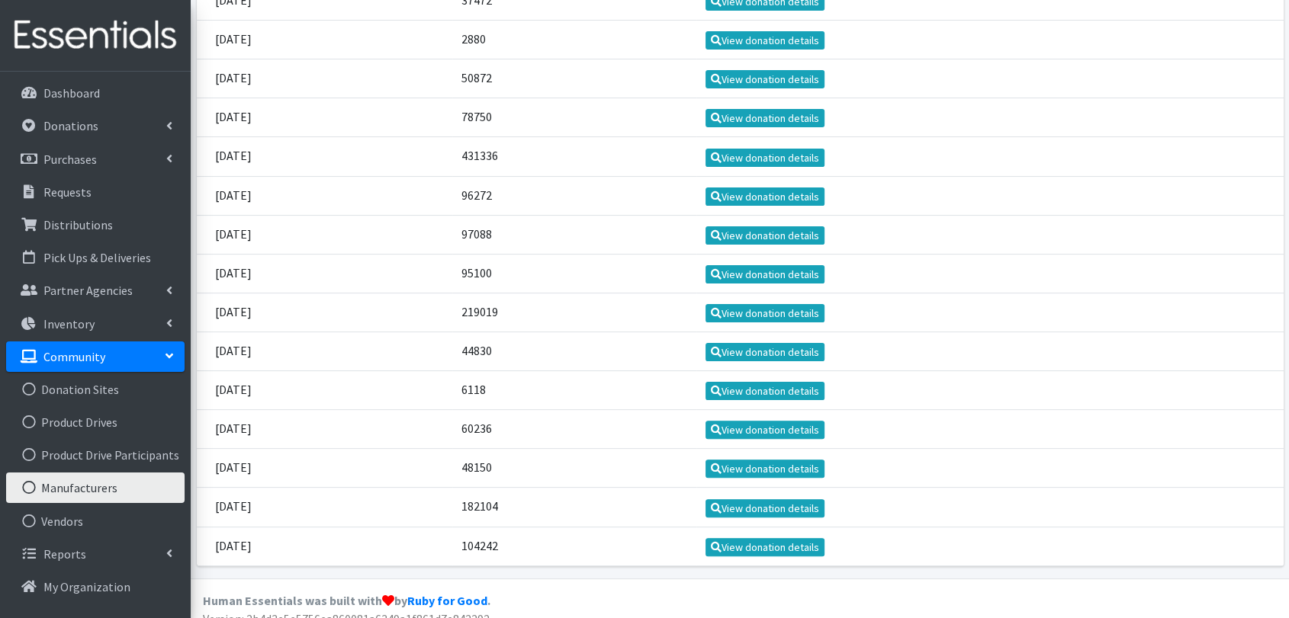
scroll to position [317, 0]
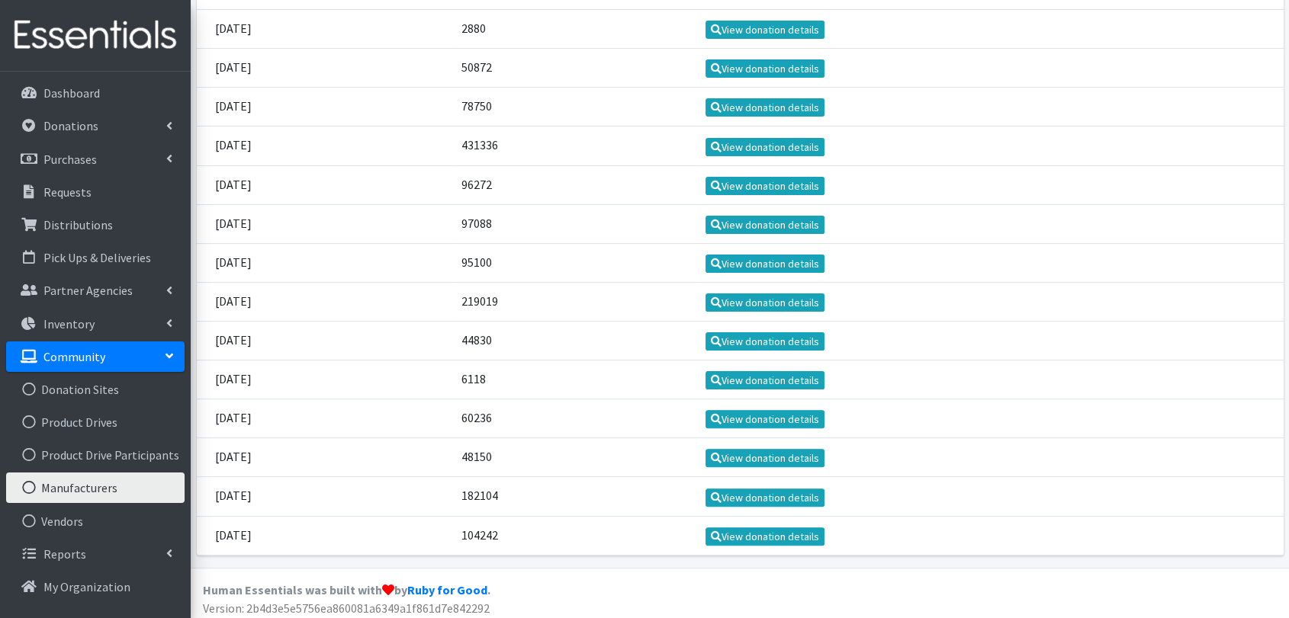
drag, startPoint x: 313, startPoint y: 499, endPoint x: 690, endPoint y: 525, distance: 378.3
click at [594, 533] on tbody "[DATE] 75000 View donation details [DATE] 666 View donation details [DATE] 594 …" at bounding box center [740, 205] width 1087 height 702
click at [1100, 459] on td "View donation details" at bounding box center [989, 457] width 587 height 39
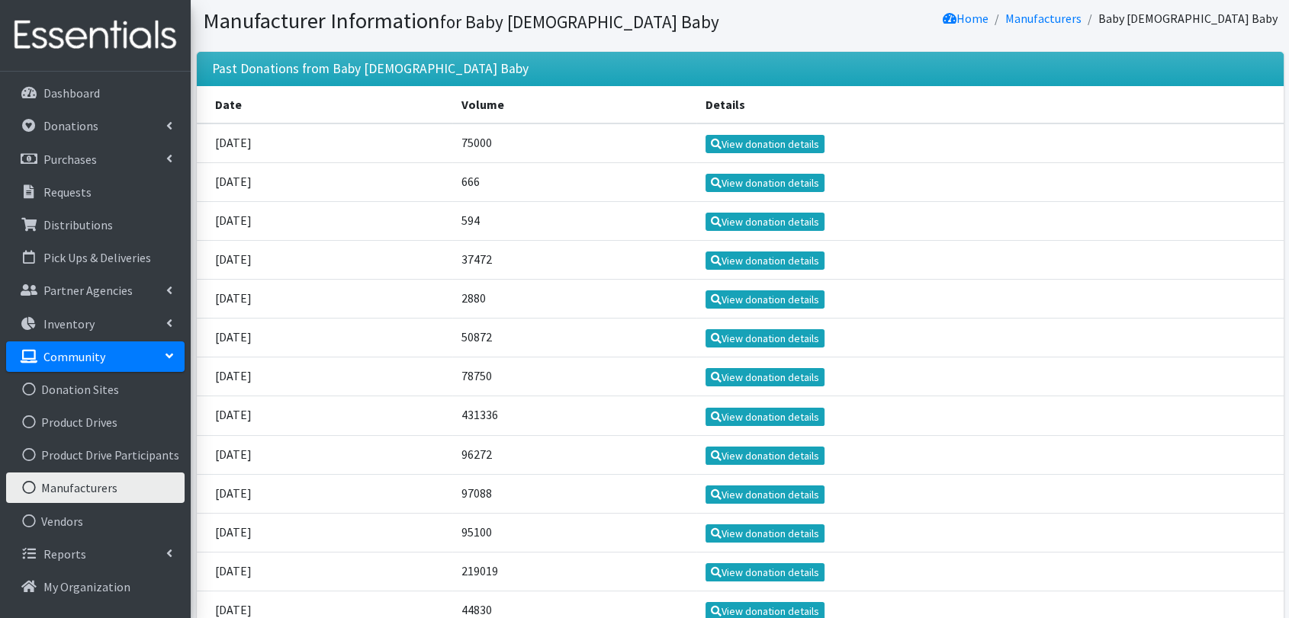
scroll to position [0, 0]
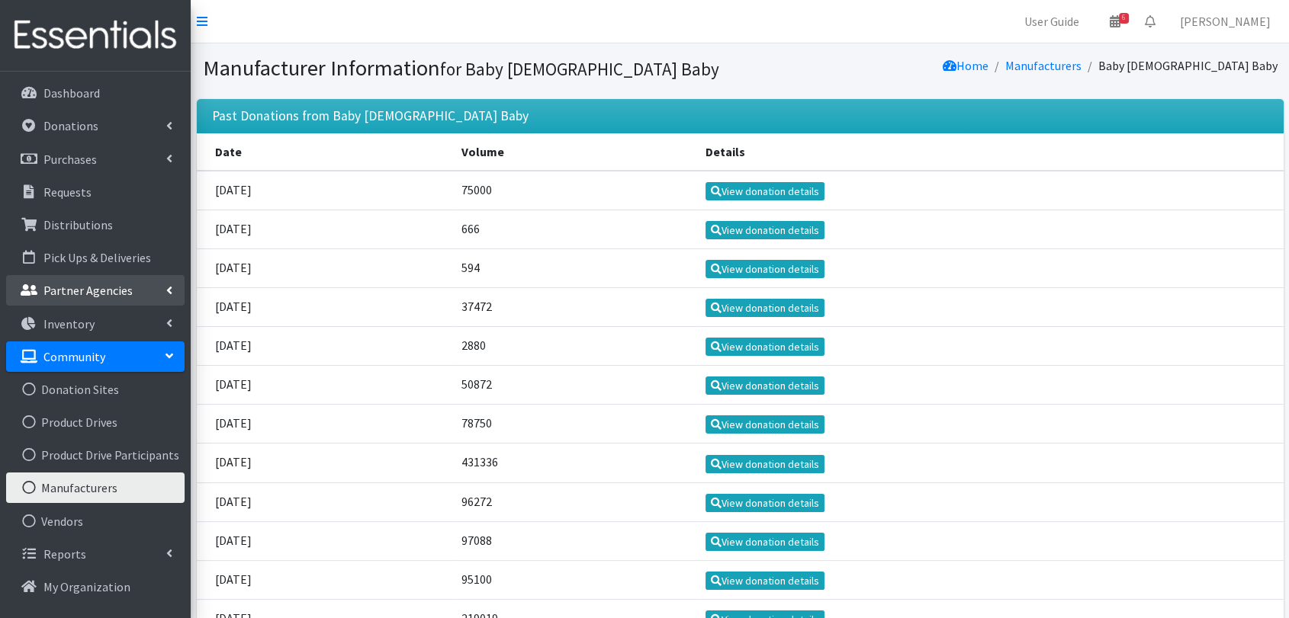
click at [150, 293] on link "Partner Agencies" at bounding box center [95, 290] width 178 height 31
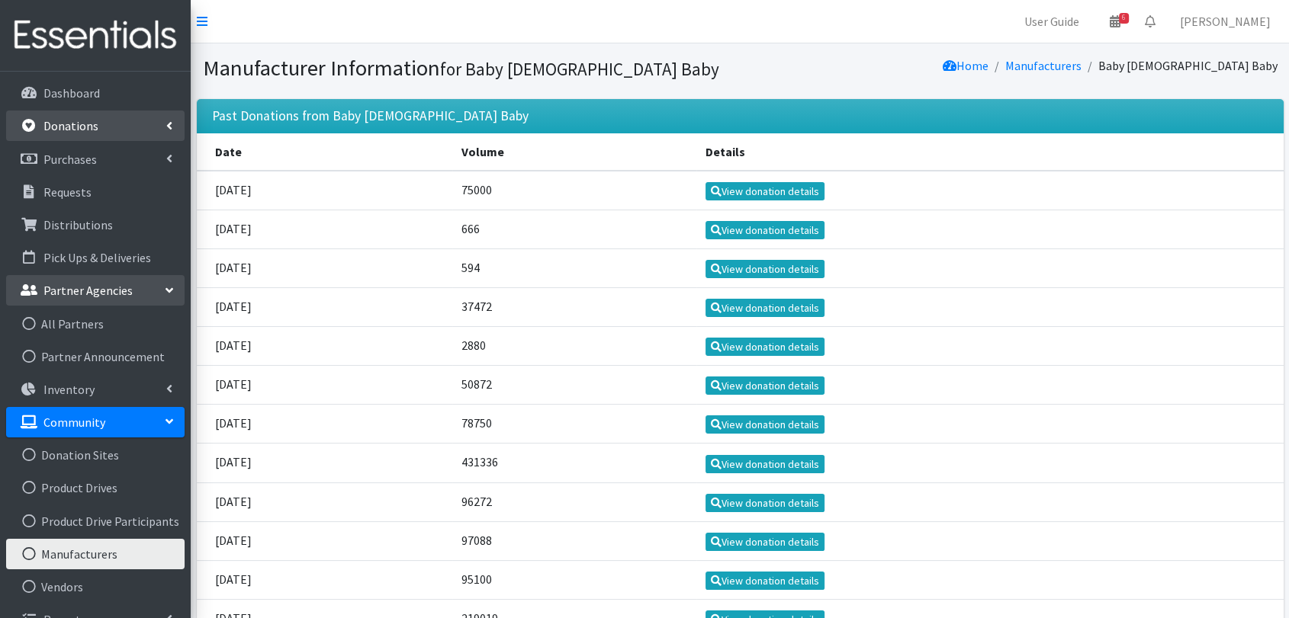
click at [114, 128] on link "Donations" at bounding box center [95, 126] width 178 height 31
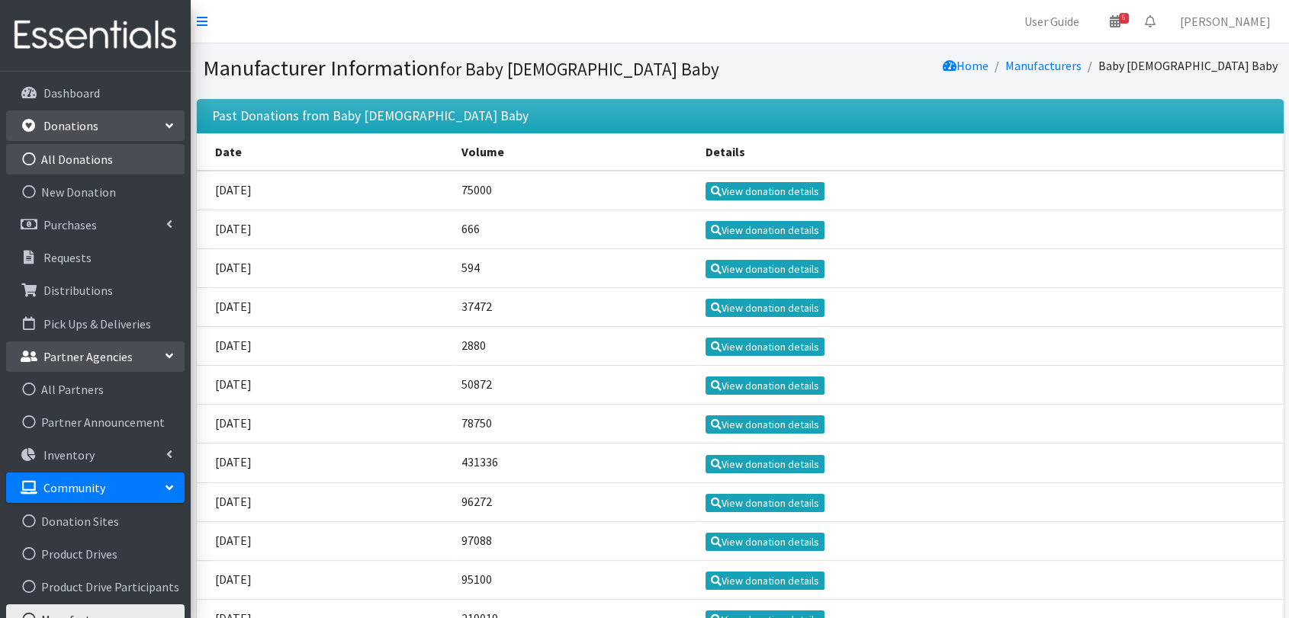
click at [92, 165] on link "All Donations" at bounding box center [95, 159] width 178 height 31
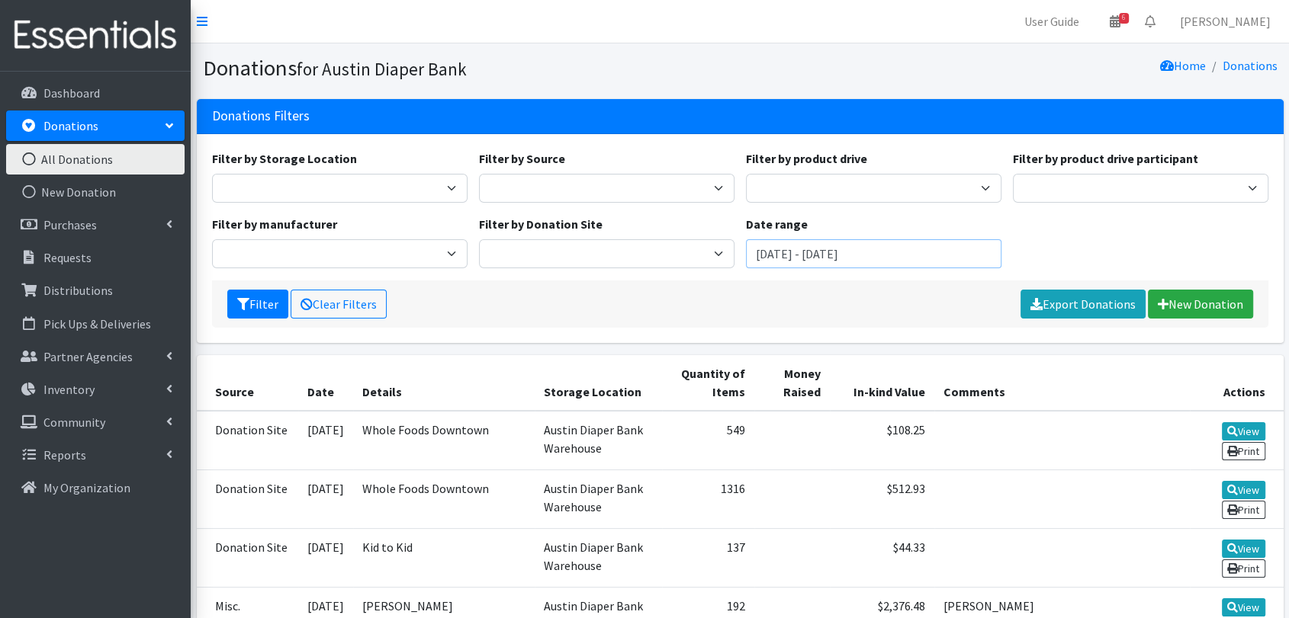
click at [946, 254] on input "June 27, 2025 - September 27, 2025" at bounding box center [873, 253] width 255 height 29
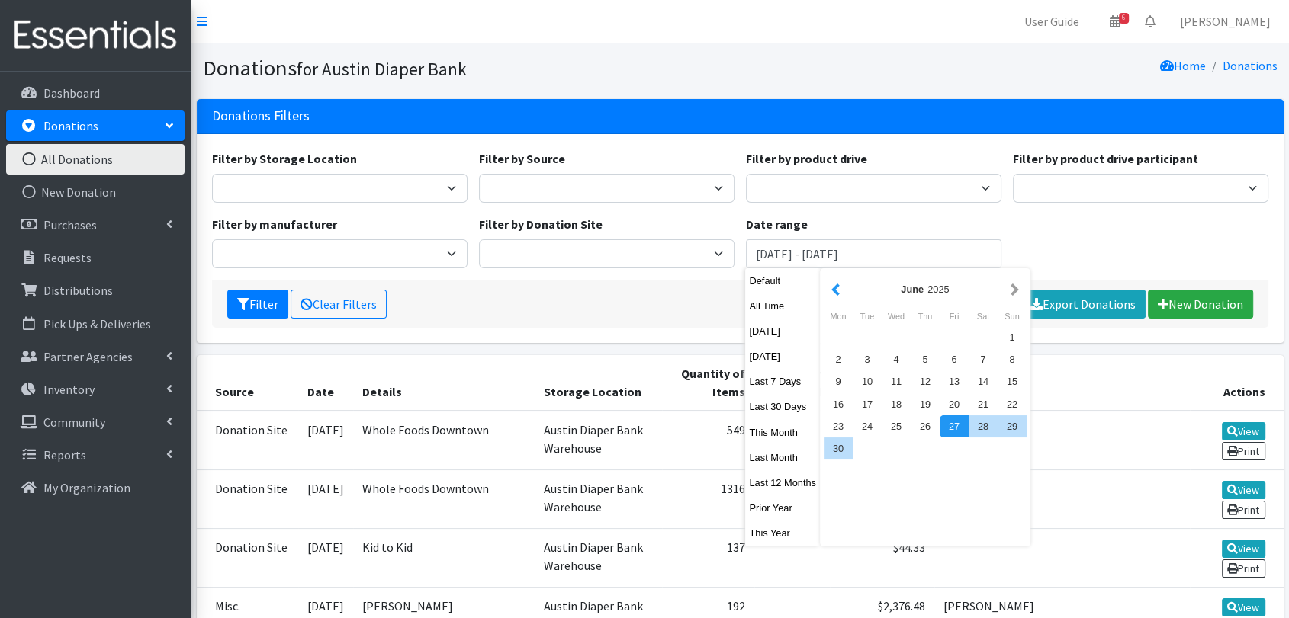
click at [840, 293] on button "button" at bounding box center [835, 289] width 16 height 19
click at [841, 294] on button "button" at bounding box center [835, 289] width 16 height 19
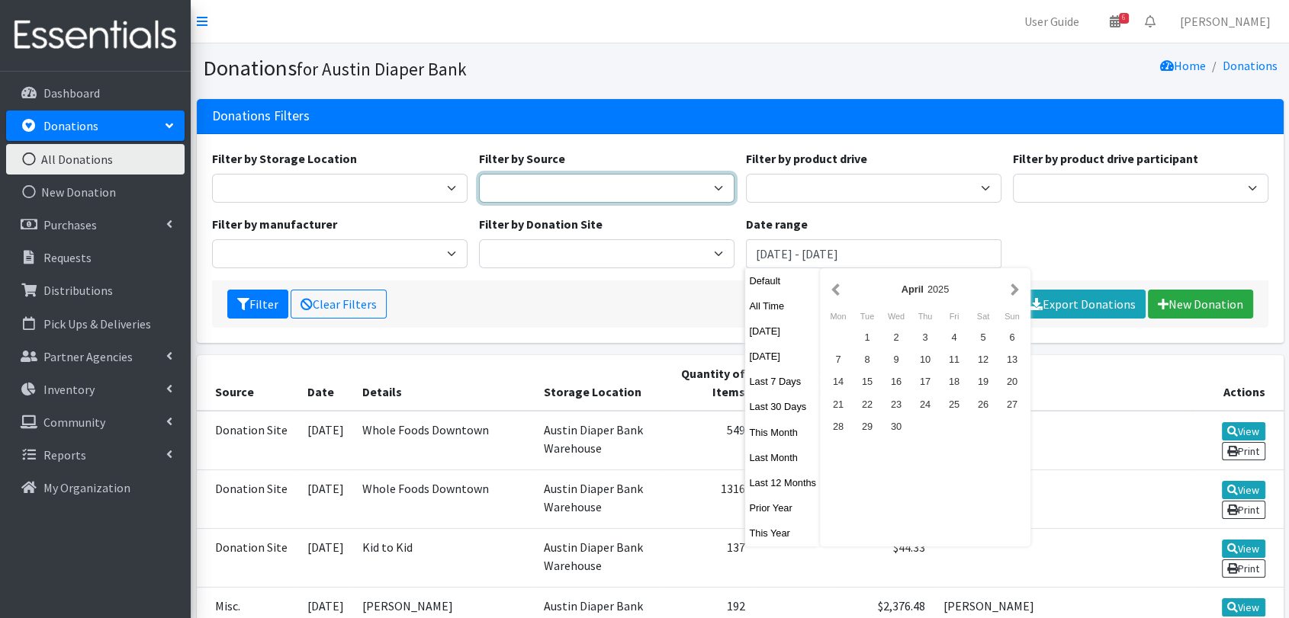
click at [641, 196] on select "Donation Site Manufacturer Misc. Donation Product Drive" at bounding box center [606, 188] width 255 height 29
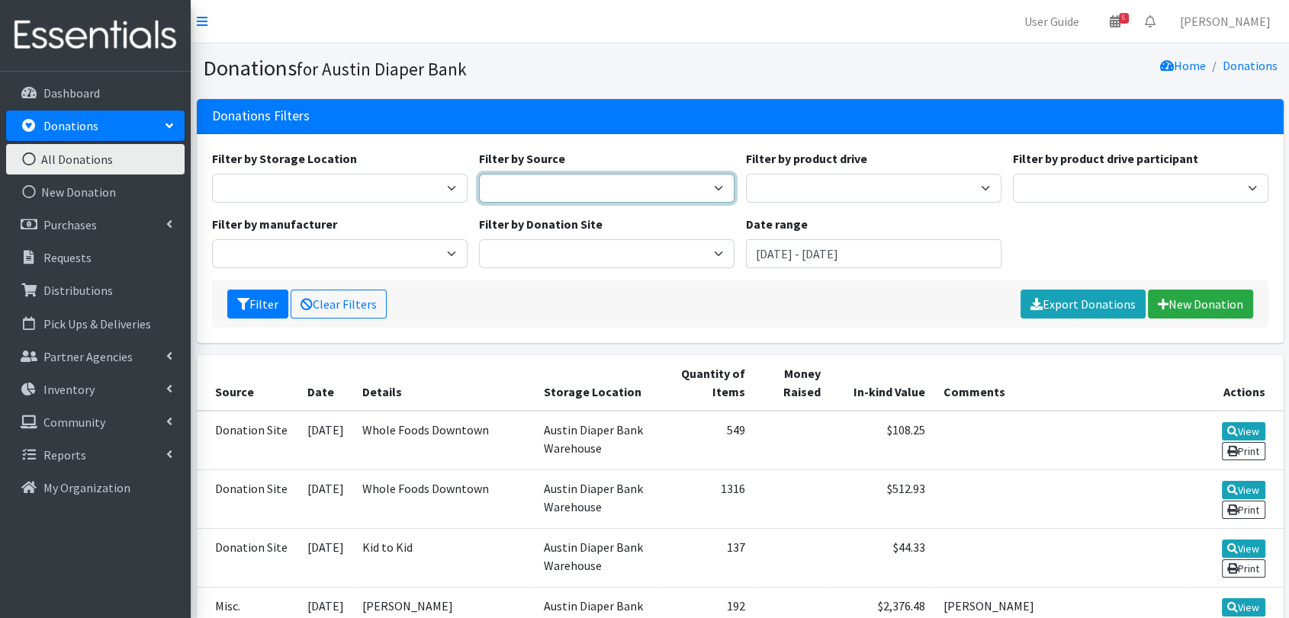
select select "Product Drive"
click at [479, 174] on select "Donation Site Manufacturer Misc. Donation Product Drive" at bounding box center [606, 188] width 255 height 29
click at [833, 252] on input "June 27, 2025 - September 27, 2025" at bounding box center [873, 253] width 255 height 29
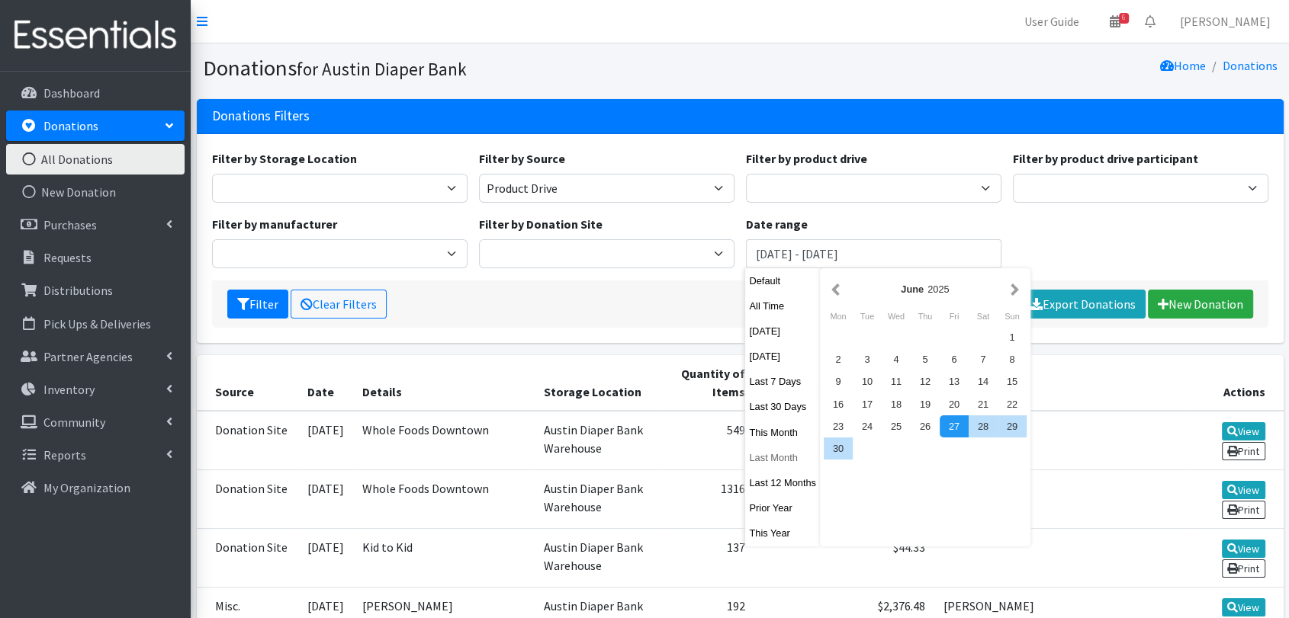
click at [788, 448] on button "Last Month" at bounding box center [782, 458] width 75 height 22
type input "July 1, 2025 - July 31, 2025"
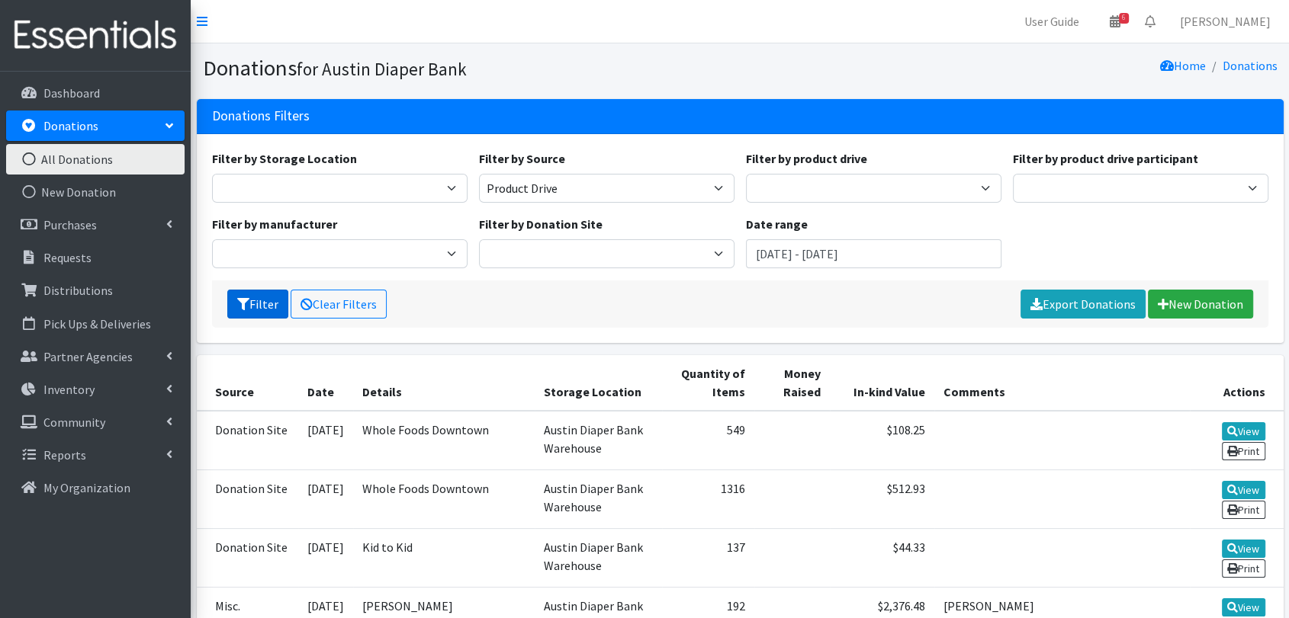
click at [256, 299] on button "Filter" at bounding box center [257, 304] width 61 height 29
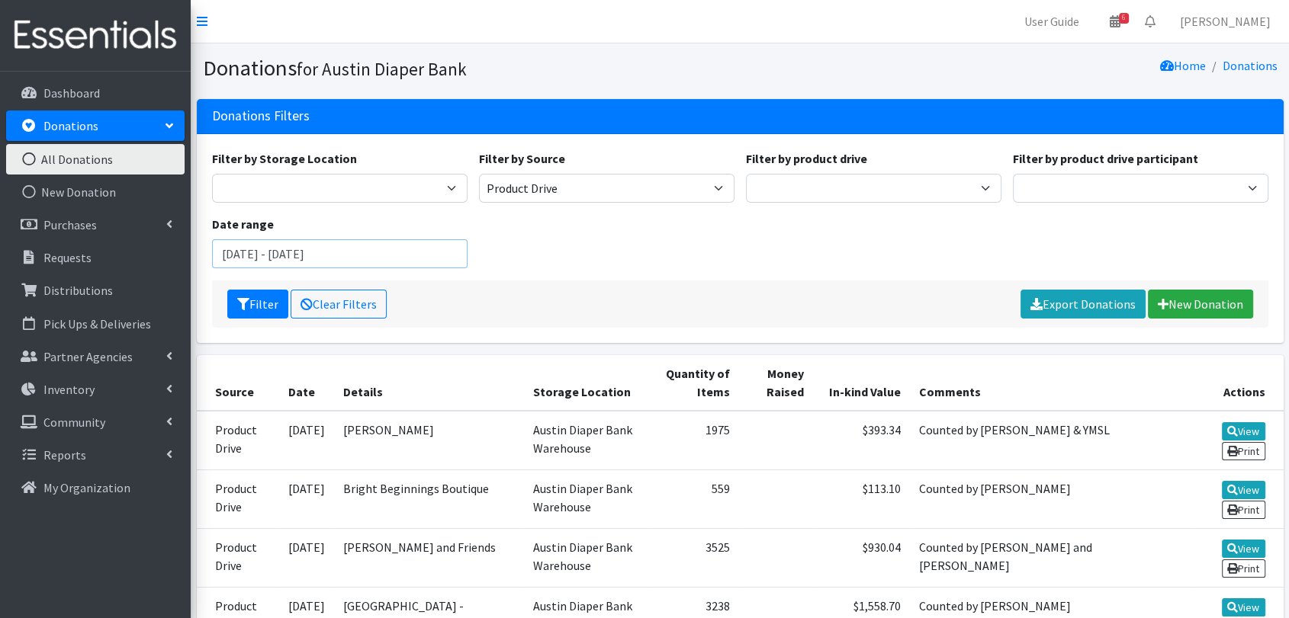
click at [403, 244] on input "July 1, 2025 - July 31, 2025" at bounding box center [339, 253] width 255 height 29
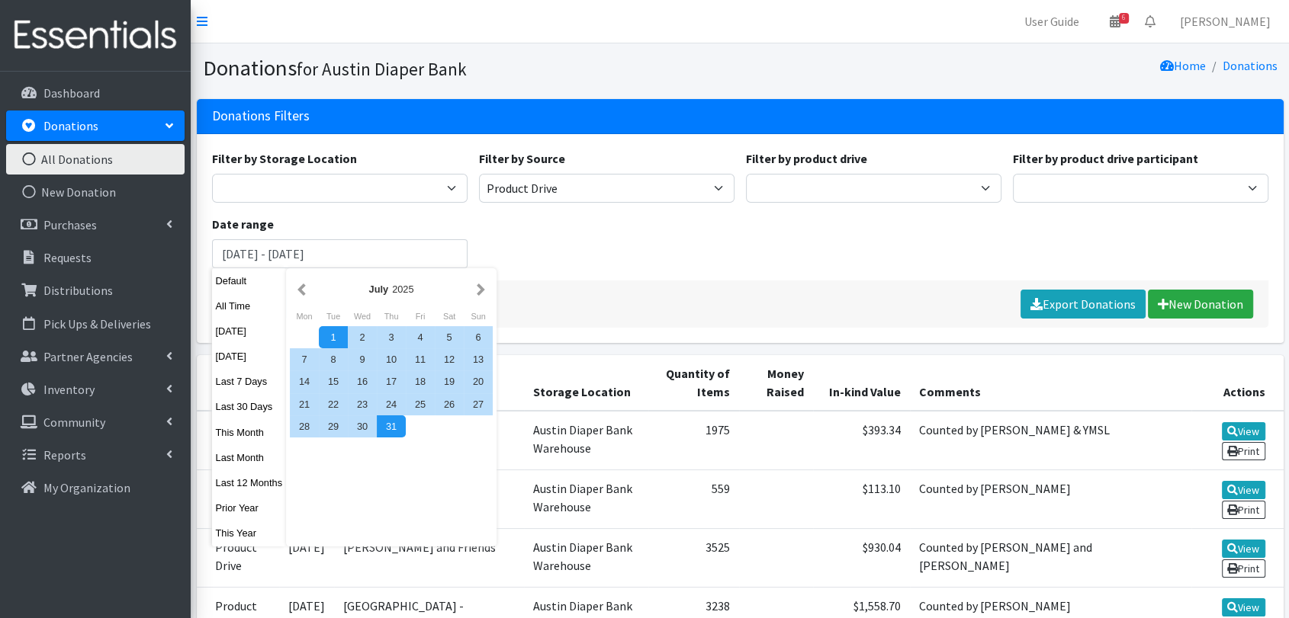
click at [259, 444] on div "Default All Time Today Yesterday Last 7 Days Last 30 Days This Month Last Month…" at bounding box center [249, 407] width 75 height 278
click at [259, 438] on button "This Month" at bounding box center [249, 433] width 75 height 22
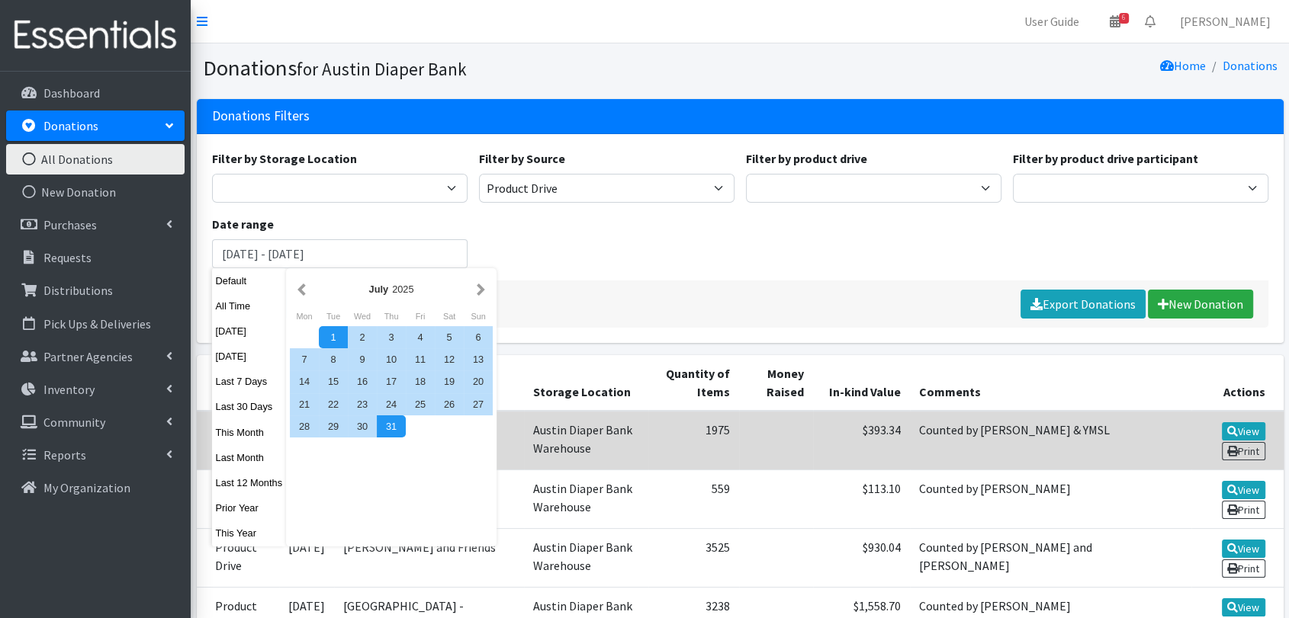
type input "August 1, 2025 - August 31, 2025"
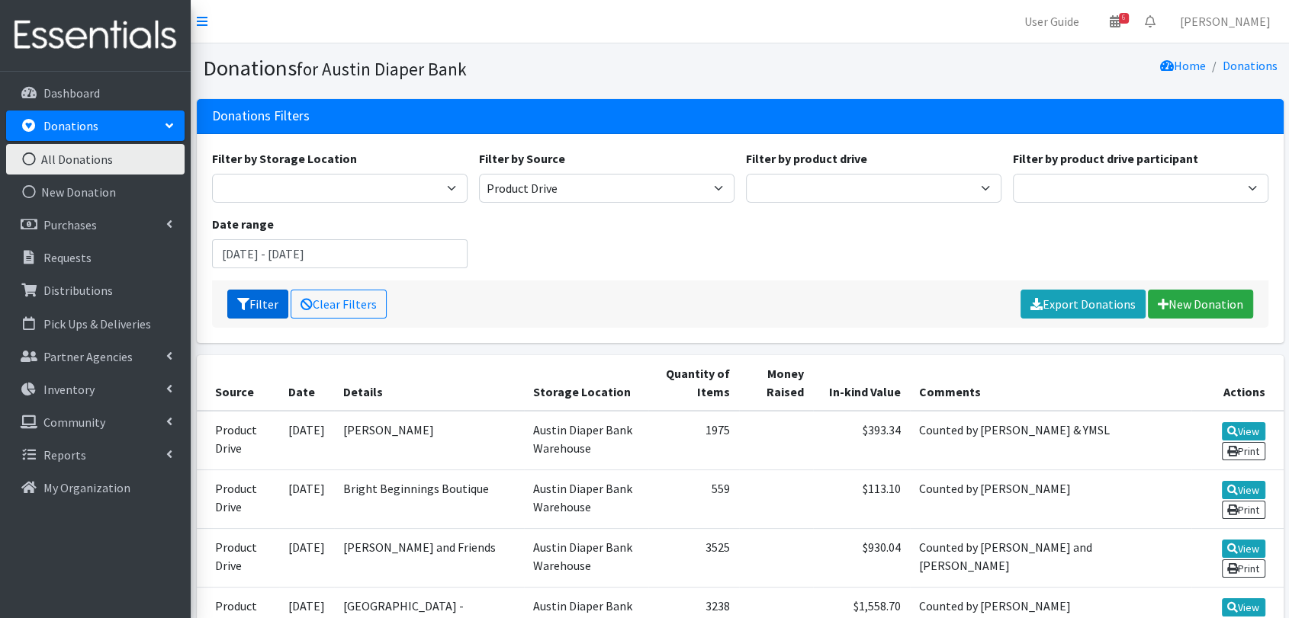
click at [281, 313] on button "Filter" at bounding box center [257, 304] width 61 height 29
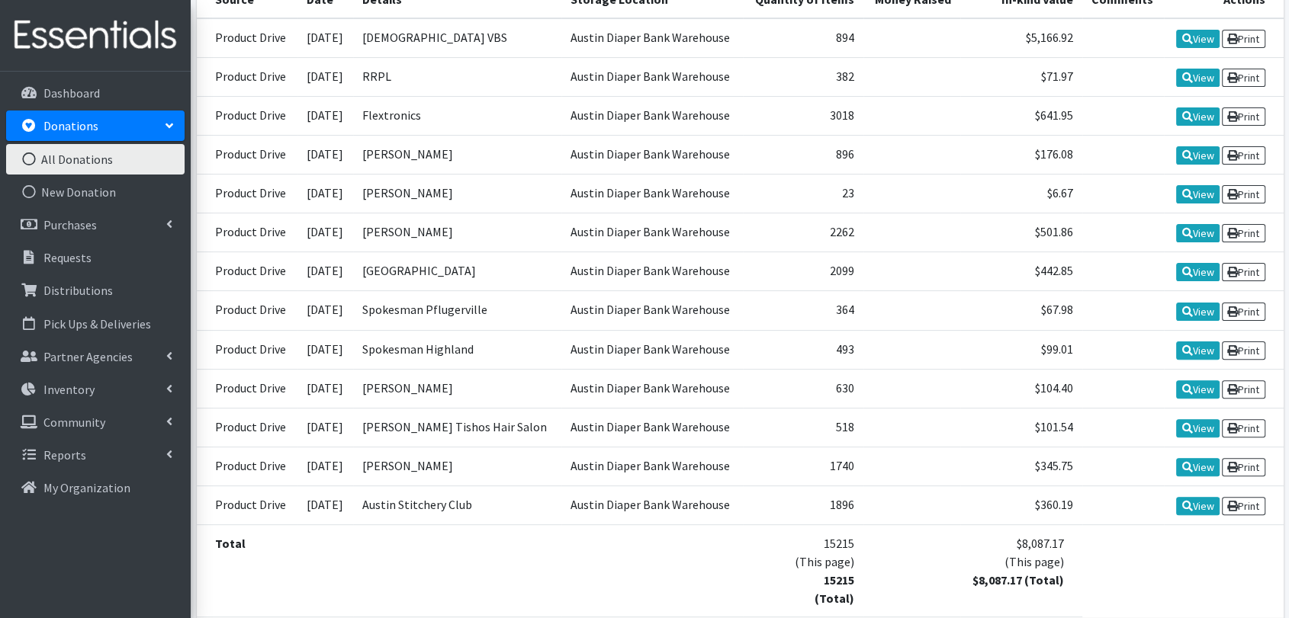
scroll to position [287, 0]
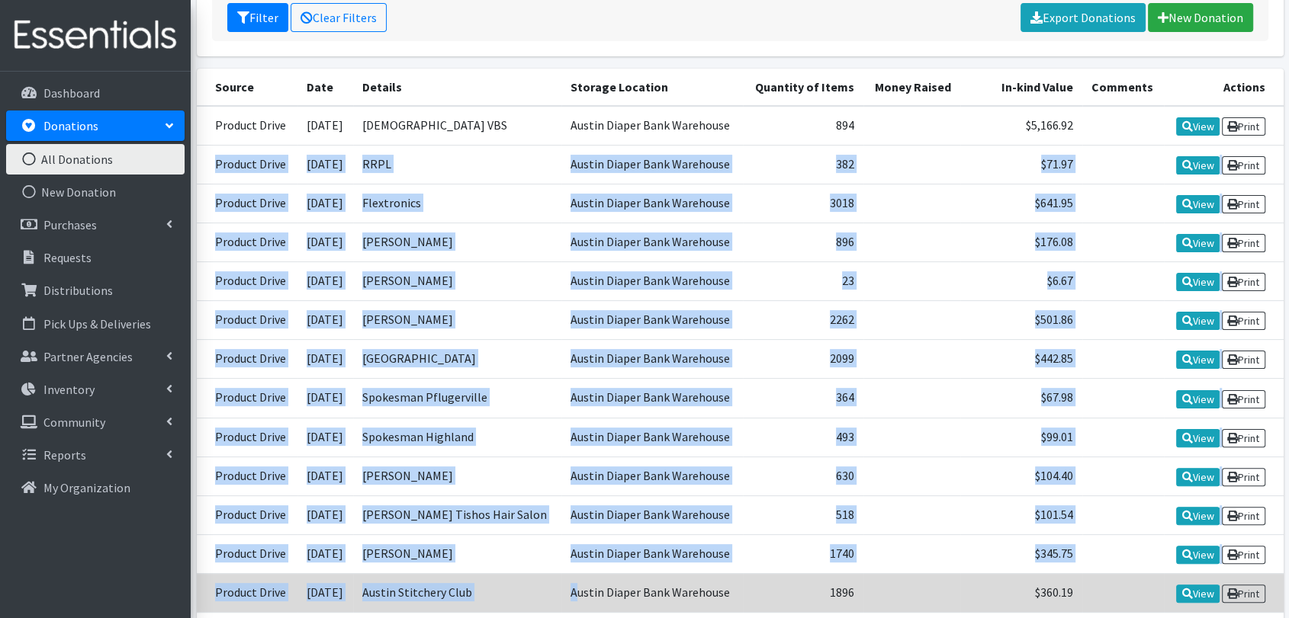
drag, startPoint x: 209, startPoint y: 157, endPoint x: 583, endPoint y: 574, distance: 560.0
click at [583, 574] on tbody "Product Drive 2025-08-21 First Presbyterian Church VBS Austin Diaper Bank Wareh…" at bounding box center [740, 359] width 1087 height 507
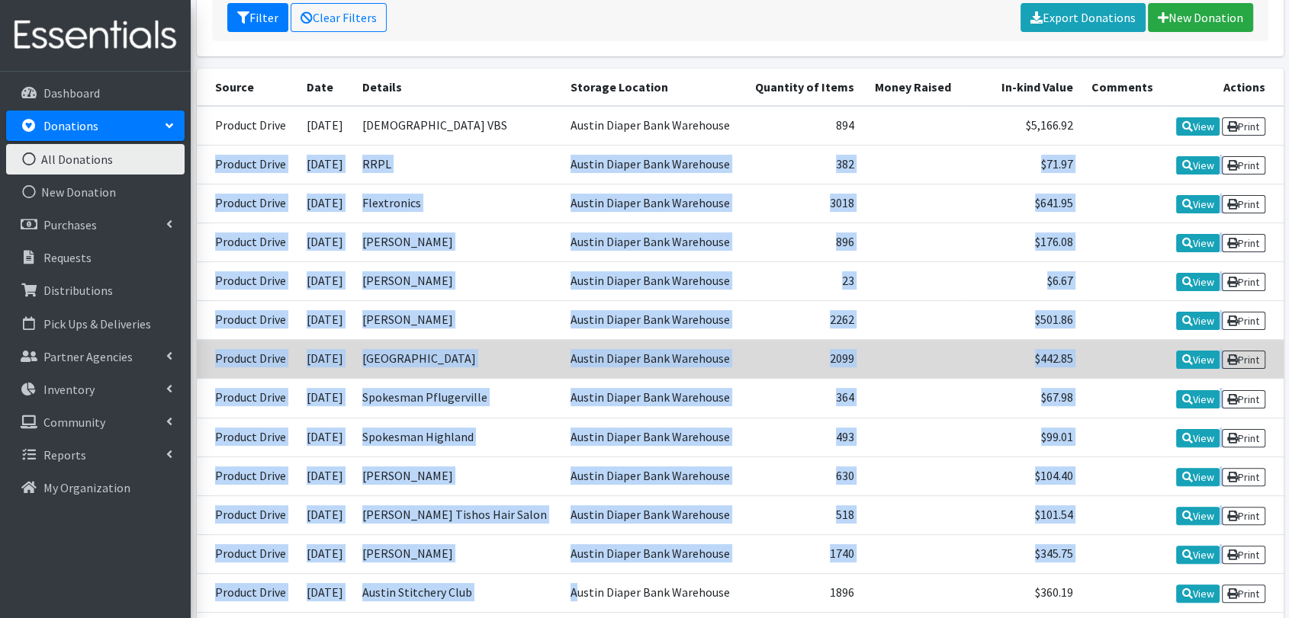
click at [712, 372] on td "Austin Diaper Bank Warehouse" at bounding box center [652, 359] width 182 height 39
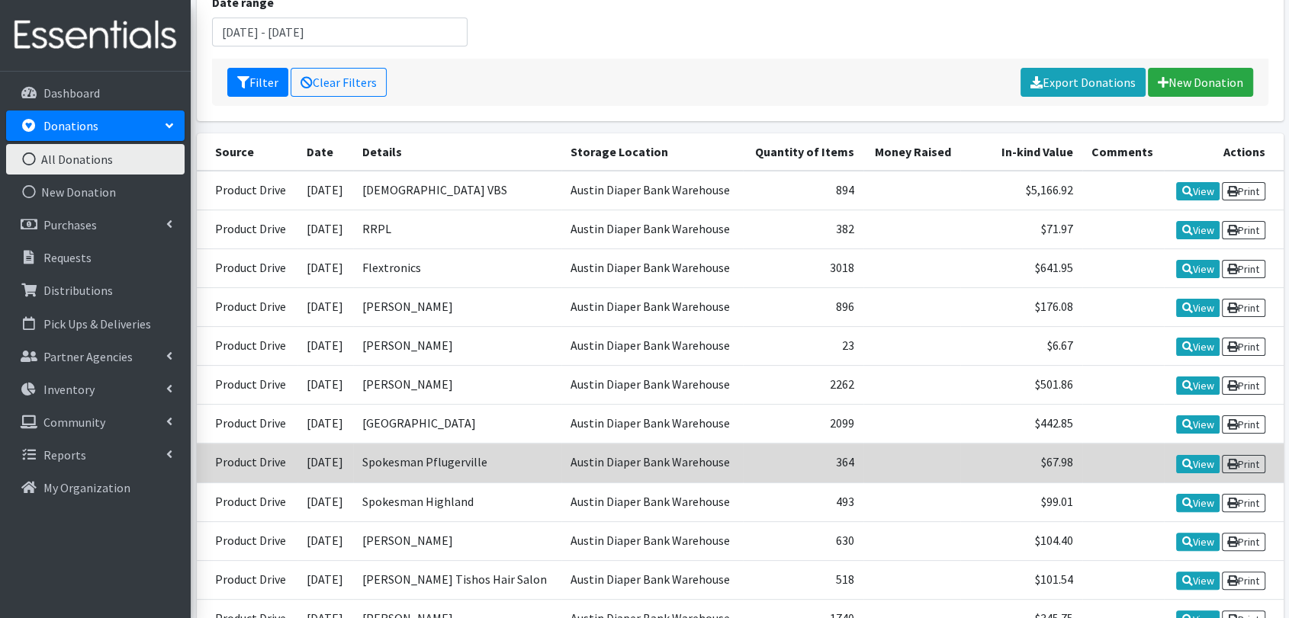
scroll to position [202, 0]
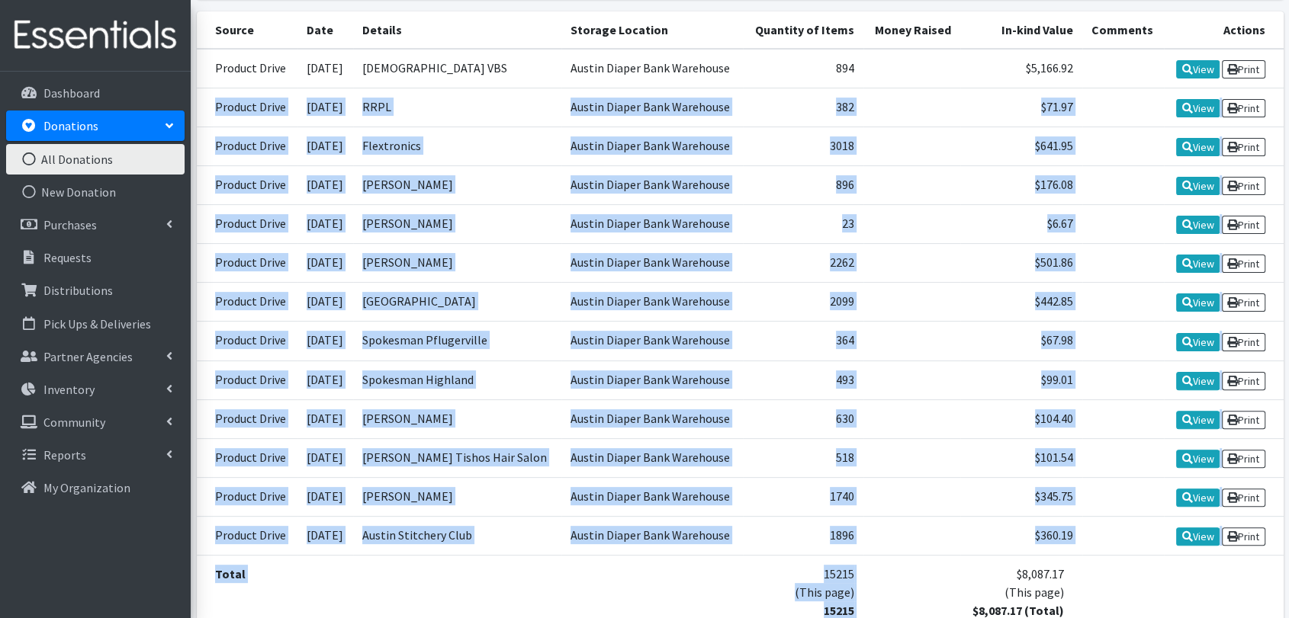
drag, startPoint x: 201, startPoint y: 246, endPoint x: 877, endPoint y: 577, distance: 752.6
click at [877, 577] on table "Source Date Details Storage Location Quantity of Items Money Raised In-kind Val…" at bounding box center [740, 329] width 1087 height 637
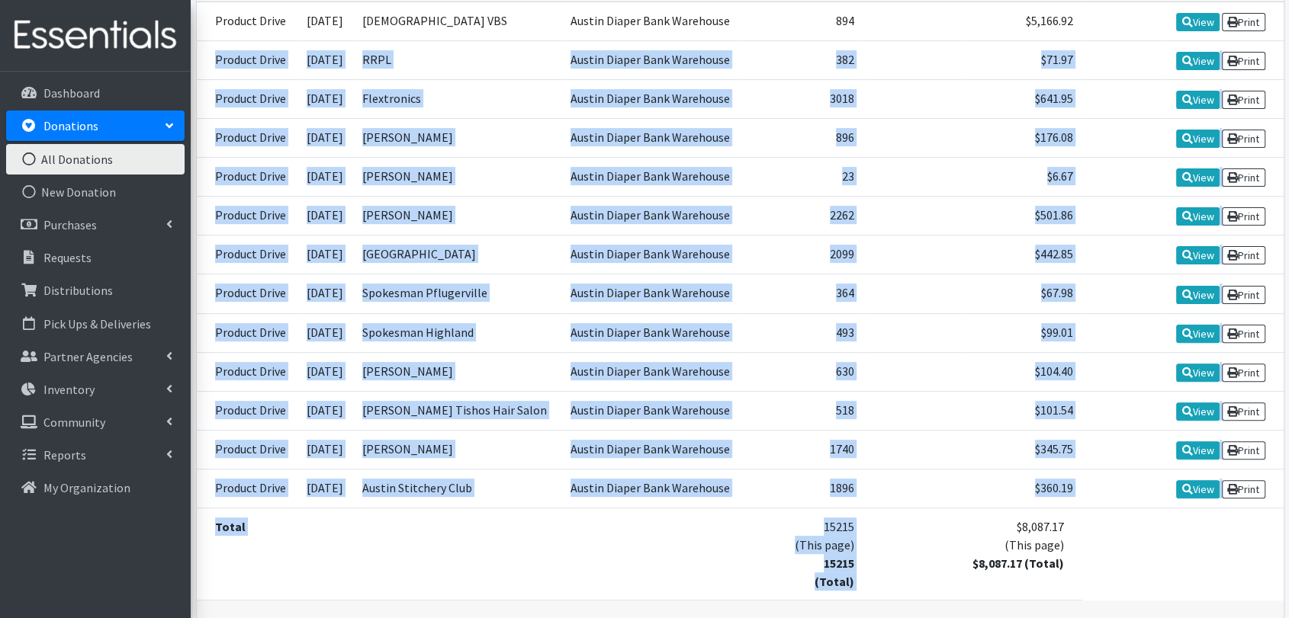
scroll to position [457, 0]
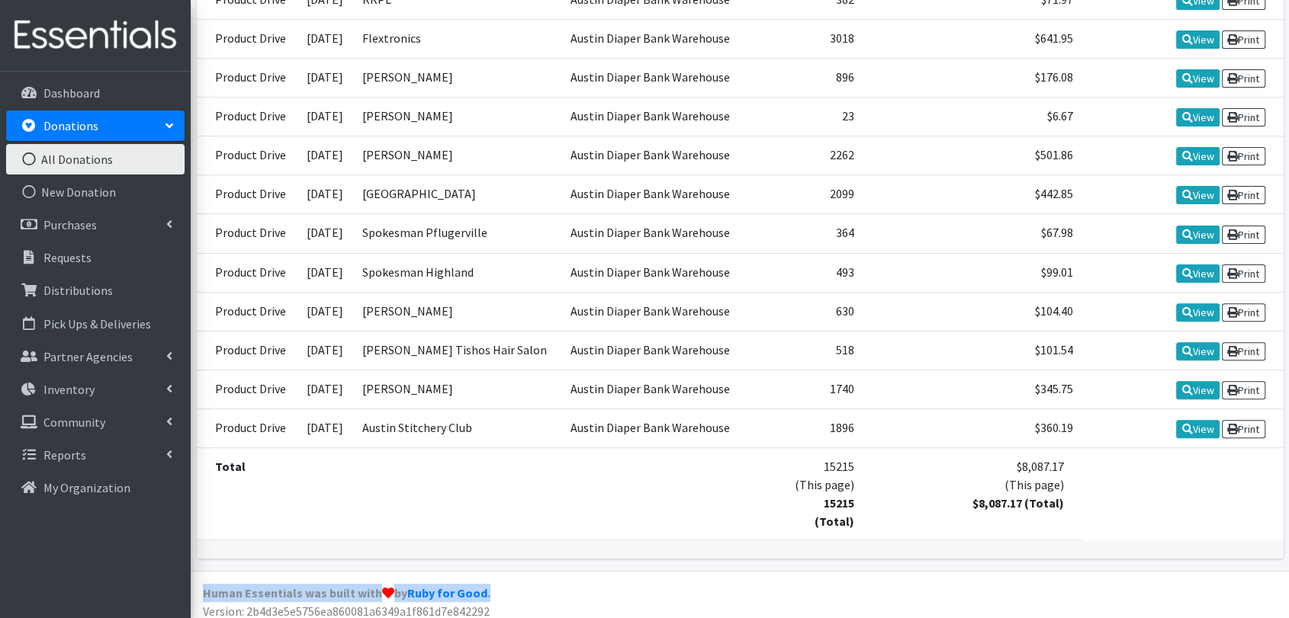
drag, startPoint x: 877, startPoint y: 577, endPoint x: 886, endPoint y: 564, distance: 15.9
click at [877, 576] on div "User Guide 6 6 Pick-ups remaining this week View Calendar 0 Requests 0 Partner …" at bounding box center [644, 89] width 1289 height 1080
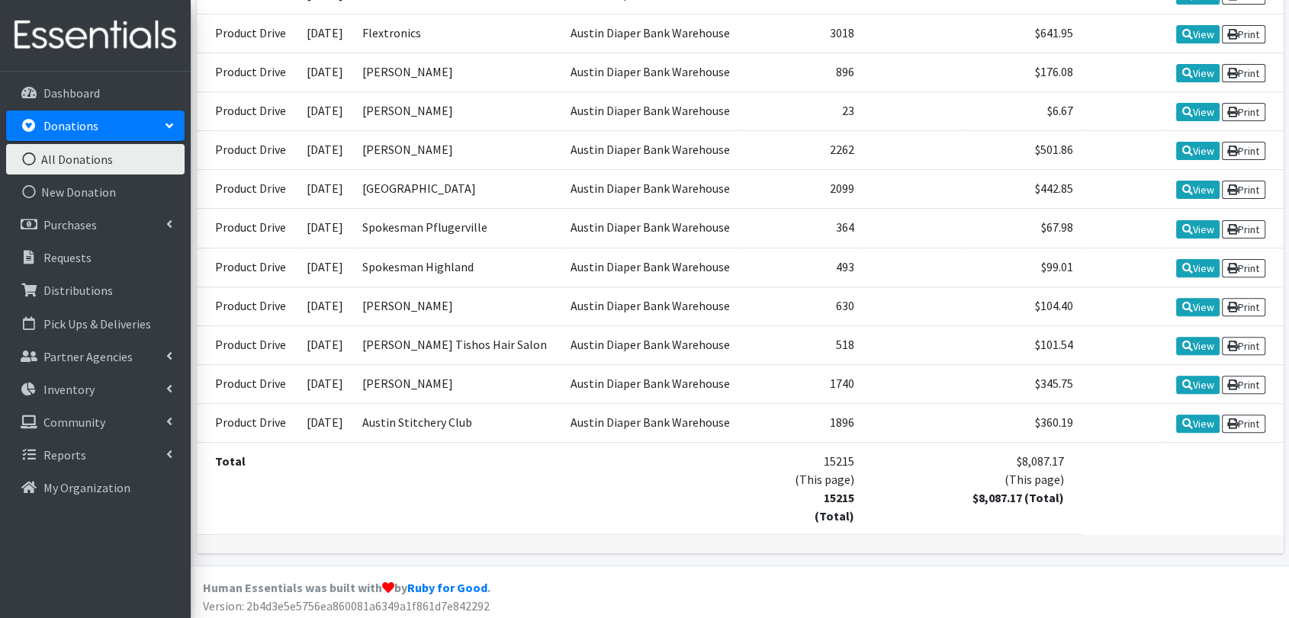
click at [625, 506] on td at bounding box center [652, 489] width 182 height 92
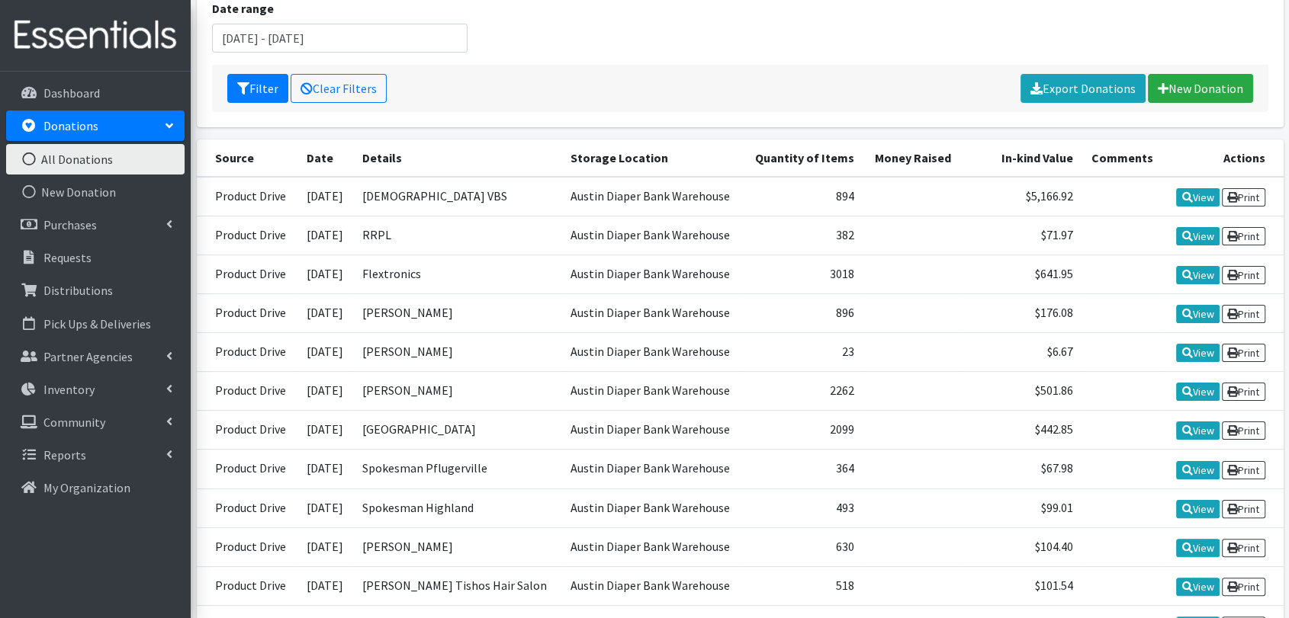
scroll to position [202, 0]
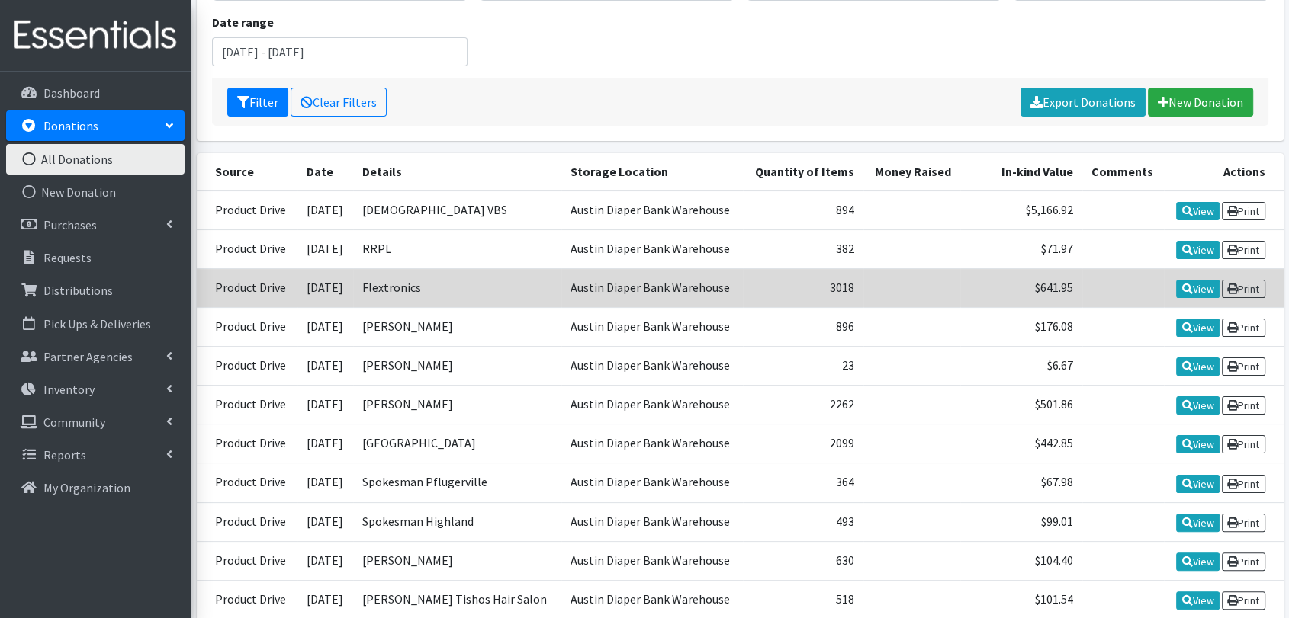
click at [449, 294] on td "Flextronics" at bounding box center [456, 287] width 207 height 39
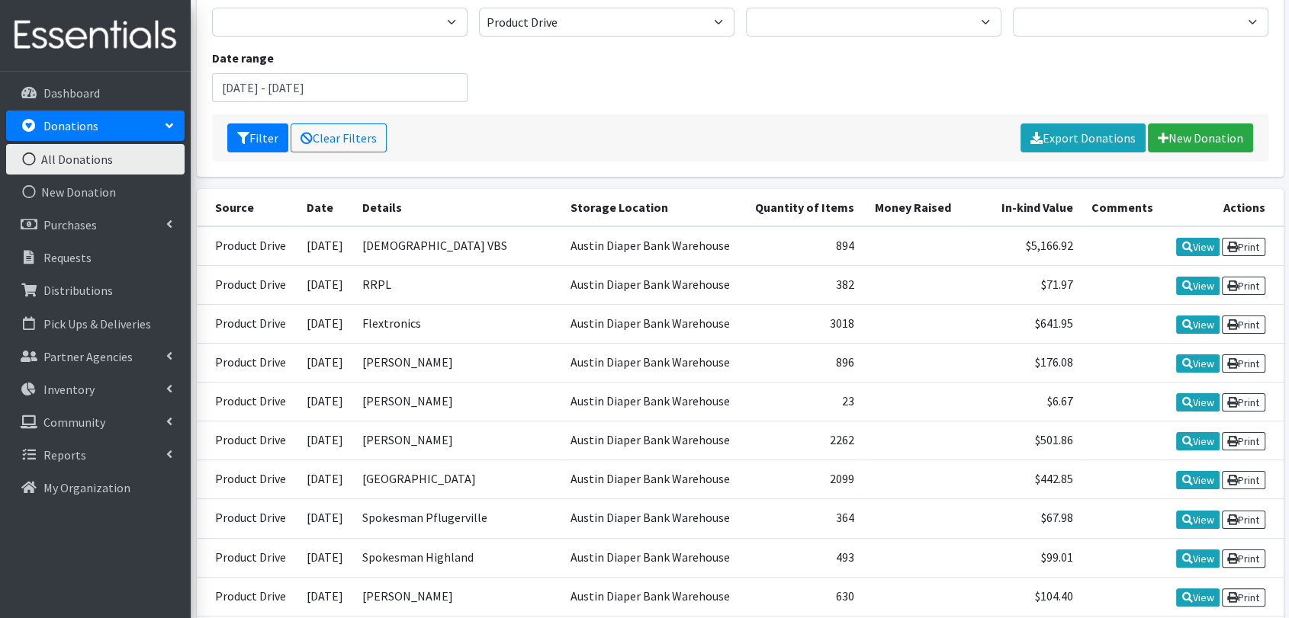
scroll to position [169, 0]
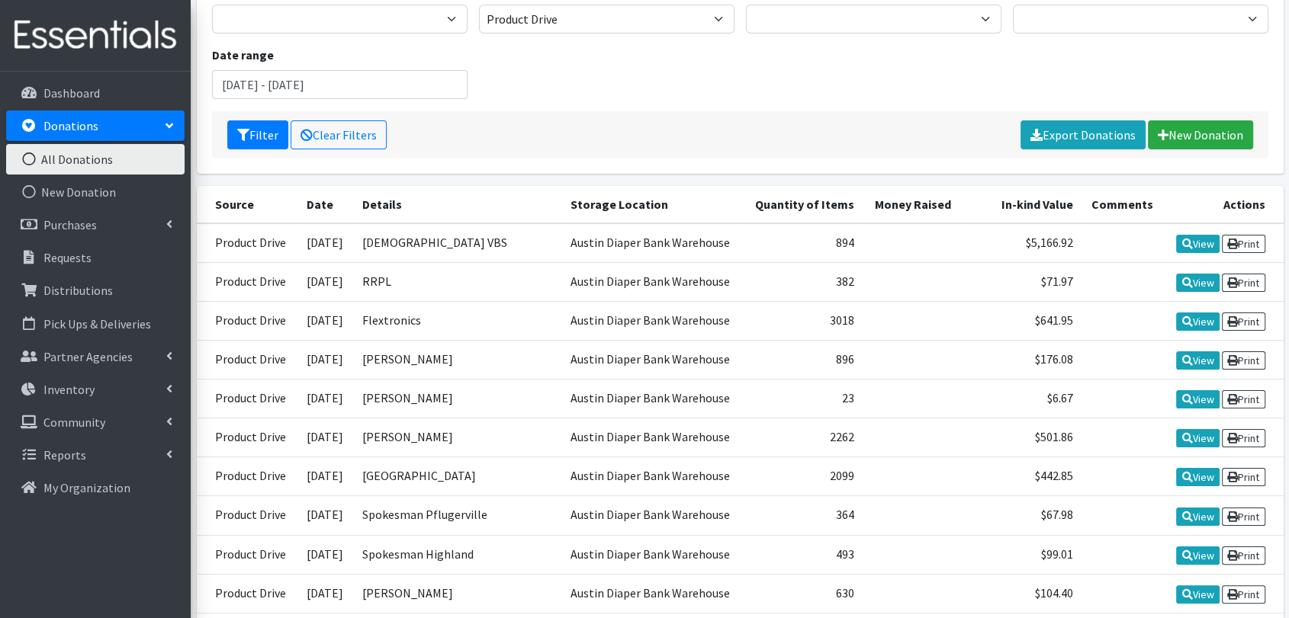
click at [413, 98] on div "Filter by Storage Location Austin Diaper Bank Warehouse Filter by Source Produc…" at bounding box center [740, 45] width 1068 height 131
click at [415, 85] on input "August 1, 2025 - August 31, 2025" at bounding box center [339, 84] width 255 height 29
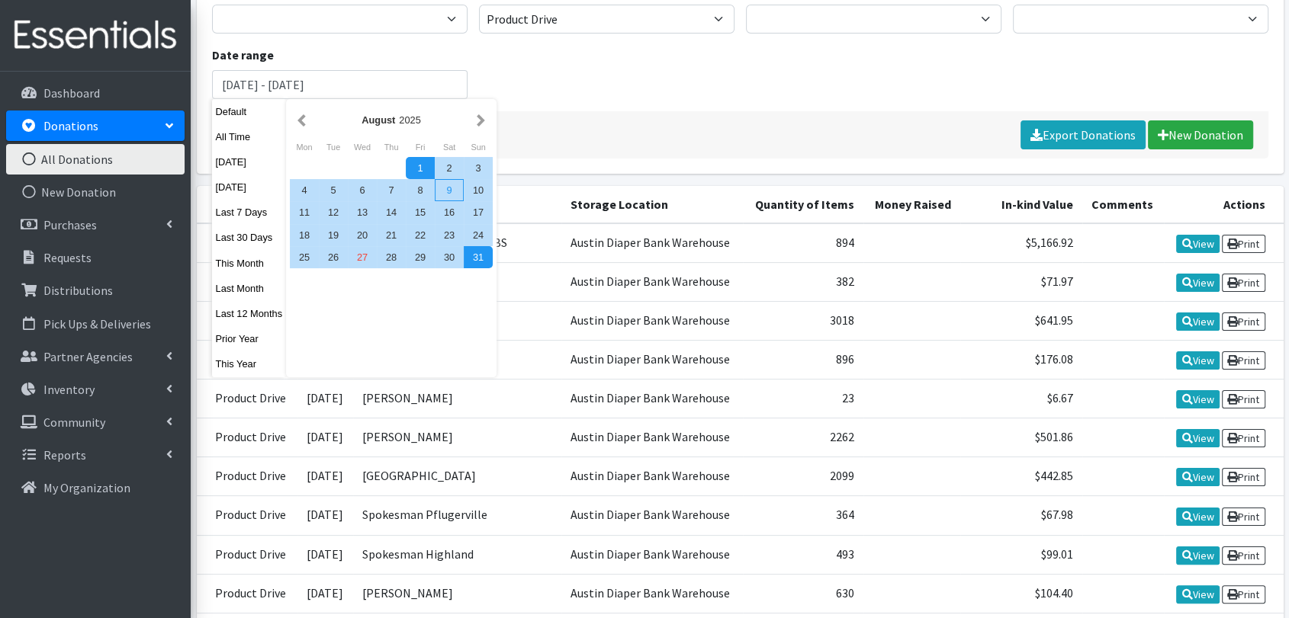
click at [451, 190] on div "9" at bounding box center [449, 190] width 29 height 22
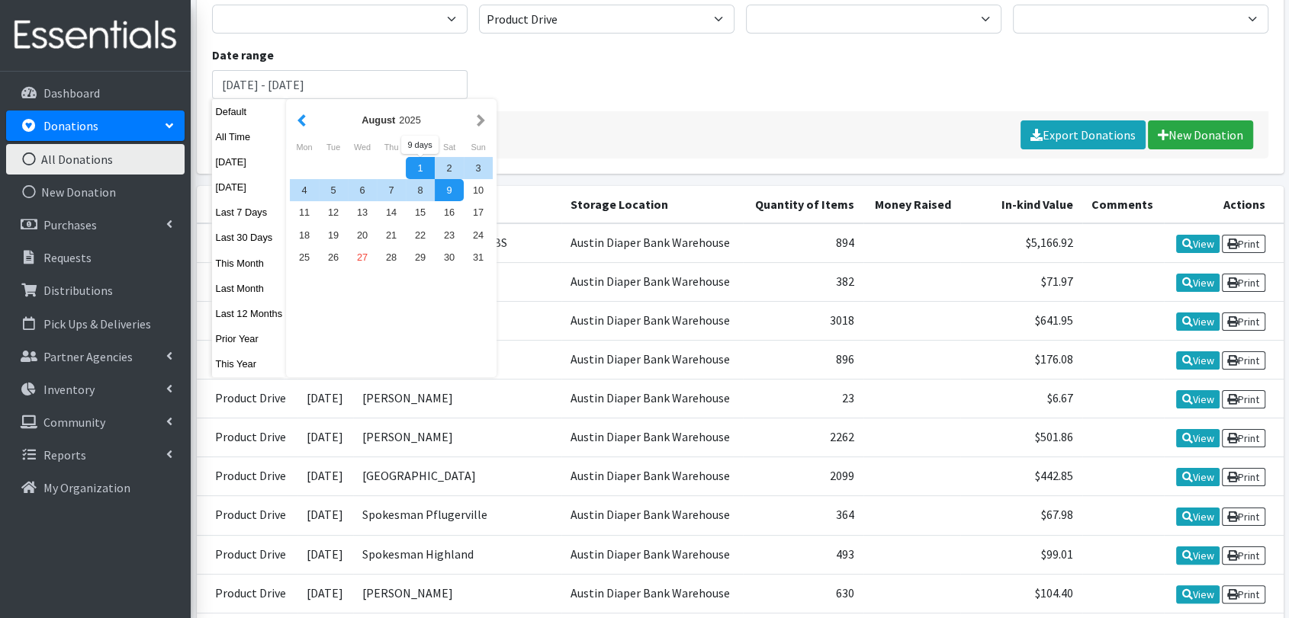
click at [297, 120] on button "button" at bounding box center [302, 120] width 16 height 19
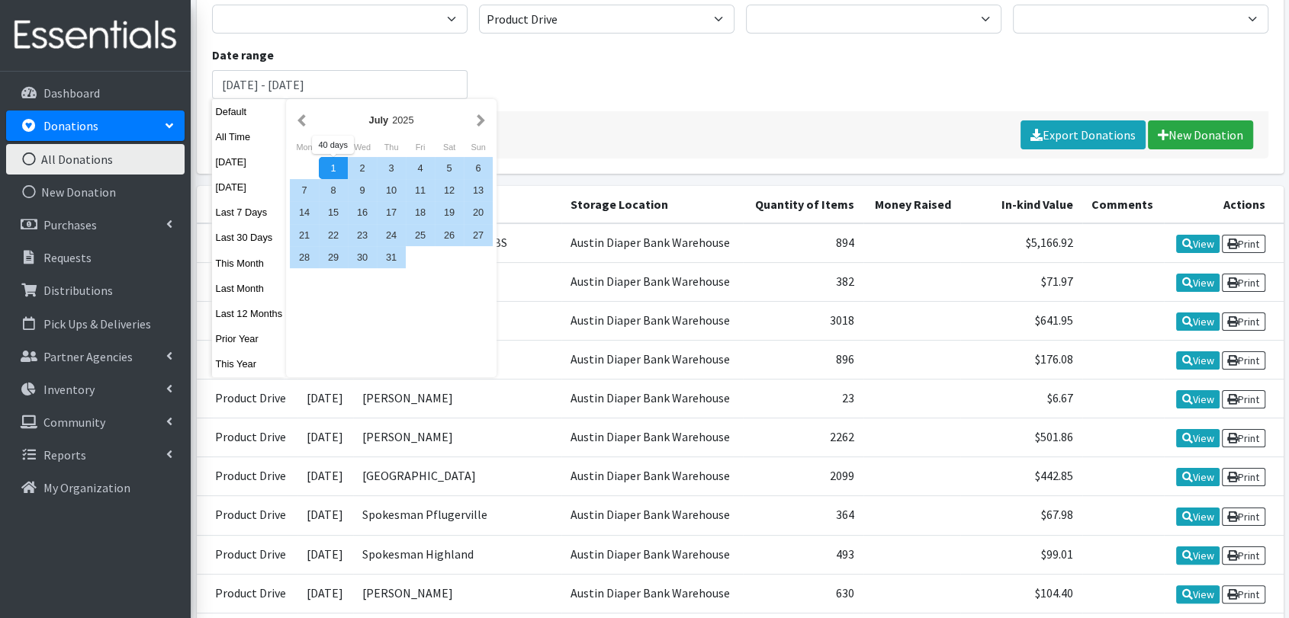
click at [324, 160] on div "1" at bounding box center [333, 168] width 29 height 22
type input "July 1, 2025 - August 9, 2025"
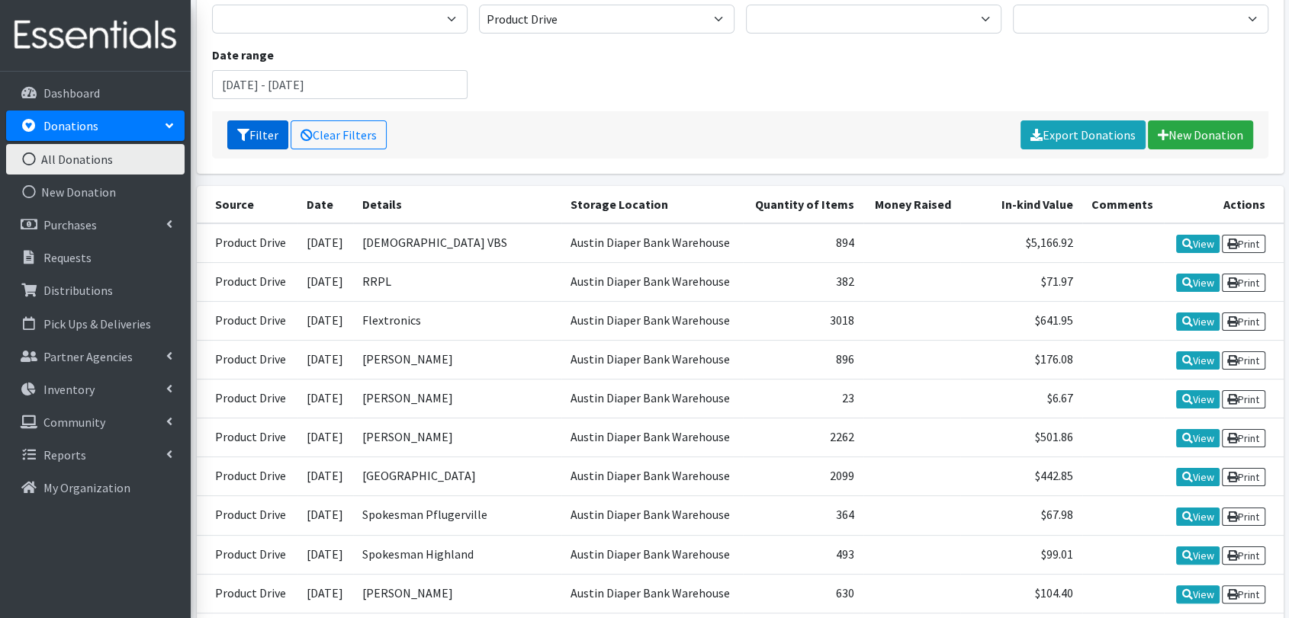
click at [255, 140] on button "Filter" at bounding box center [257, 134] width 61 height 29
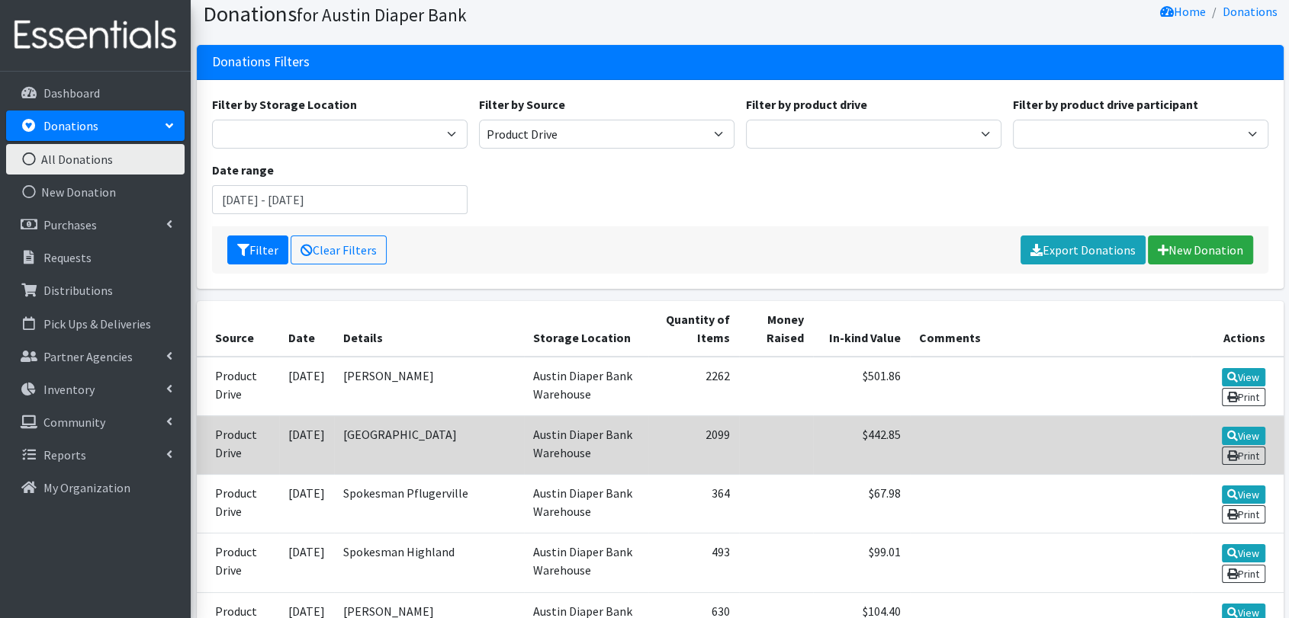
scroll to position [26, 0]
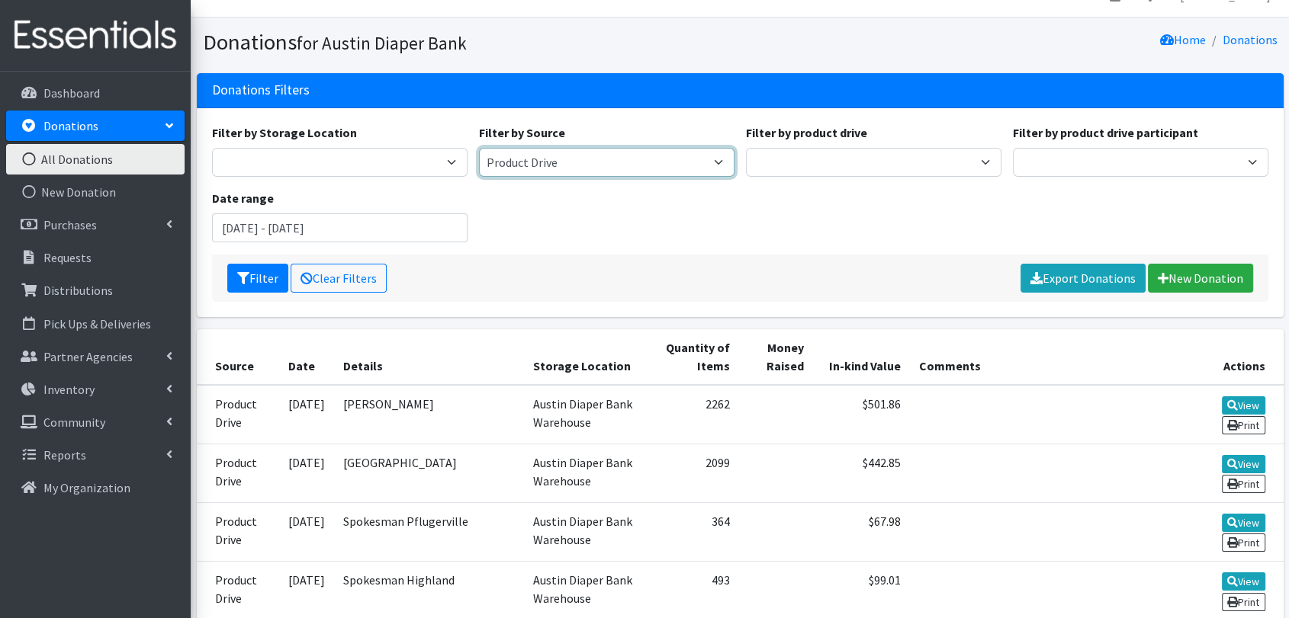
click at [625, 166] on select "Product Drive" at bounding box center [606, 162] width 255 height 29
click at [479, 148] on select "Product Drive" at bounding box center [606, 162] width 255 height 29
click at [625, 169] on select "Product Drive" at bounding box center [606, 162] width 255 height 29
select select
click at [479, 148] on select "Product Drive" at bounding box center [606, 162] width 255 height 29
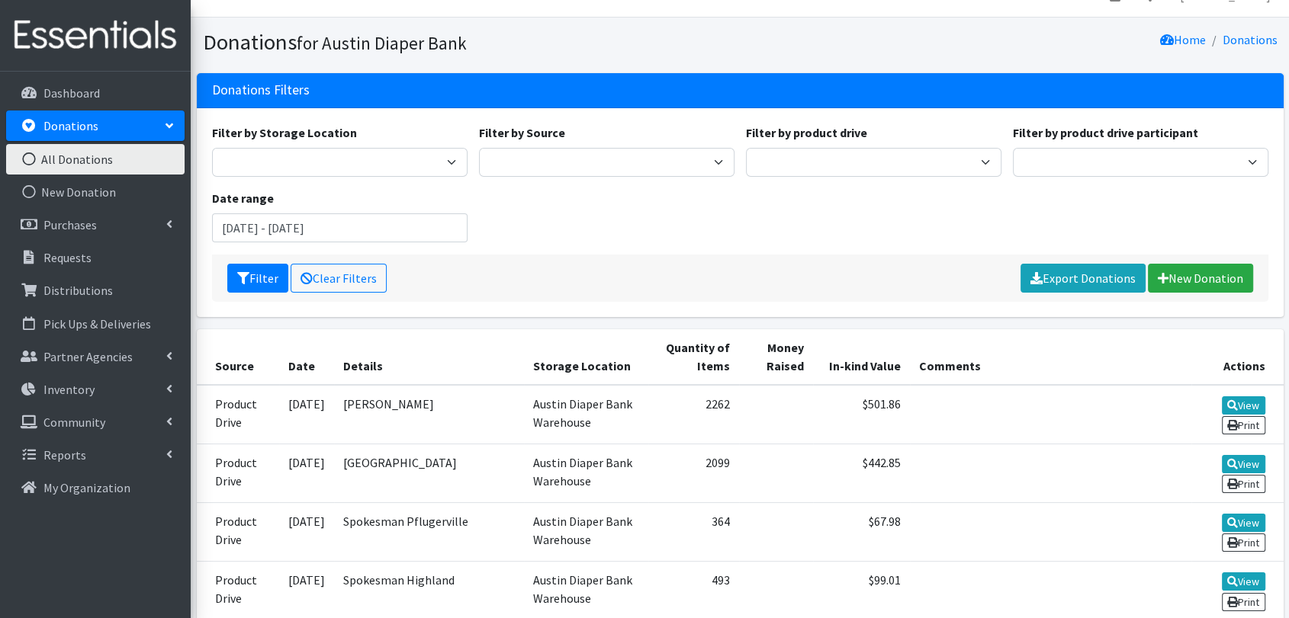
click at [265, 293] on div "Filter Clear Filters Export Donations New Donation" at bounding box center [740, 278] width 1056 height 47
drag, startPoint x: 259, startPoint y: 283, endPoint x: 274, endPoint y: 295, distance: 19.5
click at [258, 283] on button "Filter" at bounding box center [257, 278] width 61 height 29
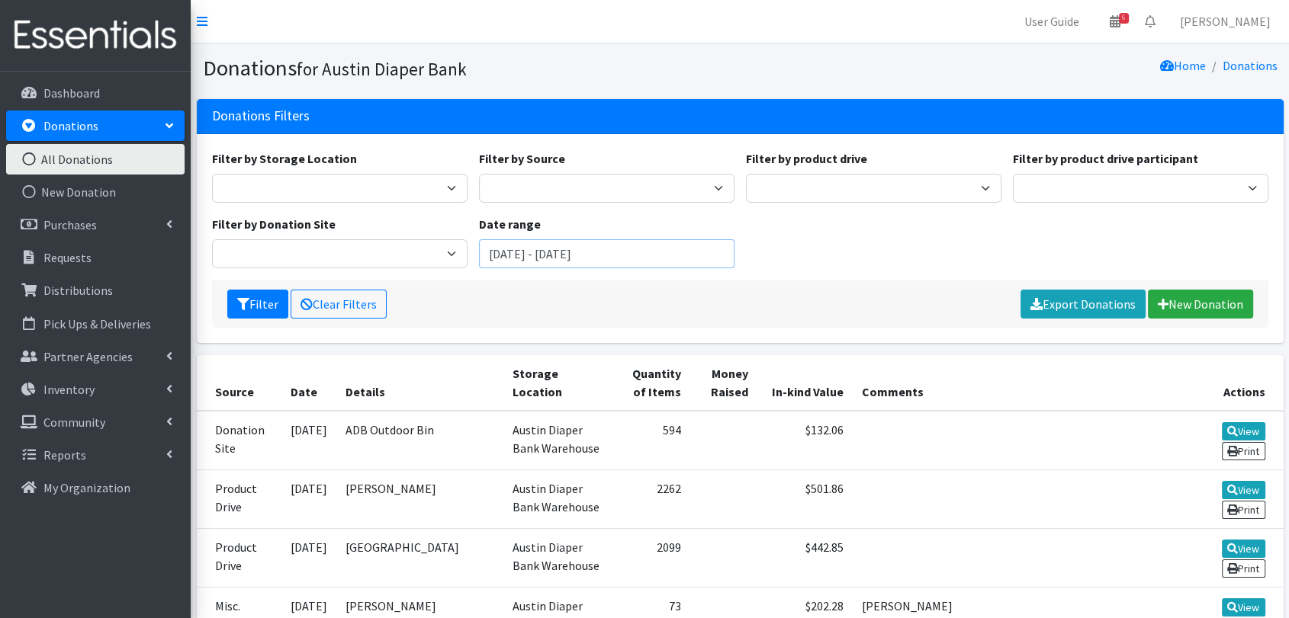
click at [616, 260] on input "[DATE] - [DATE]" at bounding box center [606, 253] width 255 height 29
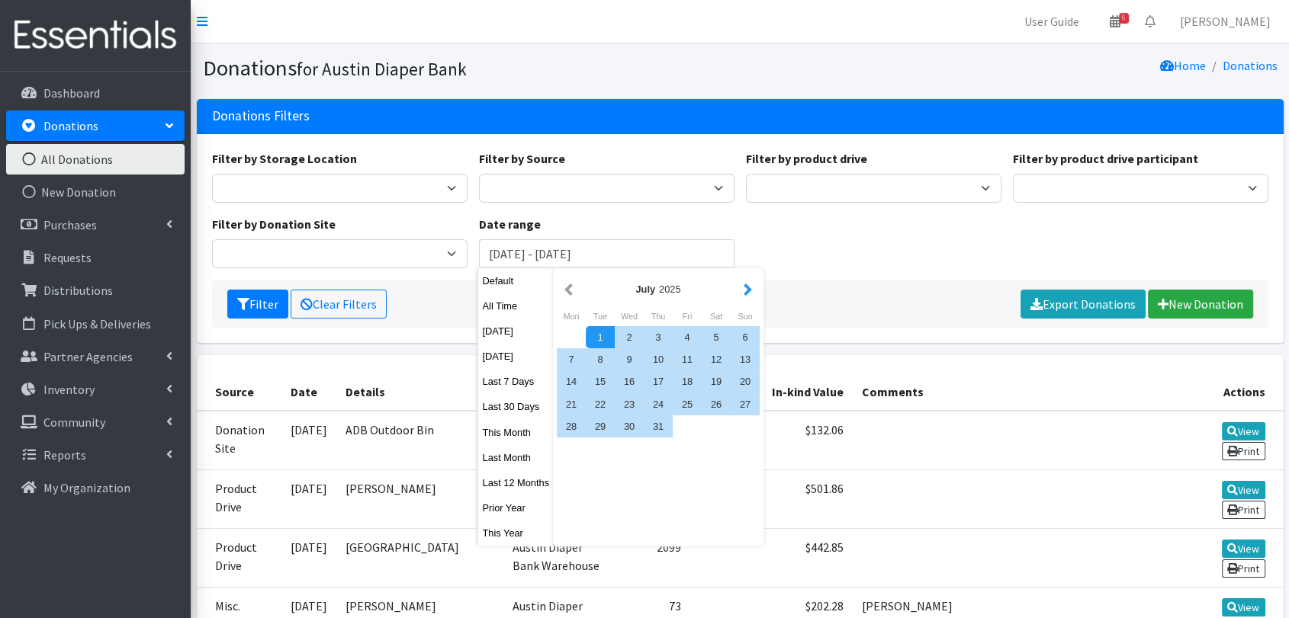
click at [742, 287] on button "button" at bounding box center [748, 289] width 16 height 19
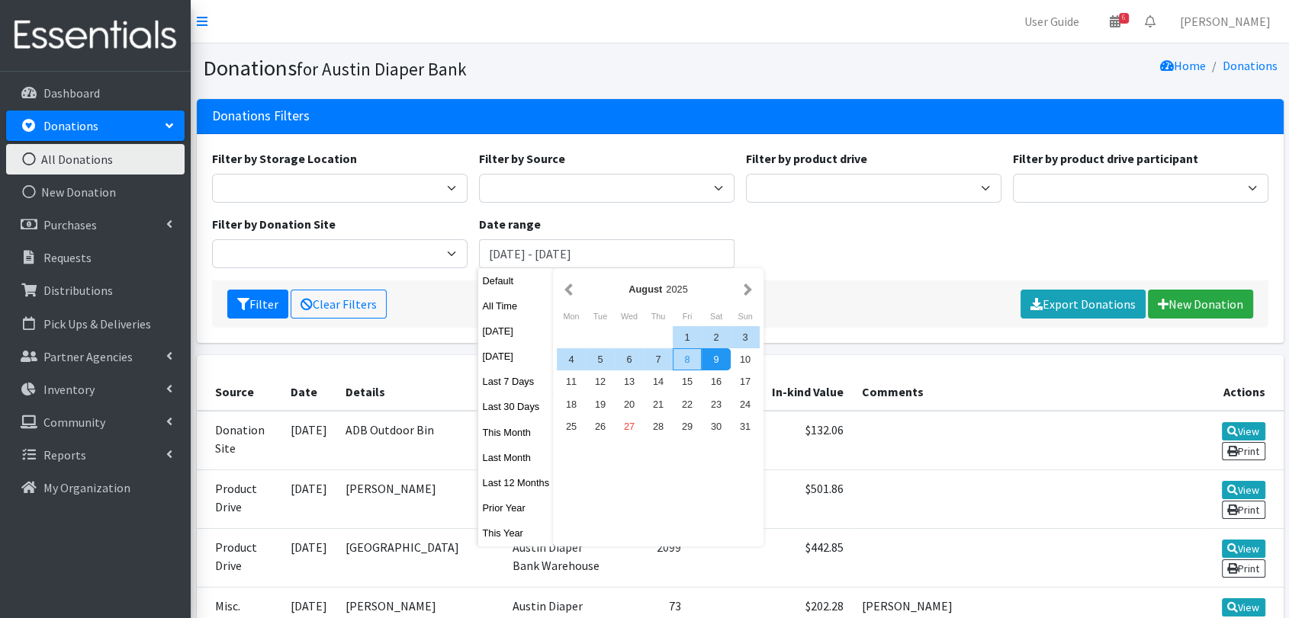
click at [689, 364] on div "8" at bounding box center [687, 359] width 29 height 22
click at [565, 292] on button "button" at bounding box center [568, 289] width 16 height 19
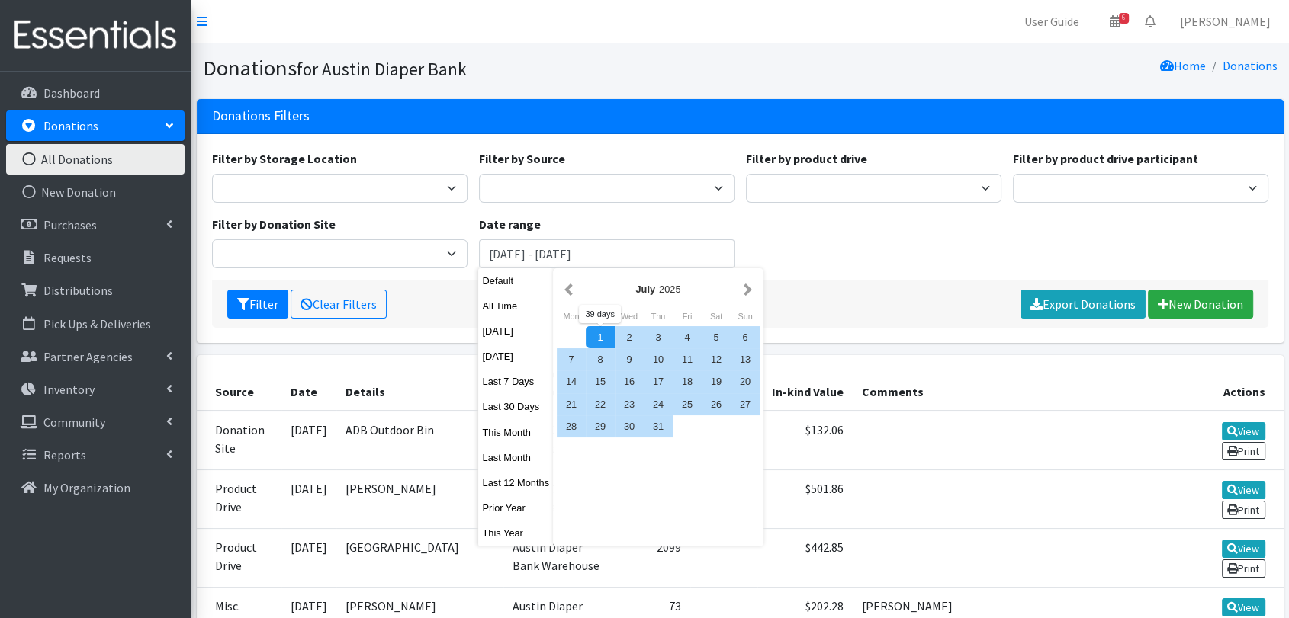
click at [598, 344] on div "1" at bounding box center [600, 337] width 29 height 22
type input "July 1, 2025 - August 8, 2025"
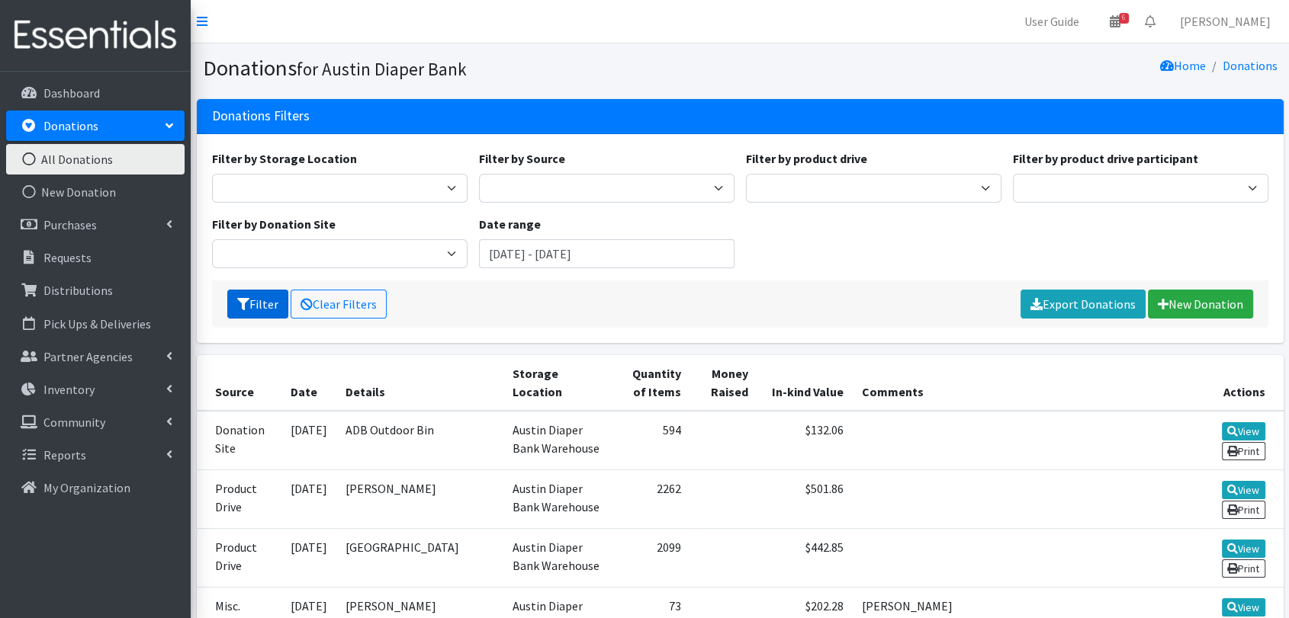
drag, startPoint x: 279, startPoint y: 307, endPoint x: 359, endPoint y: 323, distance: 81.8
click at [280, 307] on button "Filter" at bounding box center [257, 304] width 61 height 29
drag, startPoint x: 1074, startPoint y: 313, endPoint x: 1021, endPoint y: 423, distance: 122.4
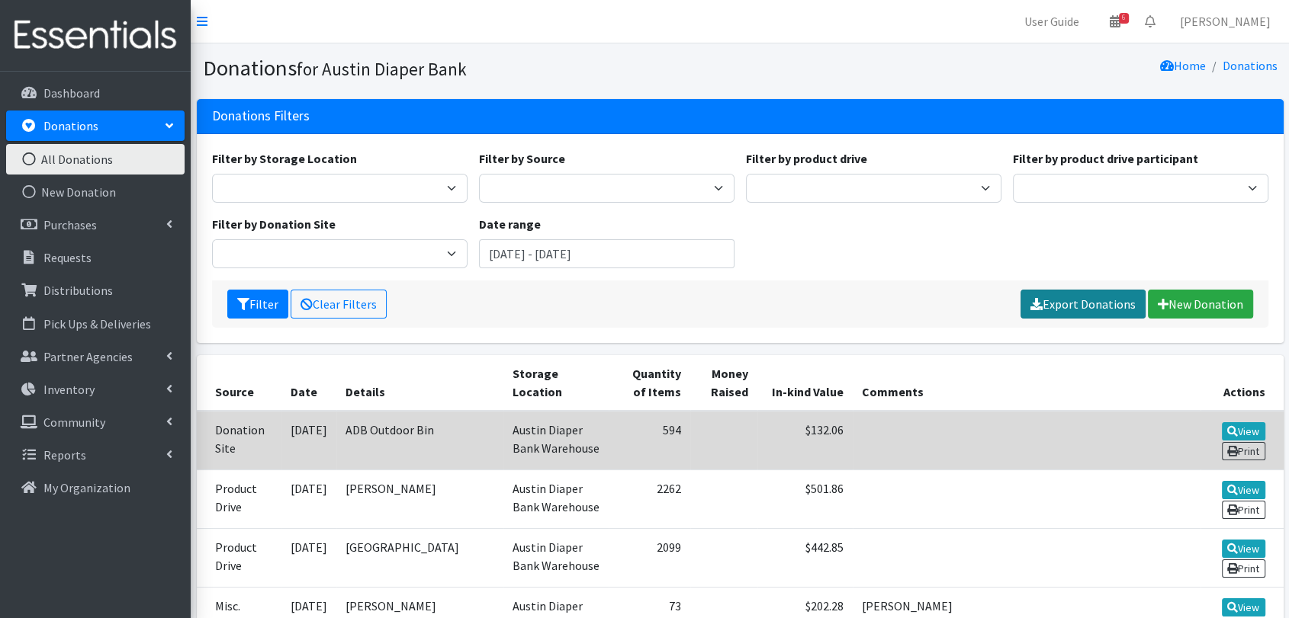
click at [1074, 313] on link "Export Donations" at bounding box center [1082, 304] width 125 height 29
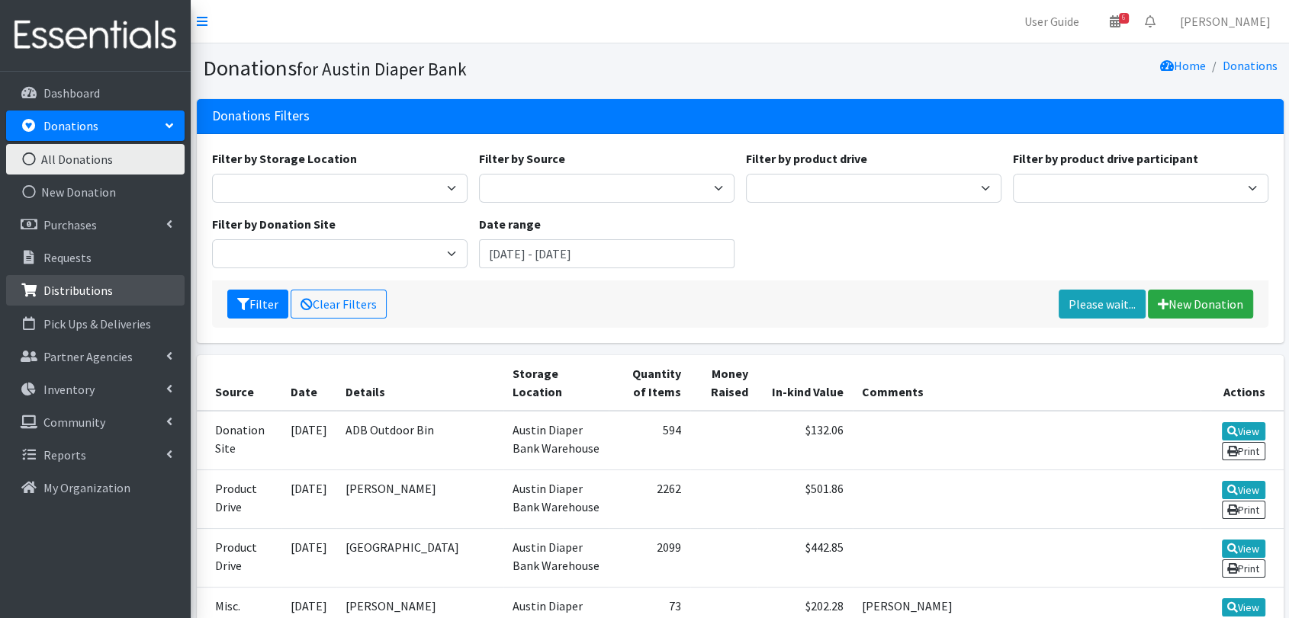
drag, startPoint x: 130, startPoint y: 293, endPoint x: 142, endPoint y: 302, distance: 15.3
click at [130, 293] on link "Distributions" at bounding box center [95, 290] width 178 height 31
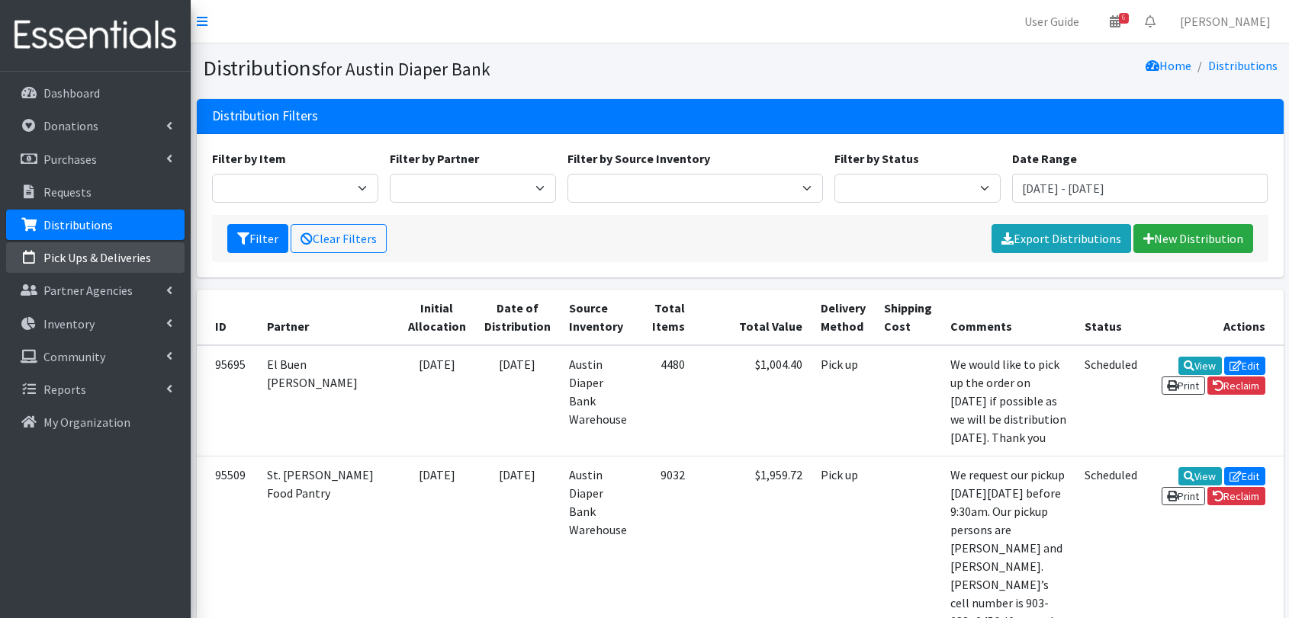
scroll to position [169, 0]
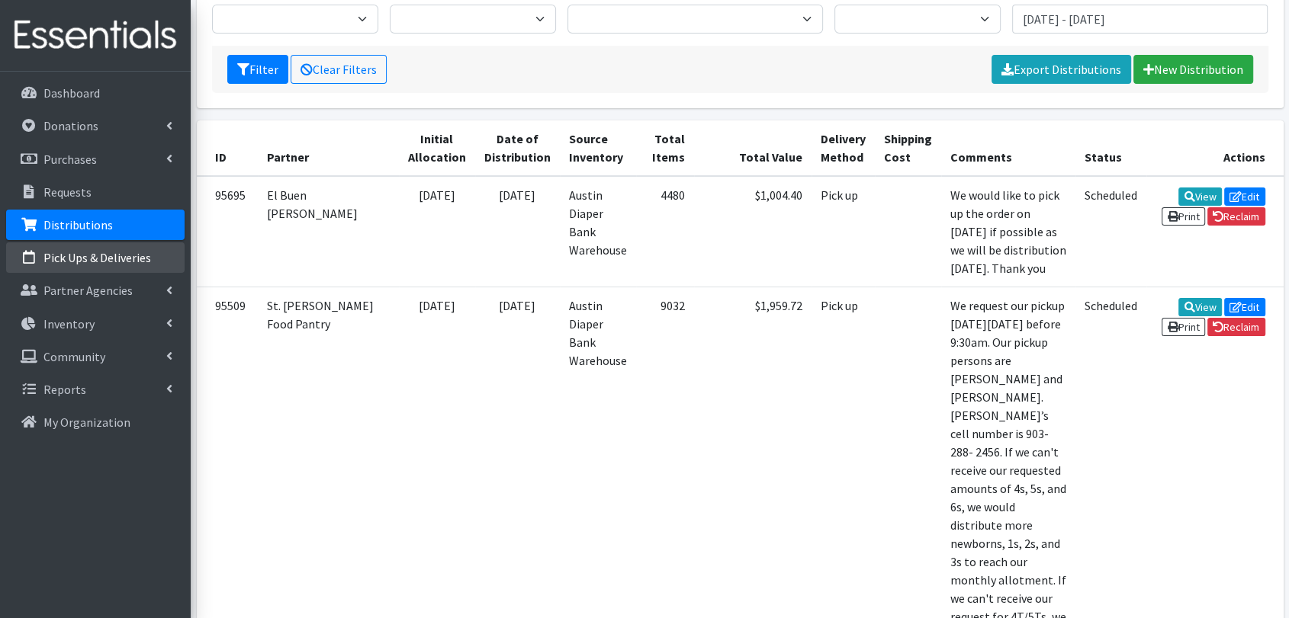
click at [97, 261] on p "Pick Ups & Deliveries" at bounding box center [97, 257] width 108 height 15
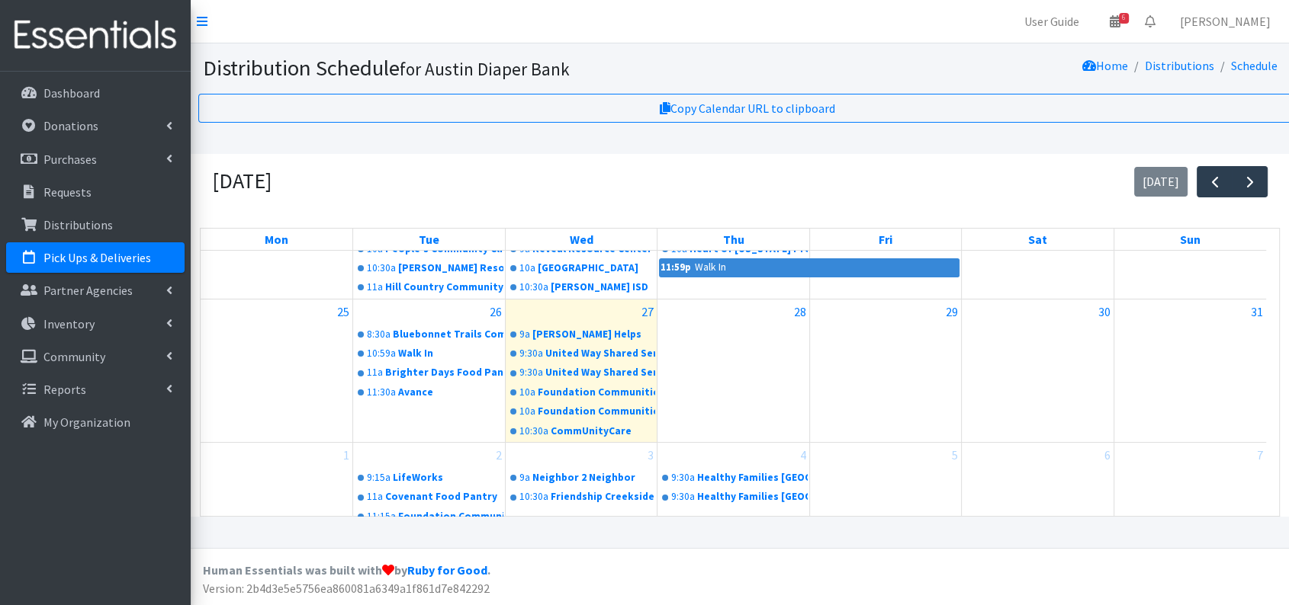
scroll to position [12, 0]
click at [631, 303] on div "27" at bounding box center [582, 312] width 152 height 24
click at [570, 326] on link "9a Westover Helps" at bounding box center [581, 335] width 149 height 18
